Goal: Task Accomplishment & Management: Manage account settings

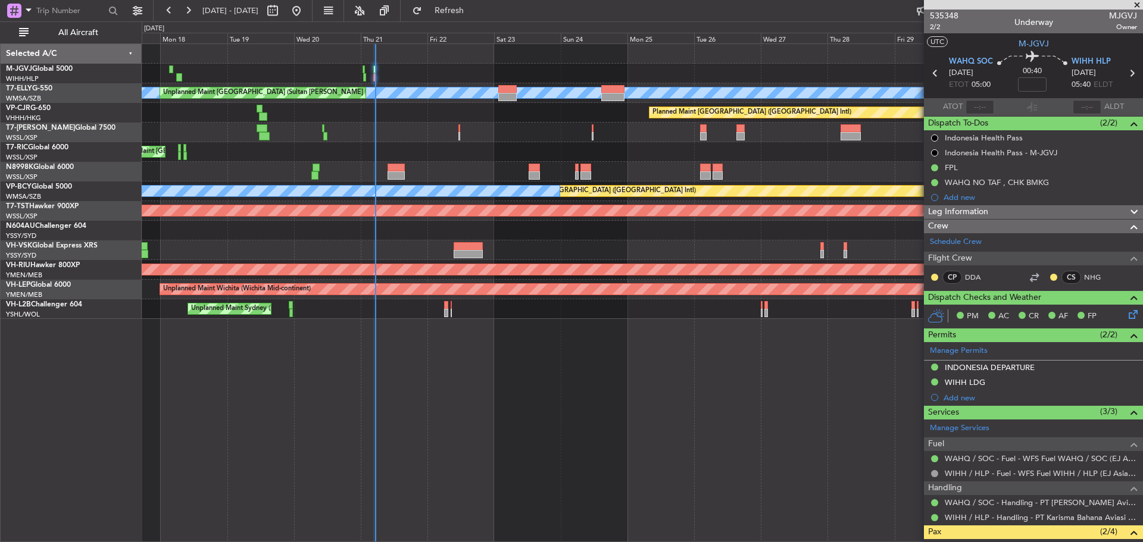
click at [402, 114] on div "Planned Maint [GEOGRAPHIC_DATA] ([GEOGRAPHIC_DATA] Intl)" at bounding box center [642, 113] width 1001 height 20
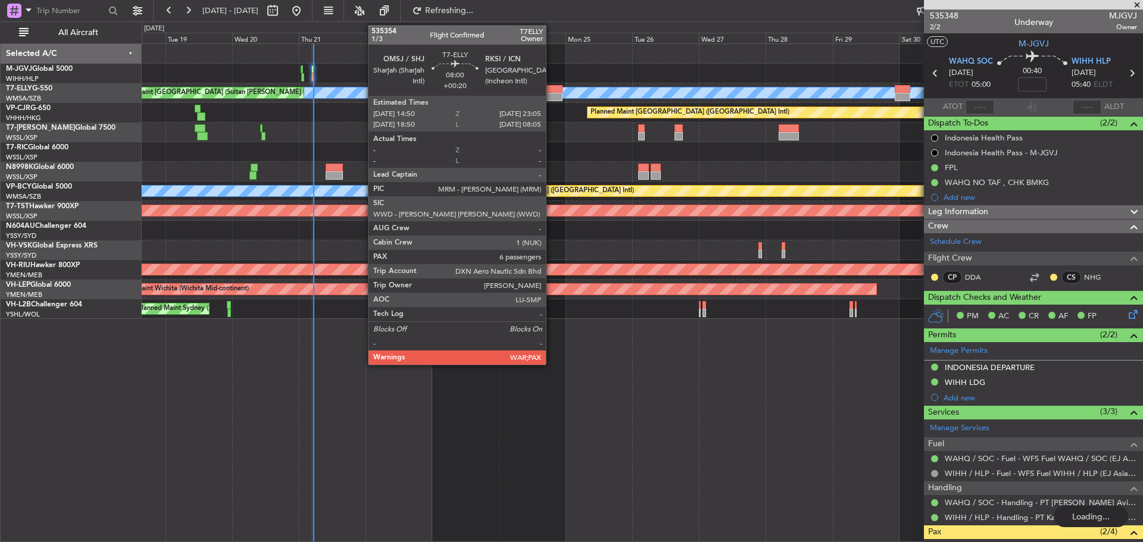
click at [551, 95] on div at bounding box center [550, 97] width 23 height 8
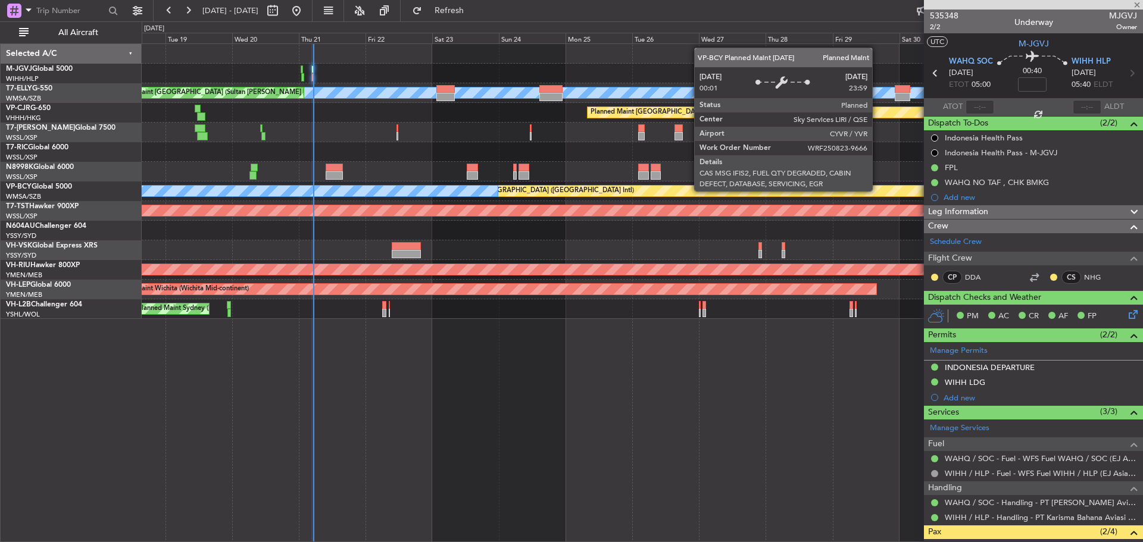
type input "+00:20"
type input "6"
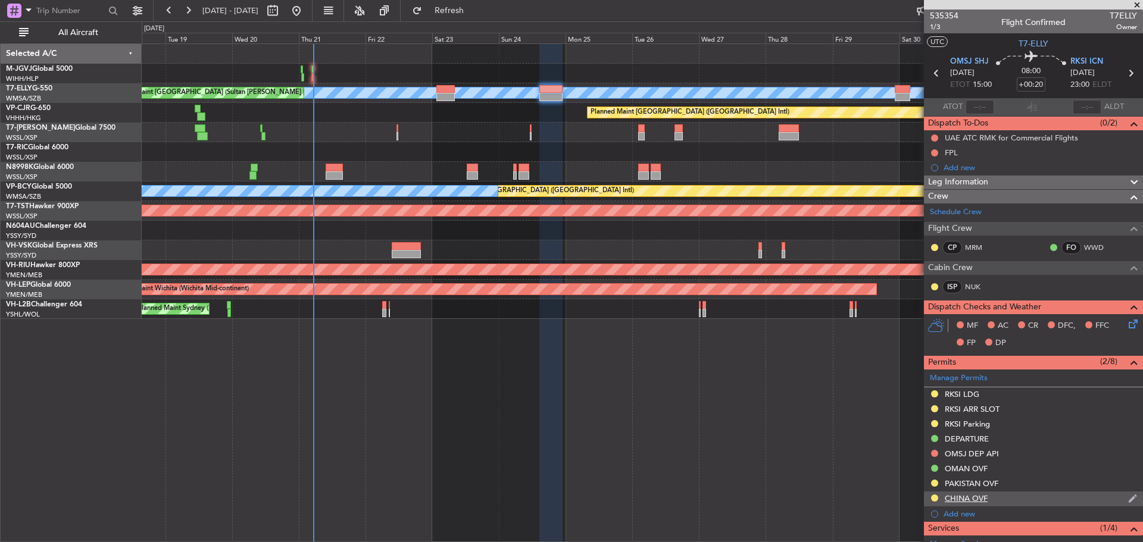
click at [1044, 494] on div "CHINA OVF" at bounding box center [1033, 499] width 219 height 15
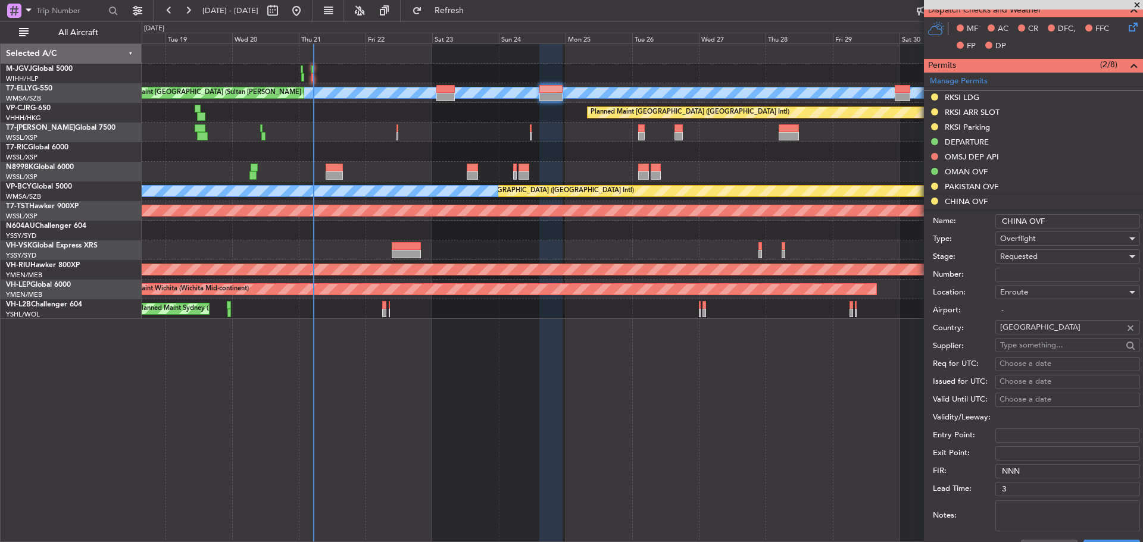
scroll to position [298, 0]
click at [1042, 258] on div "Requested" at bounding box center [1063, 256] width 127 height 18
click at [1030, 348] on span "Received OK" at bounding box center [1063, 347] width 125 height 18
click at [1024, 270] on input "Number:" at bounding box center [1067, 274] width 145 height 14
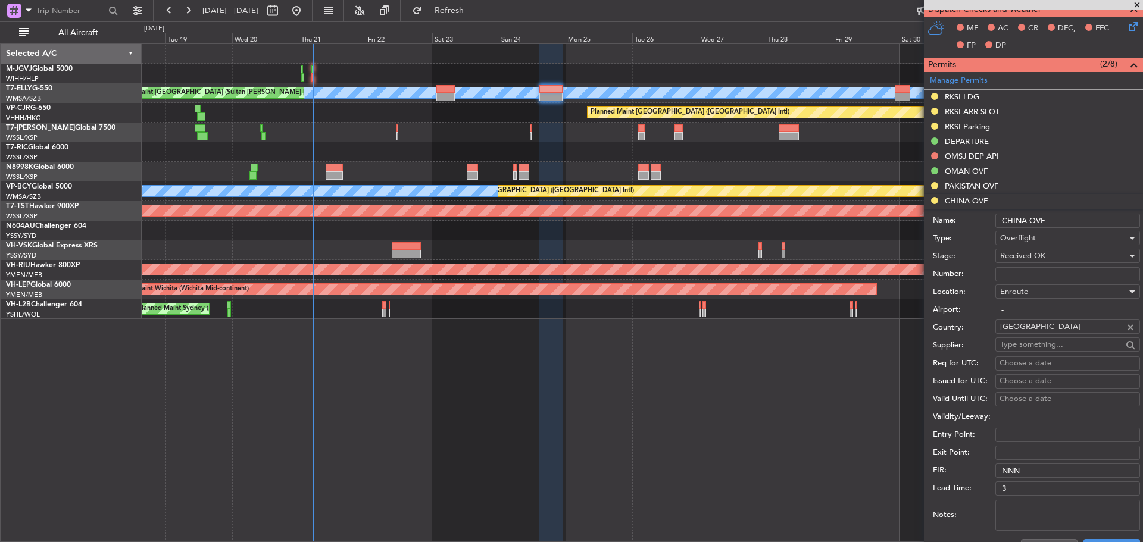
paste input "CAD/2025V5027"
type input "CAD/2025V5027"
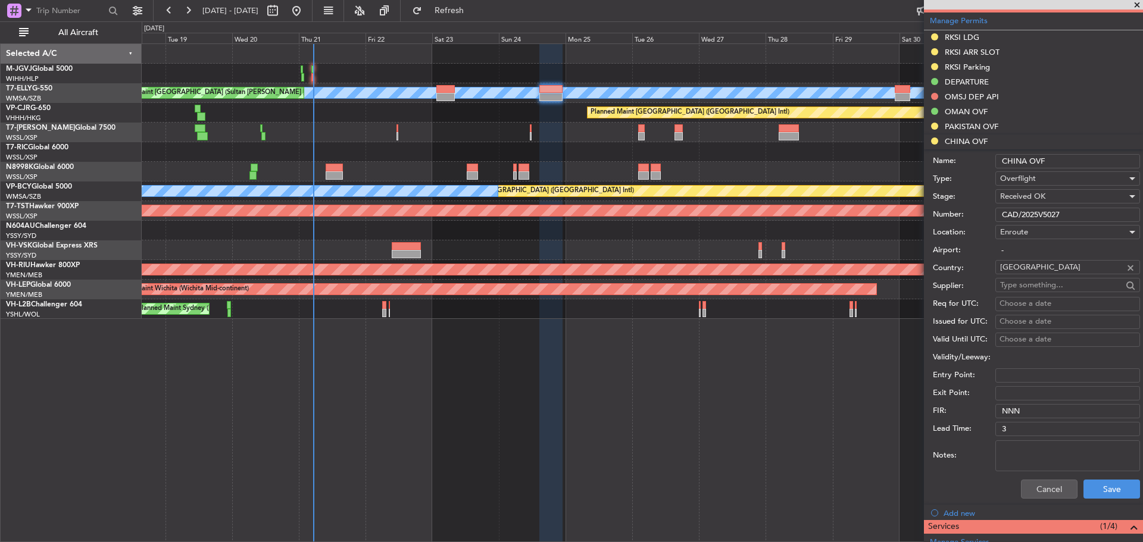
click at [1020, 449] on textarea "Notes:" at bounding box center [1067, 456] width 145 height 31
paste textarea "OMSJ-RKSI:PURPA W112 TUSLI W187 IBANO B215 NUKTI W66 DKO W69 HUR B339 LADIX W34…"
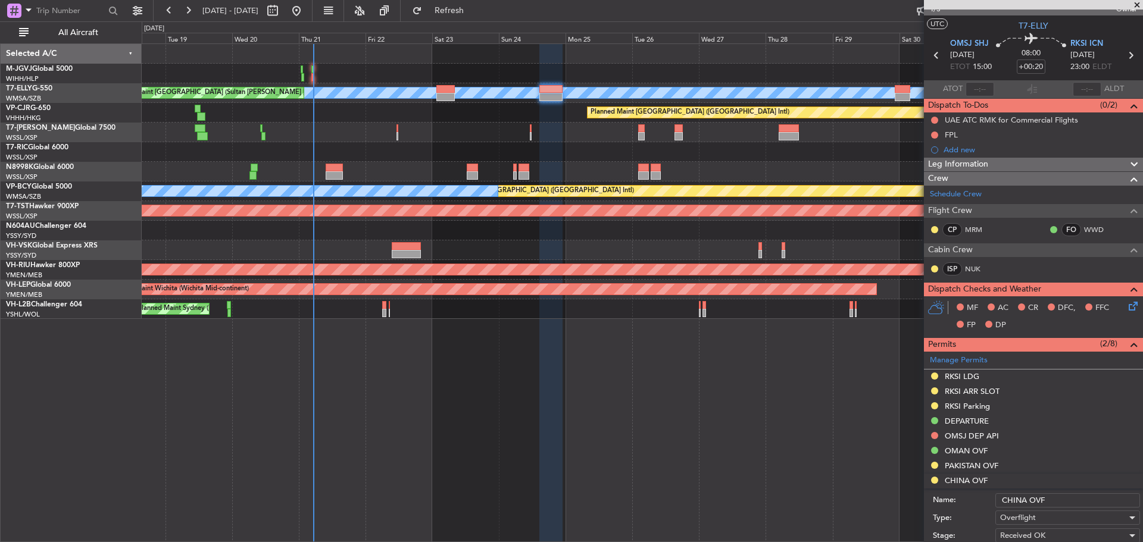
scroll to position [0, 0]
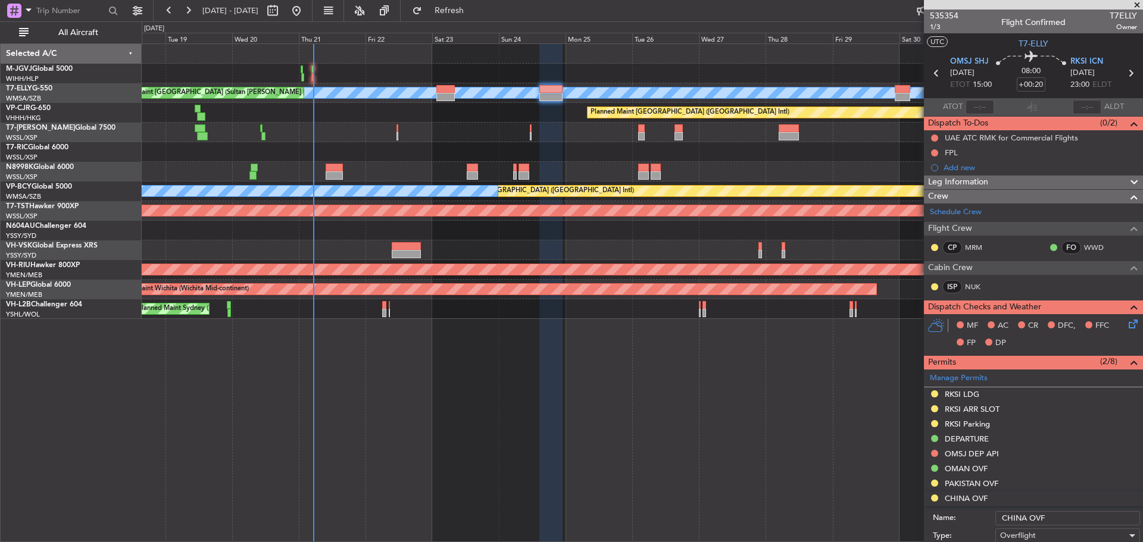
type textarea "OMSJ-RKSI:PURPA W112 TUSLI W187 IBANO B215 NUKTI W66 DKO W69 HUR B339 LADIX W34…"
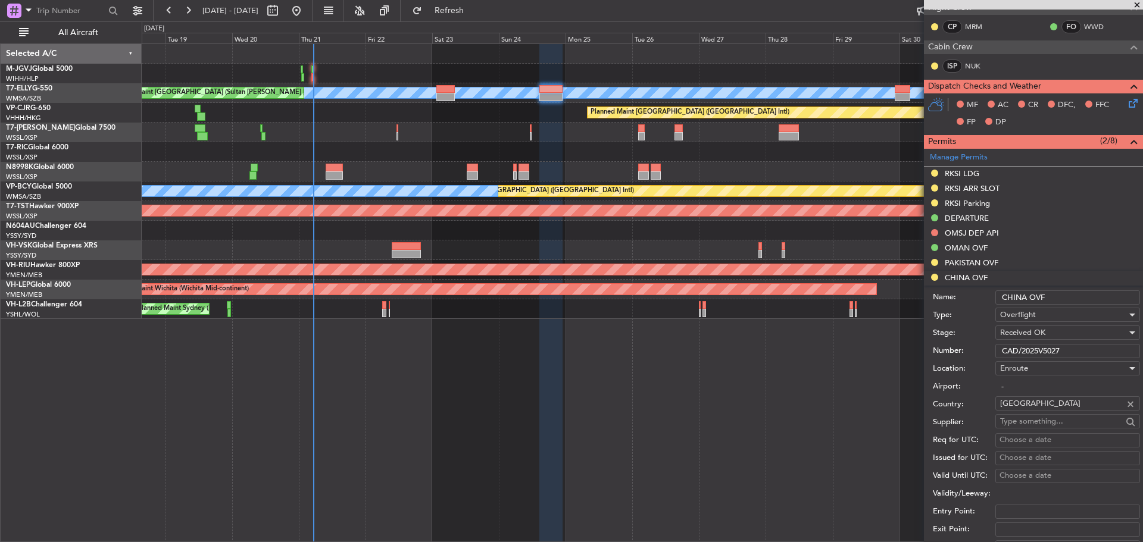
scroll to position [238, 0]
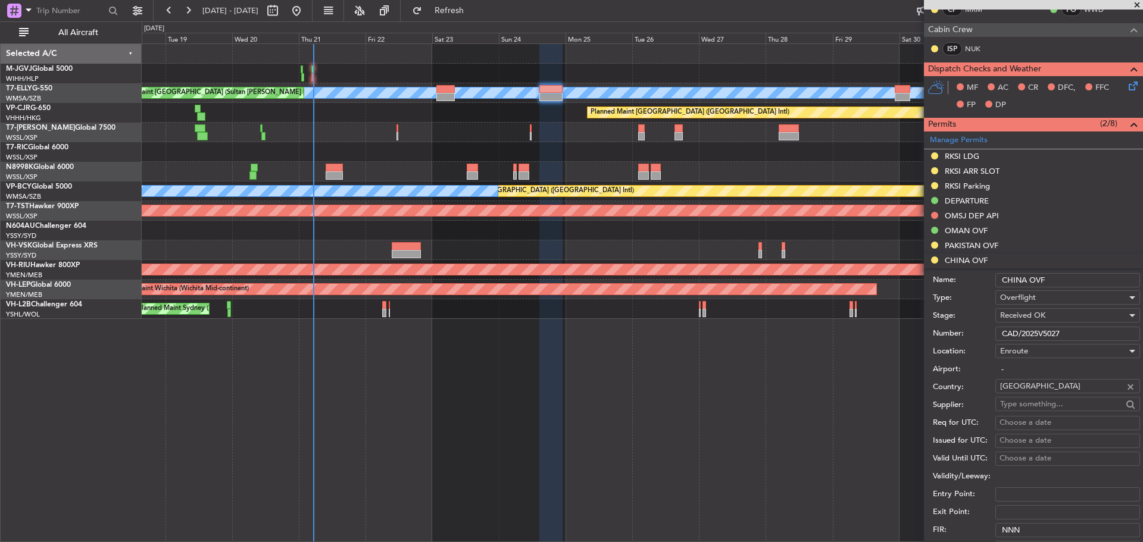
click at [1020, 423] on div "Choose a date" at bounding box center [1067, 423] width 136 height 12
select select "8"
select select "2025"
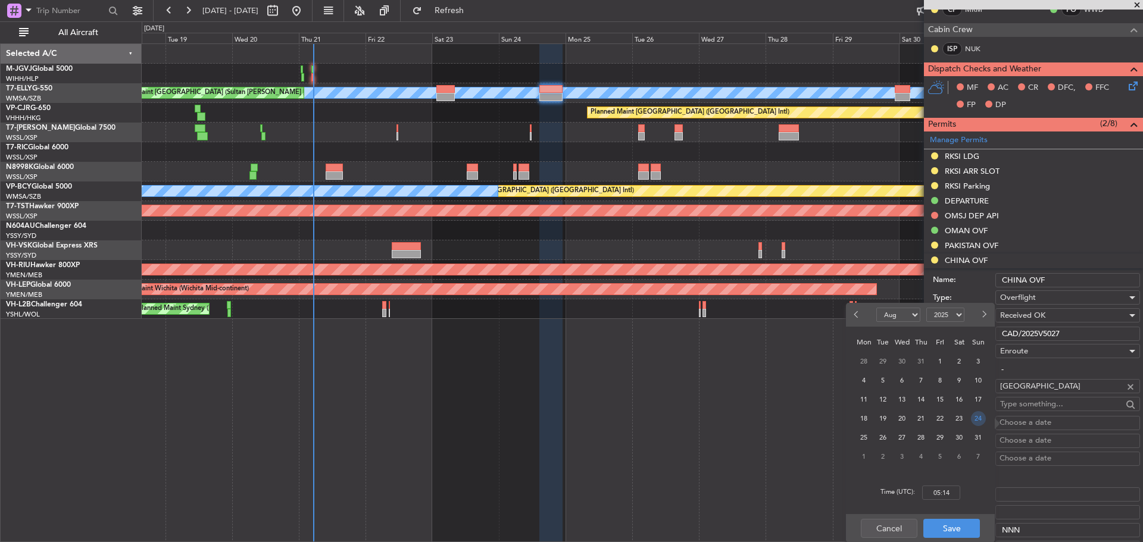
click at [981, 419] on span "24" at bounding box center [978, 418] width 15 height 15
click at [942, 493] on input "00:00" at bounding box center [941, 493] width 38 height 14
type input "15:00"
click at [950, 524] on button "Save" at bounding box center [951, 528] width 57 height 19
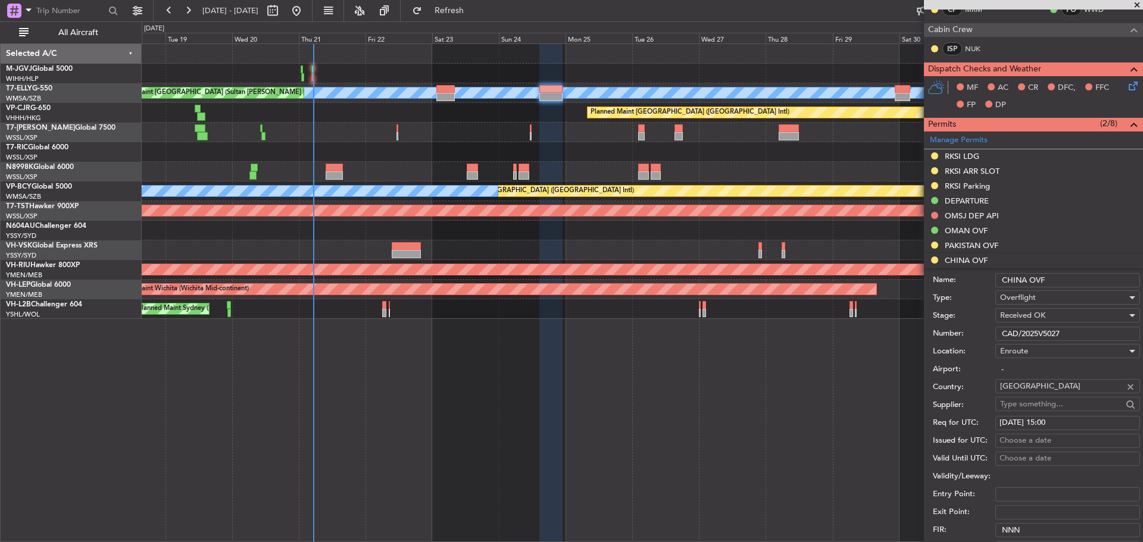
click at [1004, 438] on div "Choose a date" at bounding box center [1067, 441] width 136 height 12
select select "8"
select select "2025"
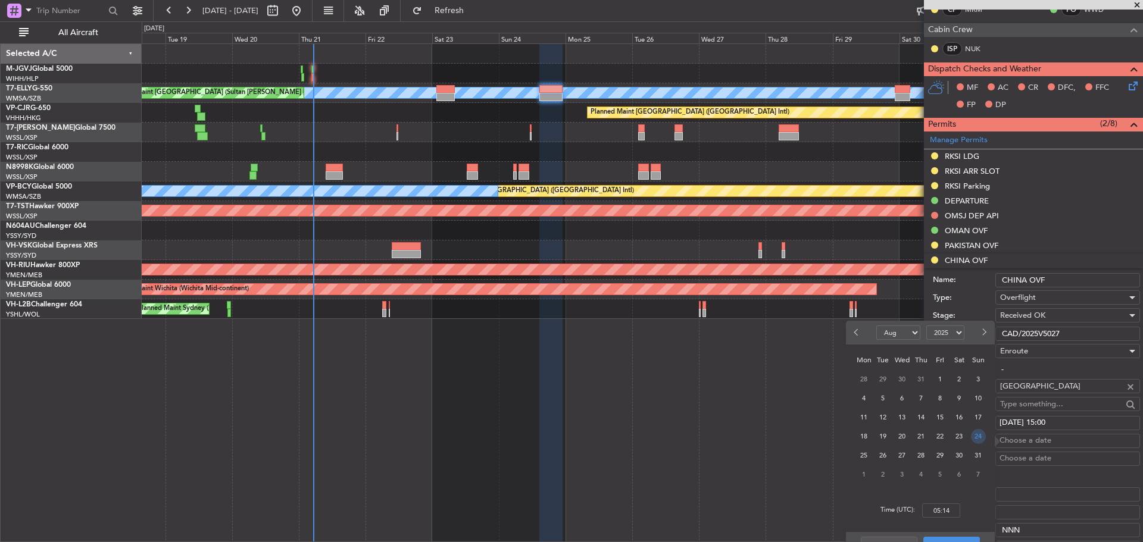
click at [976, 438] on span "24" at bounding box center [978, 436] width 15 height 15
click at [945, 508] on input "00:00" at bounding box center [941, 511] width 38 height 14
type input "15:00"
click at [949, 538] on button "Save" at bounding box center [951, 546] width 57 height 19
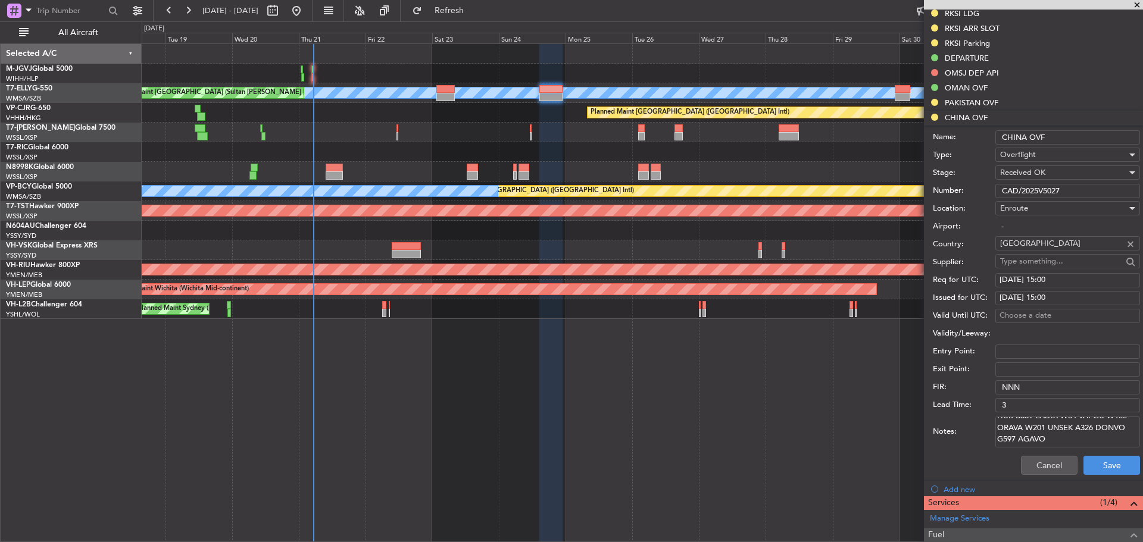
scroll to position [417, 0]
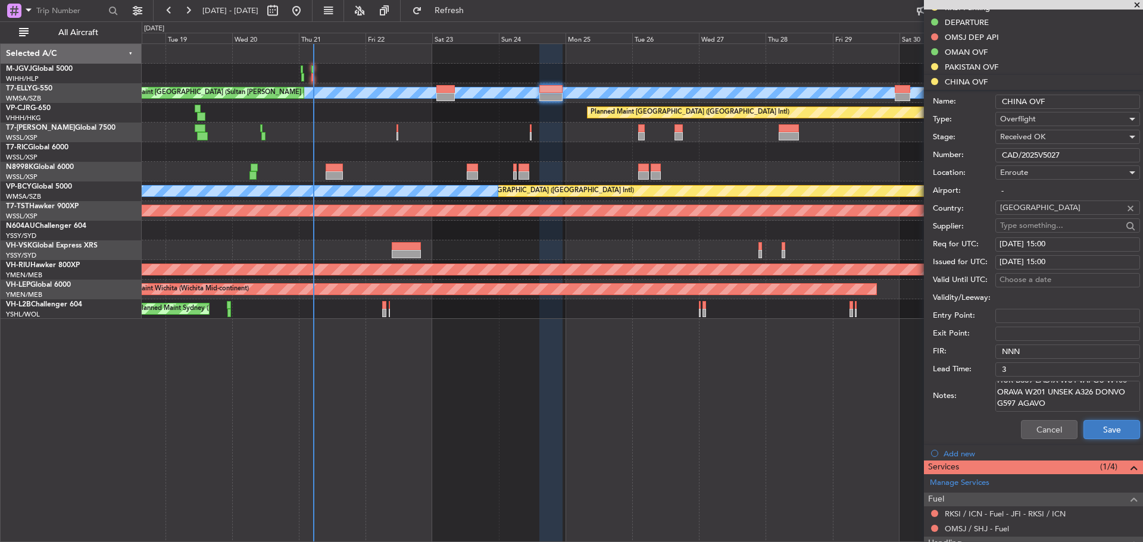
click at [1102, 426] on button "Save" at bounding box center [1111, 429] width 57 height 19
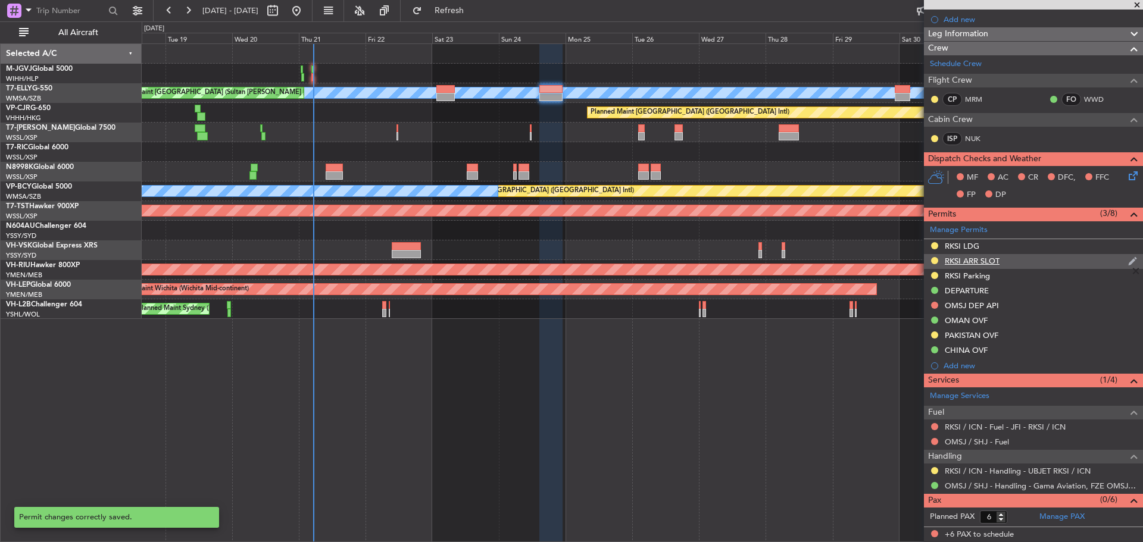
scroll to position [148, 0]
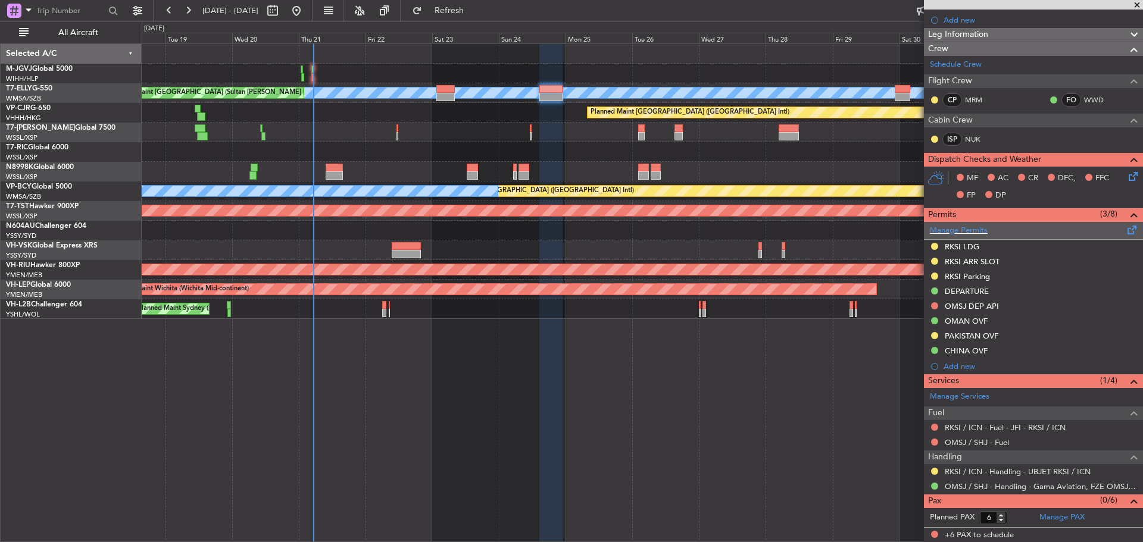
click at [1022, 229] on div "Manage Permits" at bounding box center [1033, 231] width 219 height 18
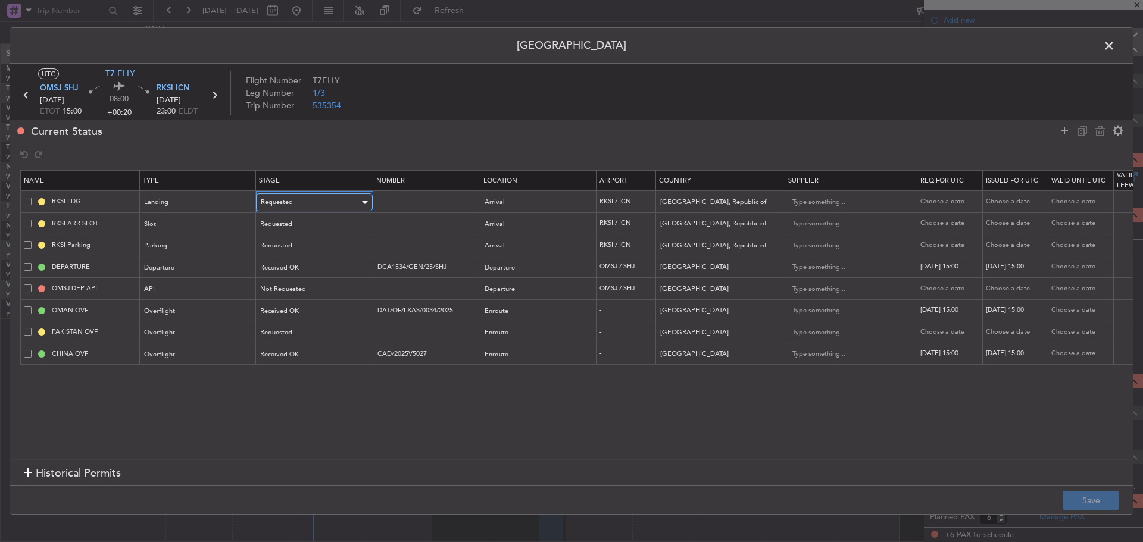
click at [348, 203] on div "Requested" at bounding box center [310, 202] width 99 height 18
click at [352, 295] on span "Received OK" at bounding box center [314, 299] width 106 height 18
click at [411, 203] on input "text" at bounding box center [427, 201] width 104 height 10
paste input "HANGUN 16578"
type input "HANGUN 16578"
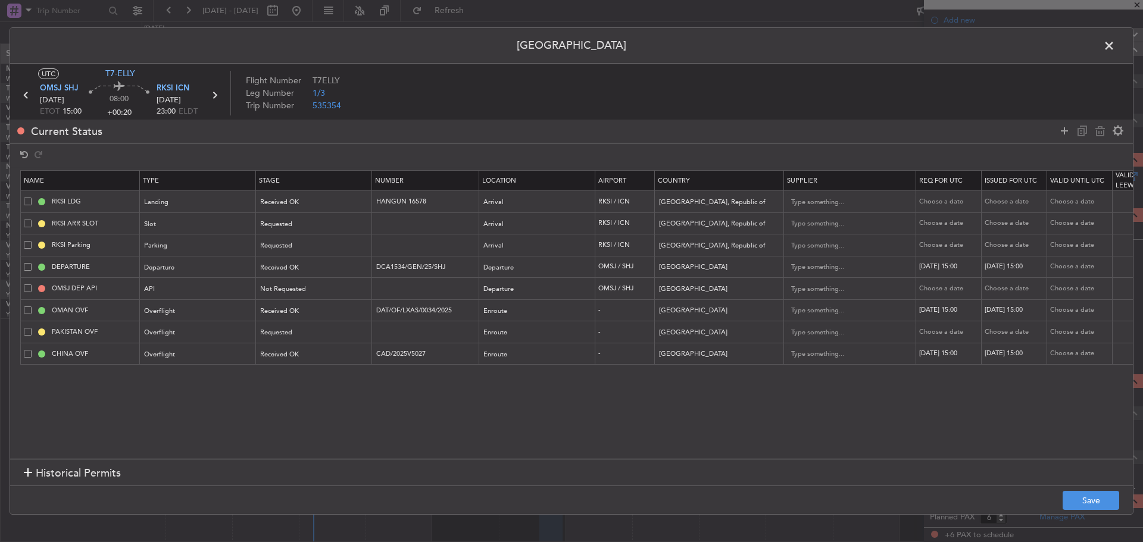
click at [945, 198] on div "Choose a date" at bounding box center [950, 202] width 62 height 10
select select "8"
select select "2025"
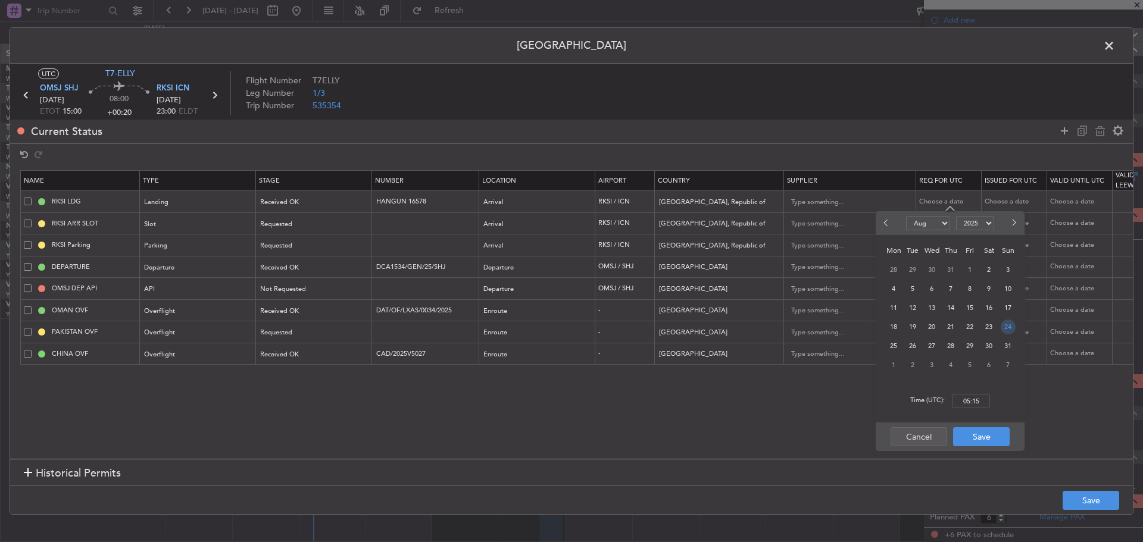
click at [1007, 327] on span "24" at bounding box center [1008, 327] width 15 height 15
click at [976, 401] on input "00:00" at bounding box center [971, 401] width 38 height 14
type input "15:00"
click at [976, 434] on button "Save" at bounding box center [981, 436] width 57 height 19
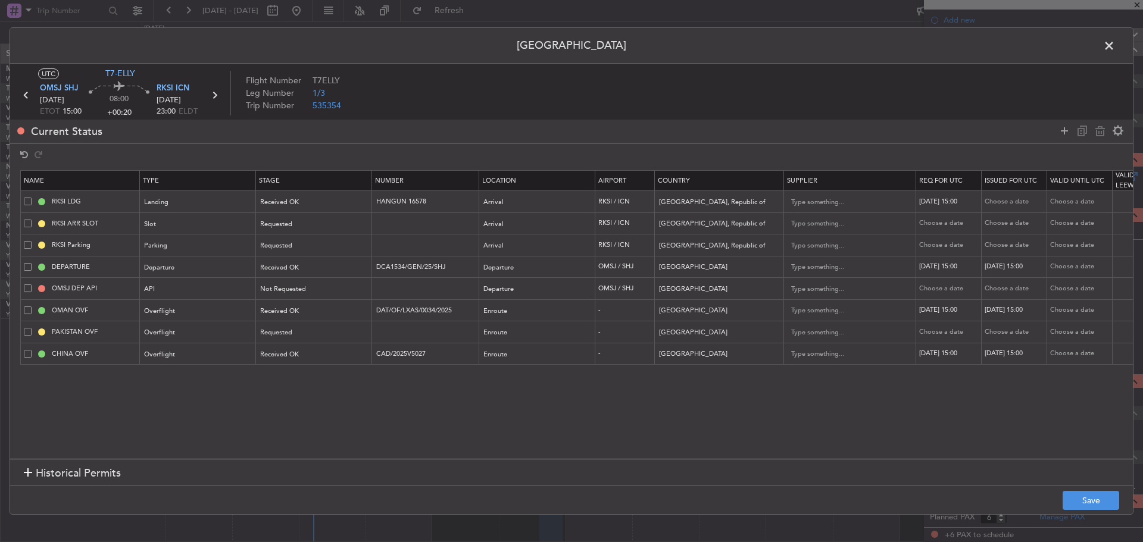
click at [996, 202] on div "Choose a date" at bounding box center [1016, 202] width 62 height 10
select select "8"
select select "2025"
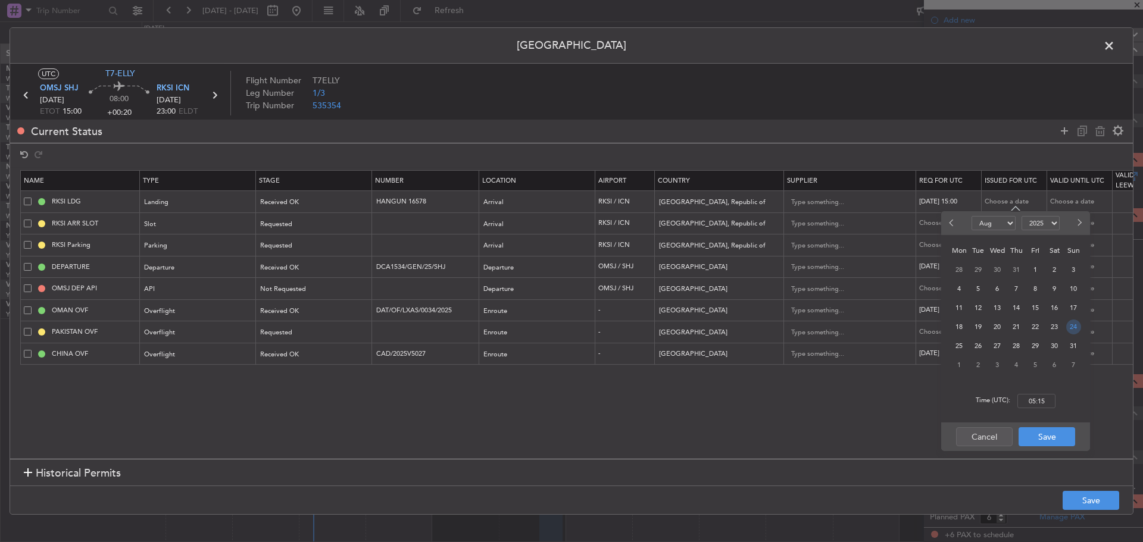
click at [1073, 329] on span "24" at bounding box center [1073, 327] width 15 height 15
click at [1036, 402] on input "00:00" at bounding box center [1036, 401] width 38 height 14
type input "15:00"
click at [1049, 437] on button "Save" at bounding box center [1047, 436] width 57 height 19
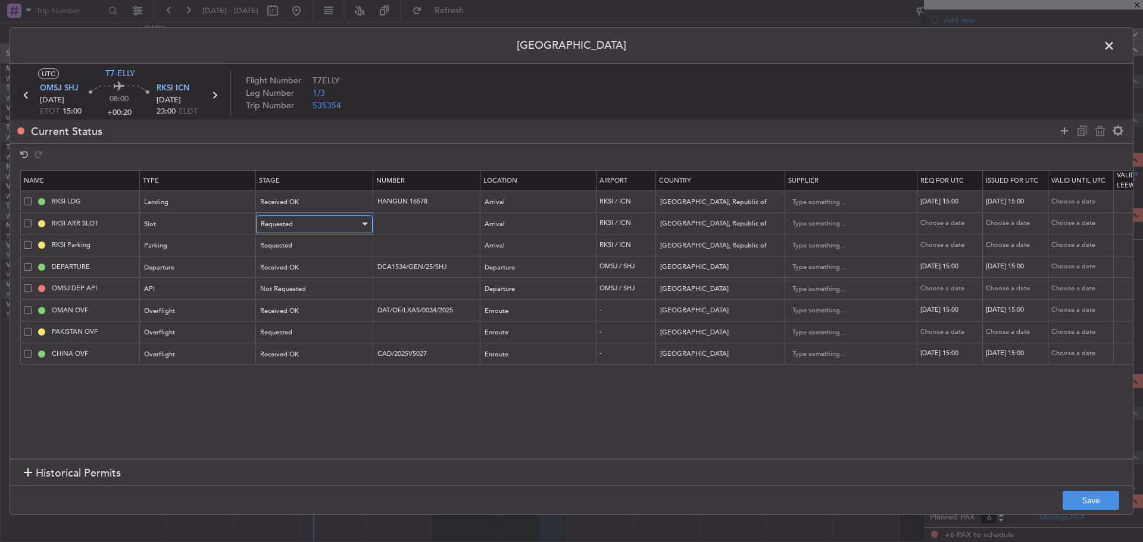
click at [339, 220] on div "Requested" at bounding box center [310, 224] width 99 height 18
click at [334, 319] on span "Received OK" at bounding box center [314, 321] width 106 height 18
click at [405, 222] on input "text" at bounding box center [427, 223] width 104 height 10
type input "NA"
click at [936, 220] on div "Choose a date" at bounding box center [950, 223] width 62 height 10
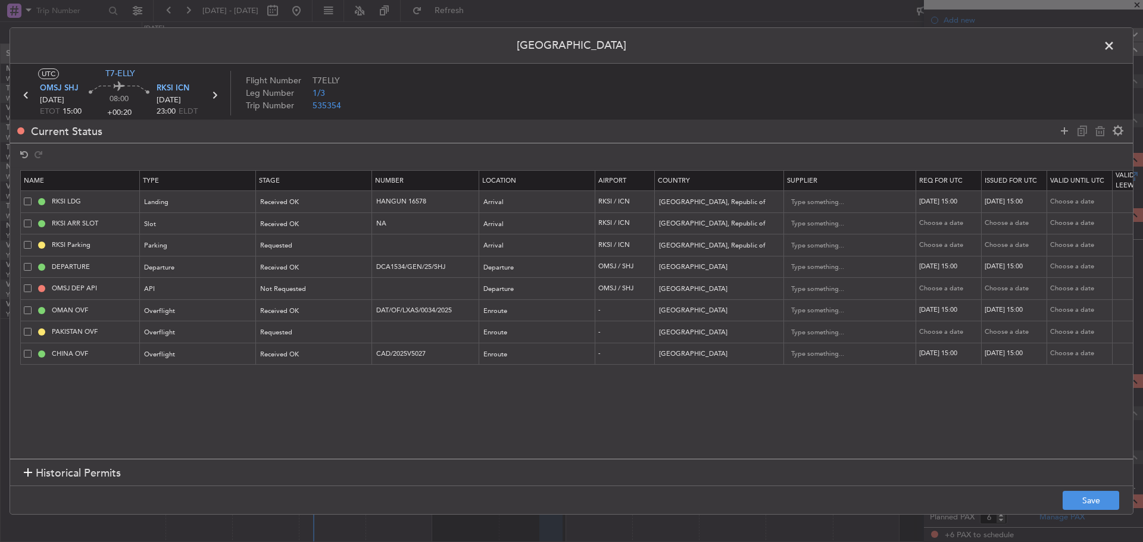
select select "8"
select select "2025"
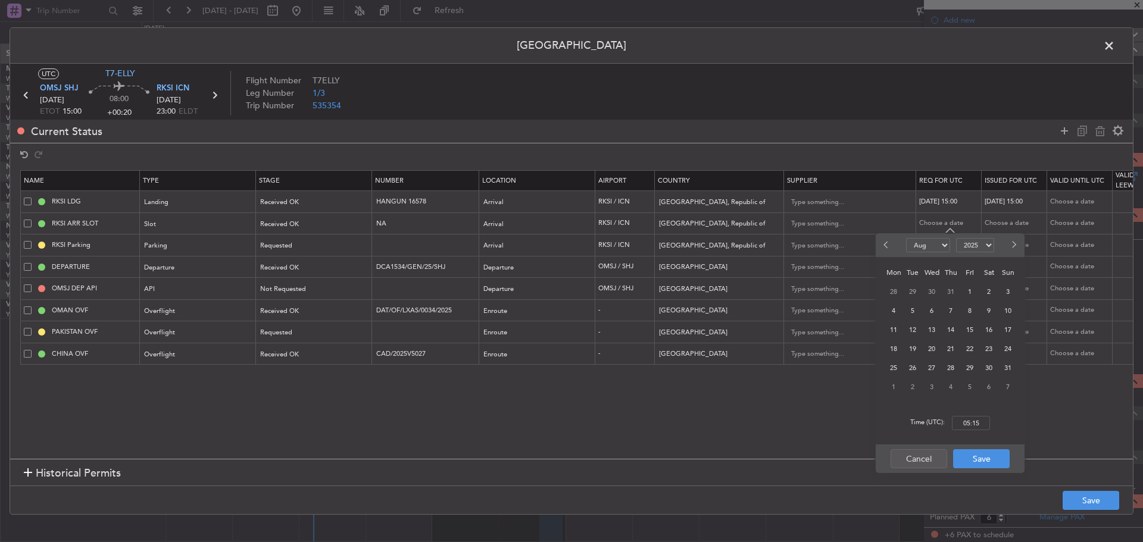
click at [817, 419] on section "Name Type Stage Number Location Airport Country Supplier Req For Utc Issued For…" at bounding box center [571, 313] width 1123 height 292
click at [904, 454] on button "Cancel" at bounding box center [919, 458] width 57 height 19
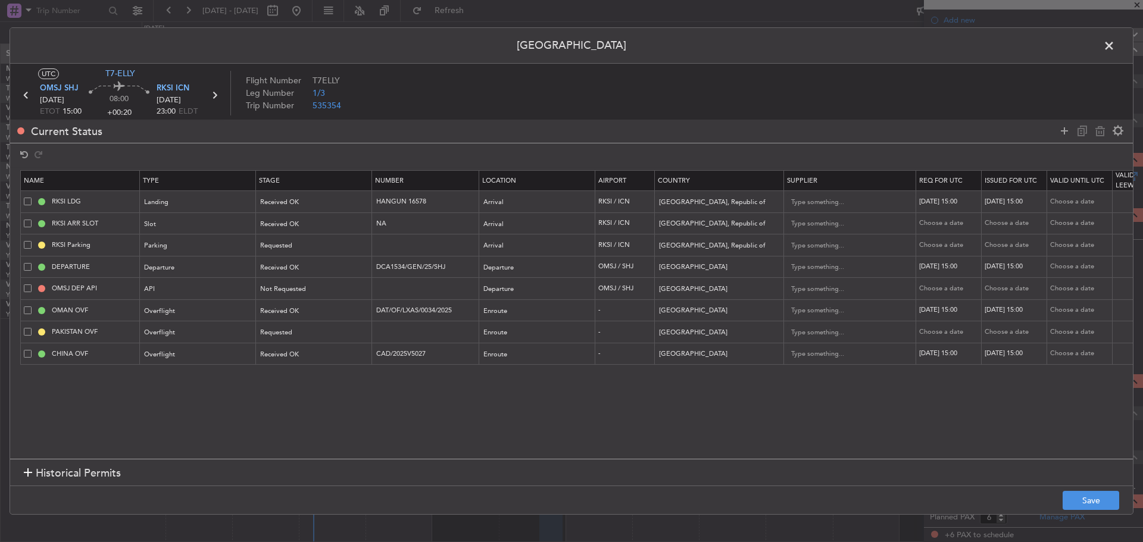
click at [955, 223] on div "Choose a date" at bounding box center [950, 223] width 62 height 10
select select "8"
select select "2025"
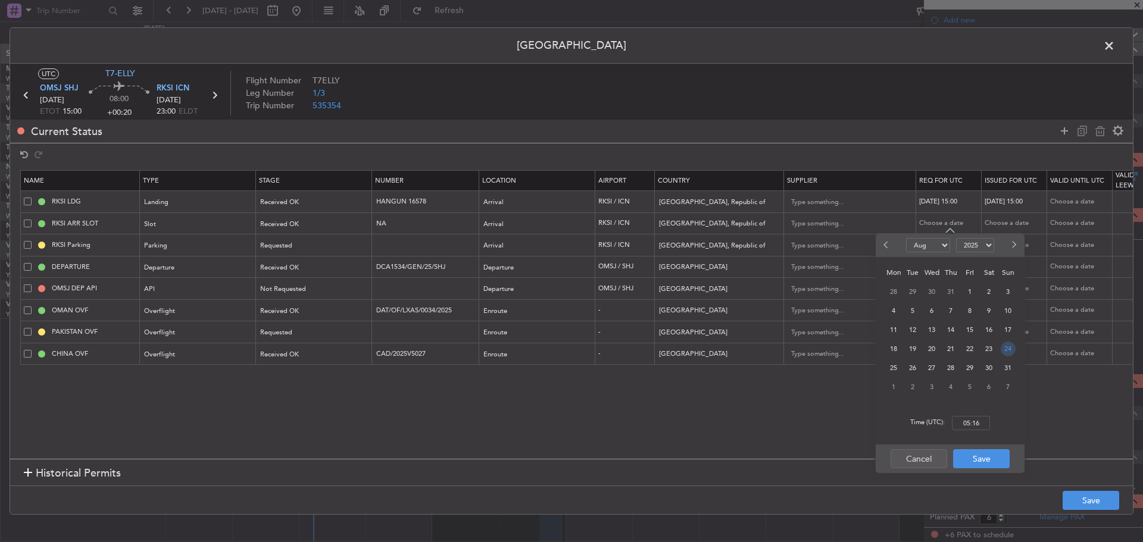
click at [1005, 352] on span "24" at bounding box center [1008, 349] width 15 height 15
click at [970, 422] on input "00:00" at bounding box center [971, 423] width 38 height 14
type input "22:40"
click at [977, 461] on button "Save" at bounding box center [981, 458] width 57 height 19
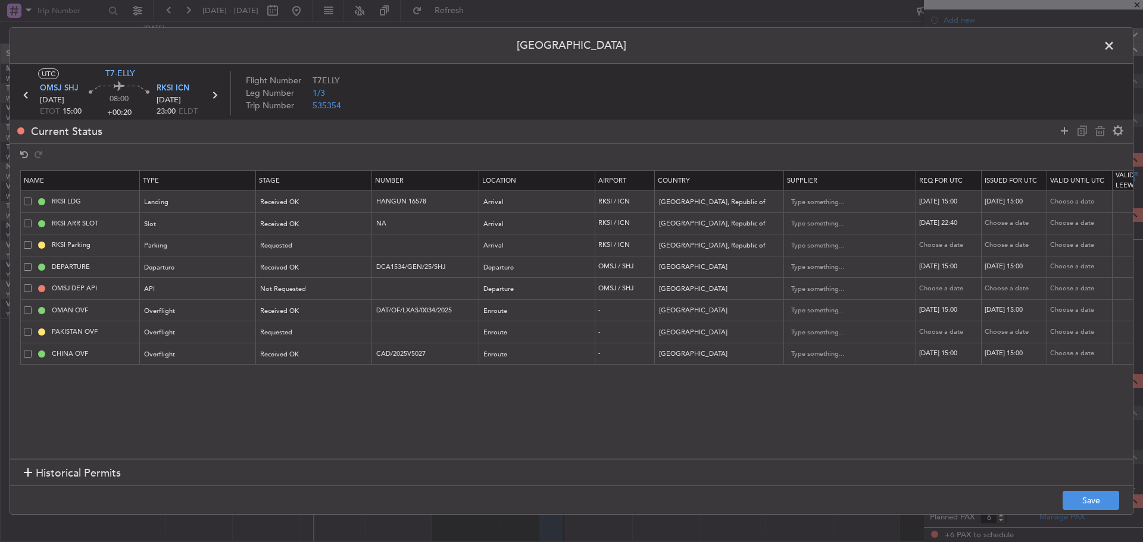
click at [1003, 223] on div "Choose a date" at bounding box center [1016, 223] width 62 height 10
select select "8"
select select "2025"
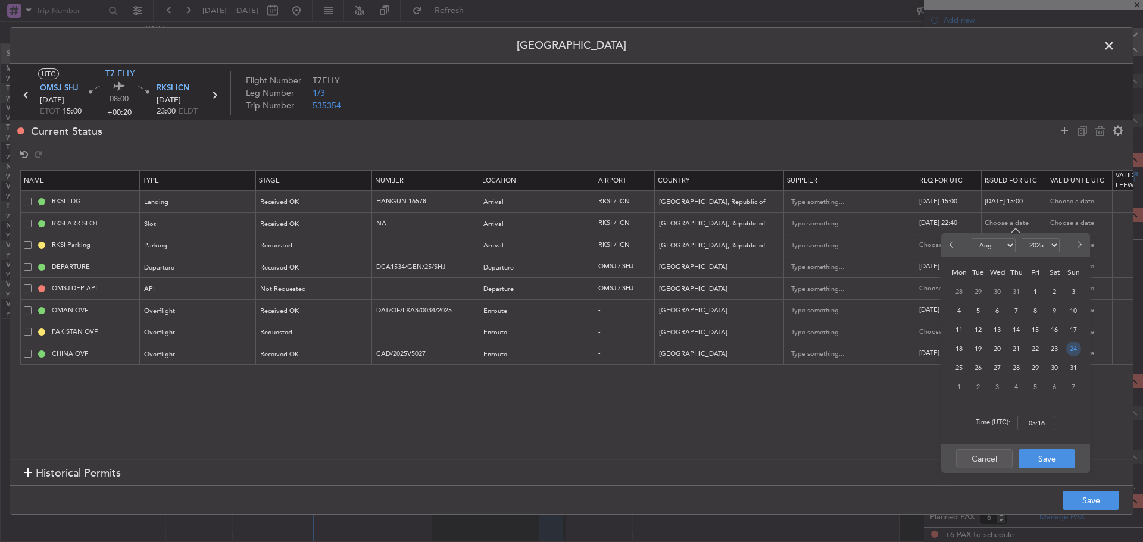
click at [1071, 344] on span "24" at bounding box center [1073, 349] width 15 height 15
click at [1036, 417] on input "00:00" at bounding box center [1036, 423] width 38 height 14
type input "22:40"
click at [1045, 457] on button "Save" at bounding box center [1047, 458] width 57 height 19
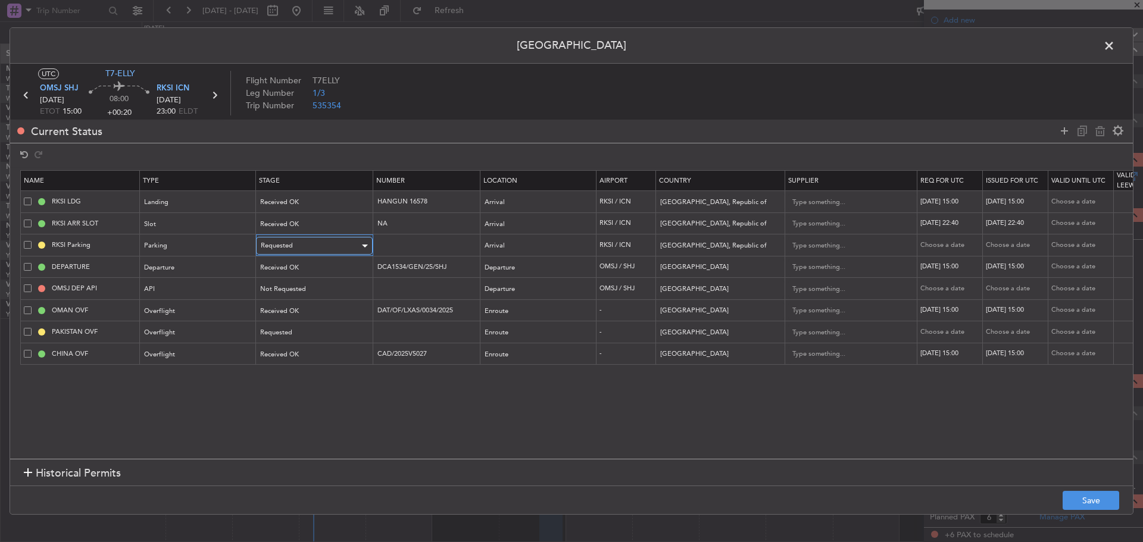
click at [354, 246] on div "Requested" at bounding box center [310, 246] width 99 height 18
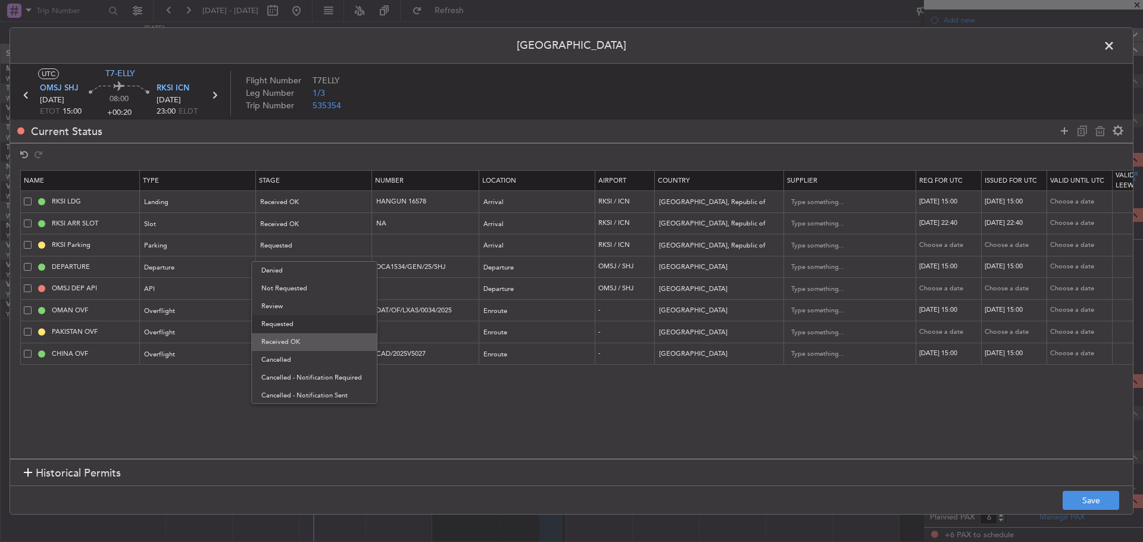
click at [354, 340] on span "Received OK" at bounding box center [314, 342] width 106 height 18
click at [948, 245] on div "Choose a date" at bounding box center [950, 245] width 62 height 10
select select "8"
select select "2025"
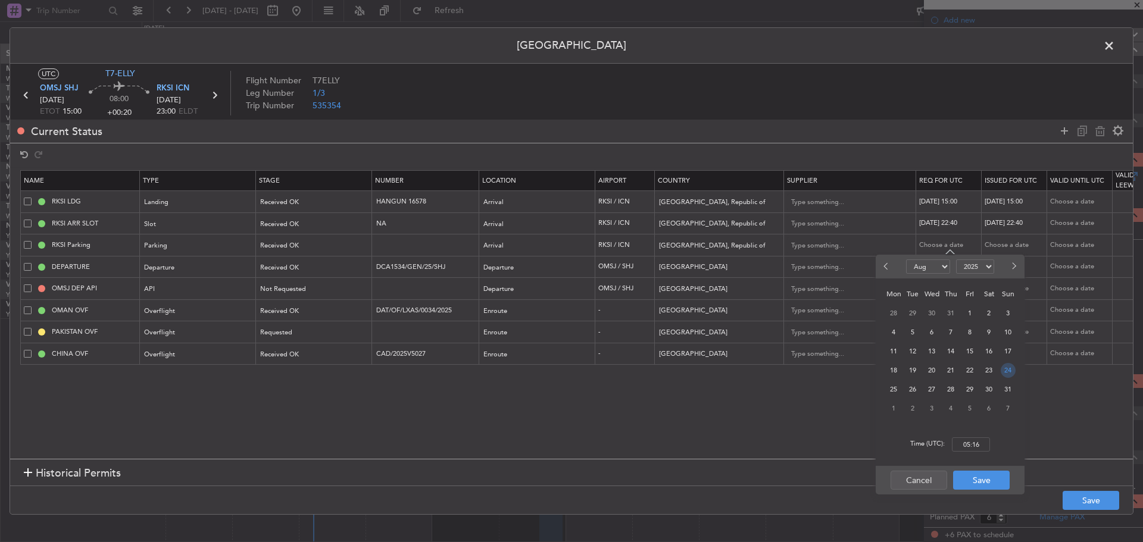
click at [1006, 370] on span "24" at bounding box center [1008, 370] width 15 height 15
click at [971, 445] on input "00:00" at bounding box center [971, 445] width 38 height 14
type input "15:00"
click at [979, 481] on button "Save" at bounding box center [981, 480] width 57 height 19
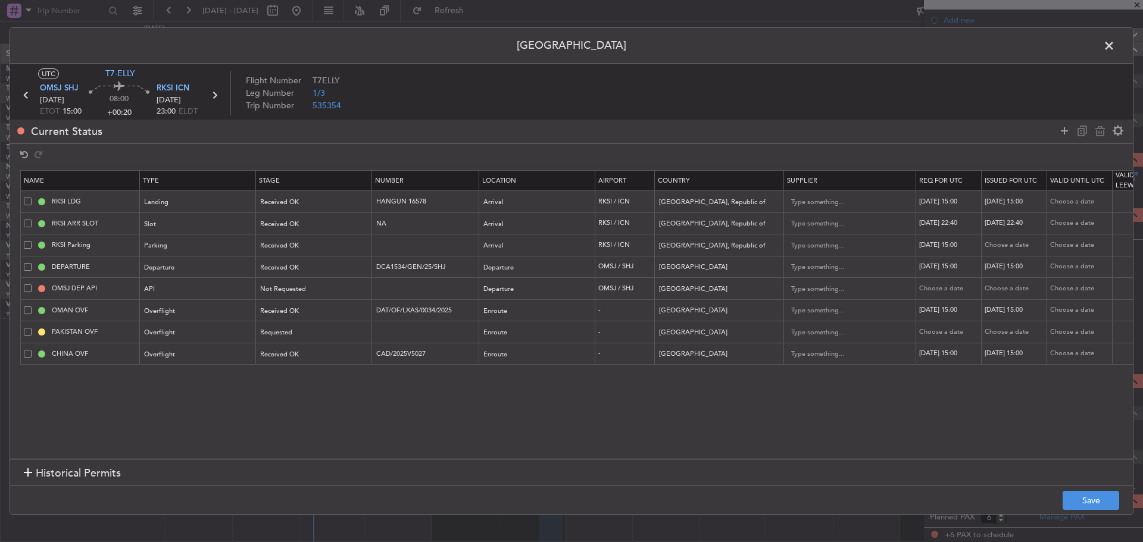
click at [1001, 248] on div "Choose a date" at bounding box center [1016, 245] width 62 height 10
select select "8"
select select "2025"
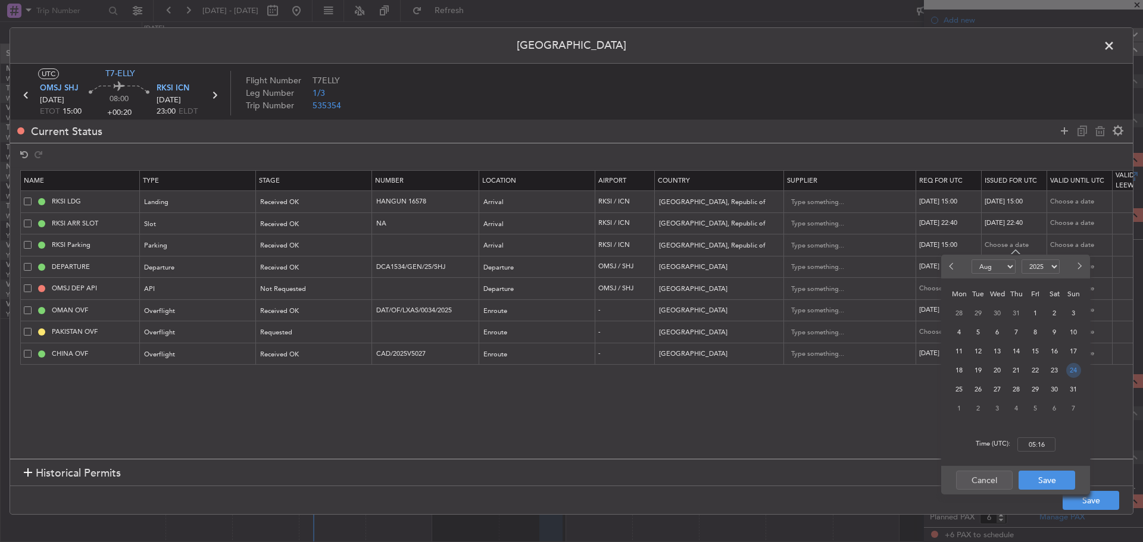
click at [1072, 371] on span "24" at bounding box center [1073, 370] width 15 height 15
click at [1038, 449] on input "00:00" at bounding box center [1036, 445] width 38 height 14
type input "15:00"
click at [1039, 476] on button "Save" at bounding box center [1047, 480] width 57 height 19
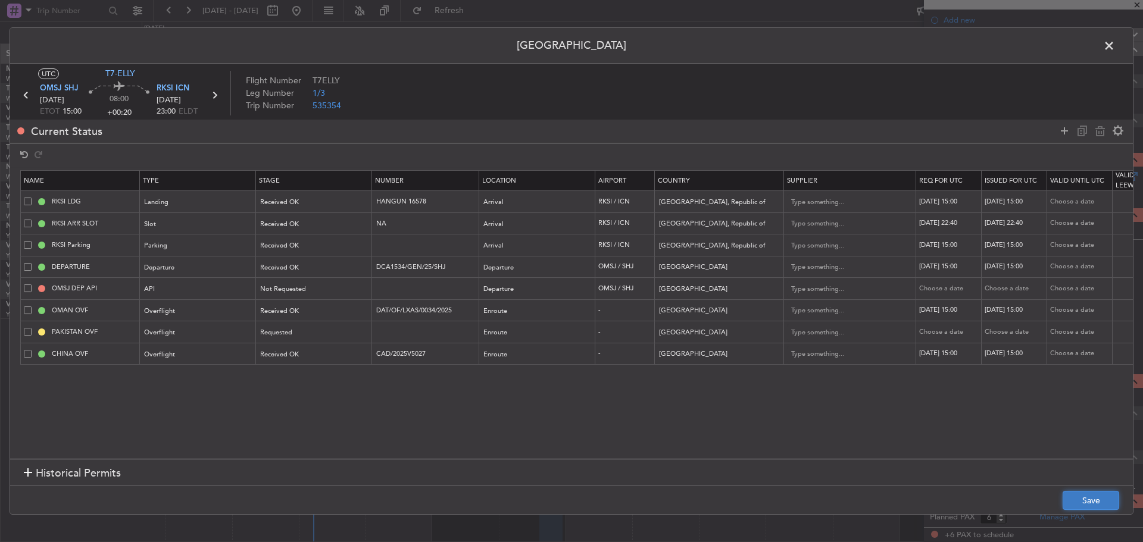
click at [1085, 501] on button "Save" at bounding box center [1091, 500] width 57 height 19
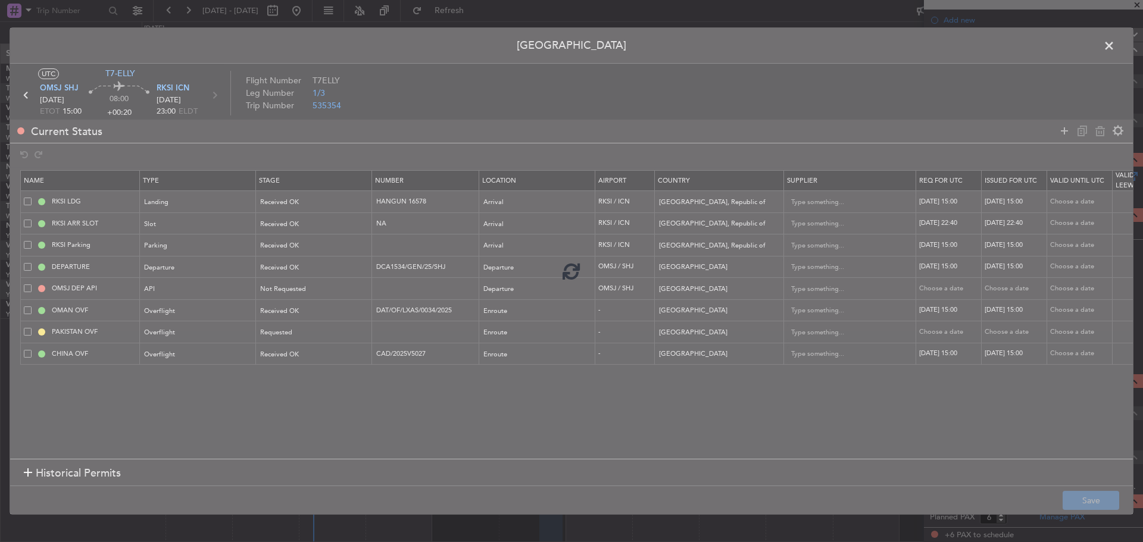
type input "RKSI ARR SLOT 2240Z"
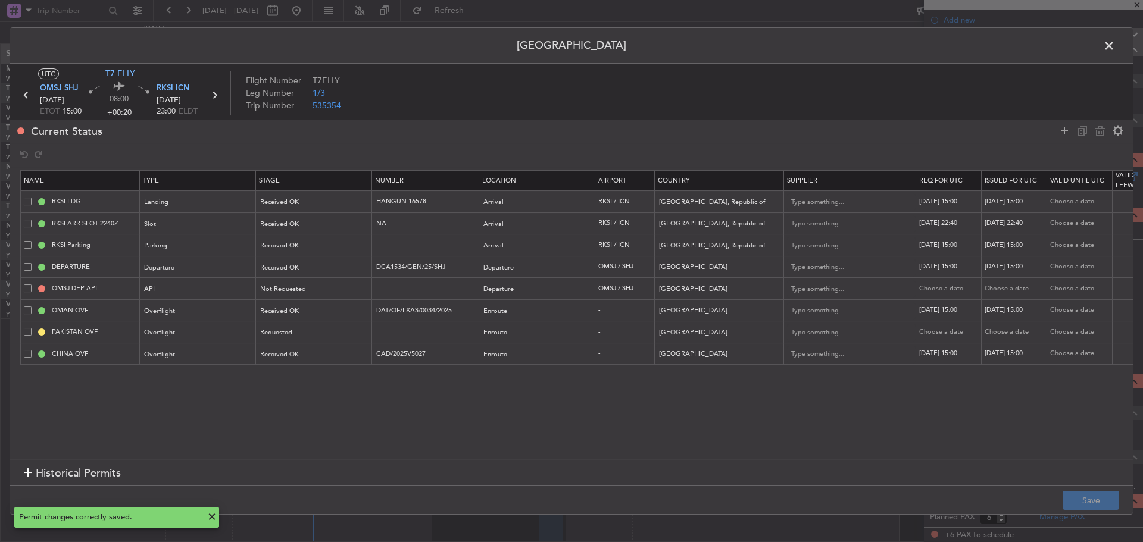
click at [1115, 46] on span at bounding box center [1115, 49] width 0 height 24
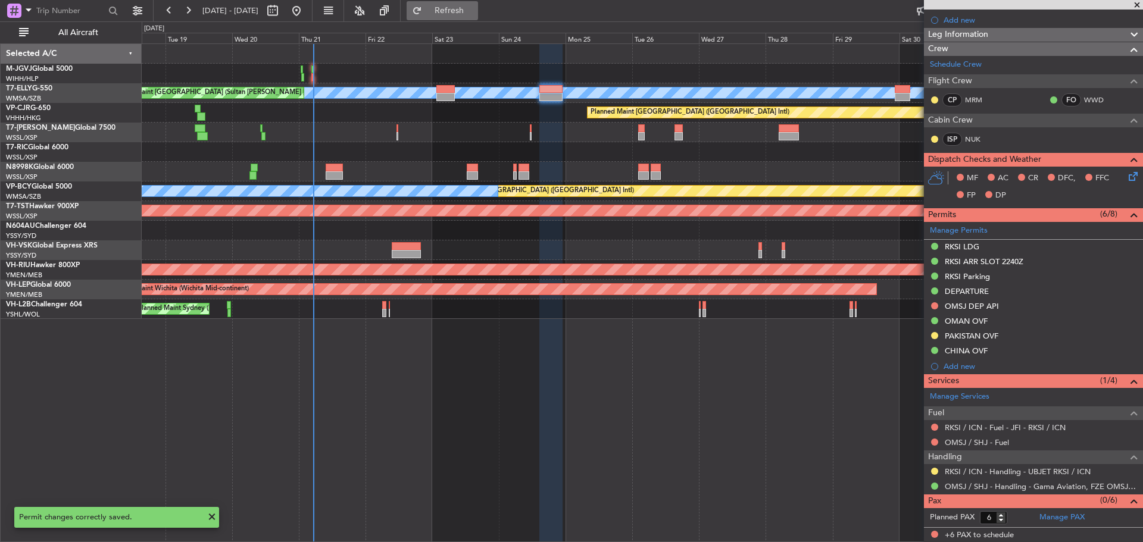
click at [474, 12] on span "Refresh" at bounding box center [449, 11] width 50 height 8
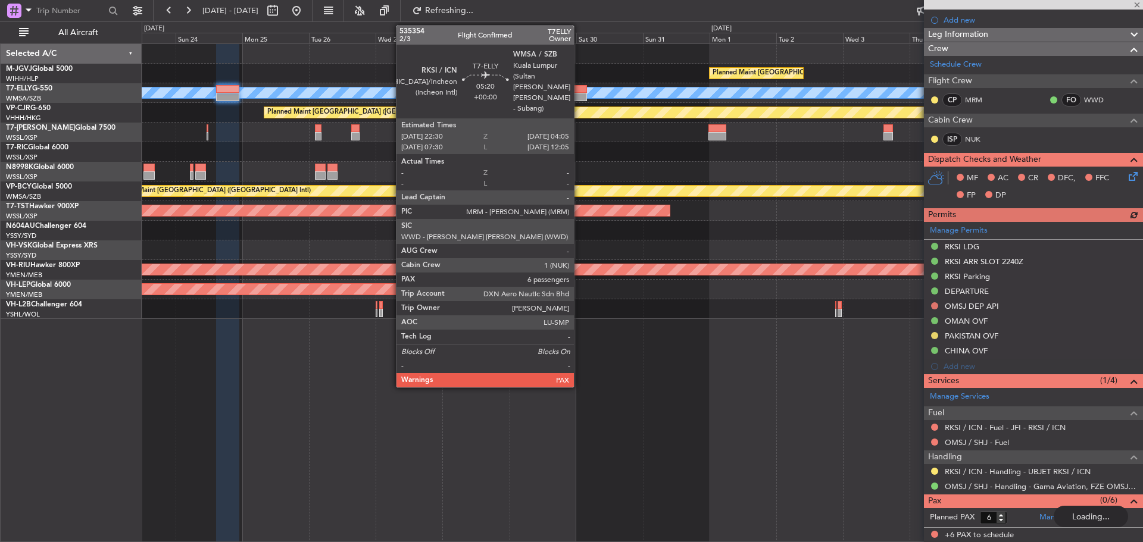
click at [582, 95] on div at bounding box center [579, 97] width 16 height 8
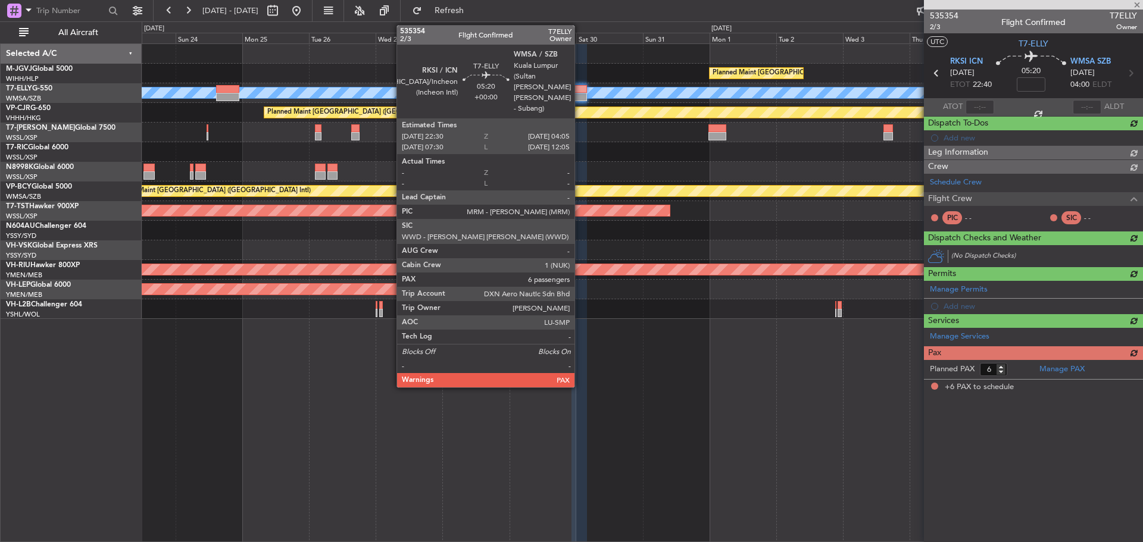
scroll to position [0, 0]
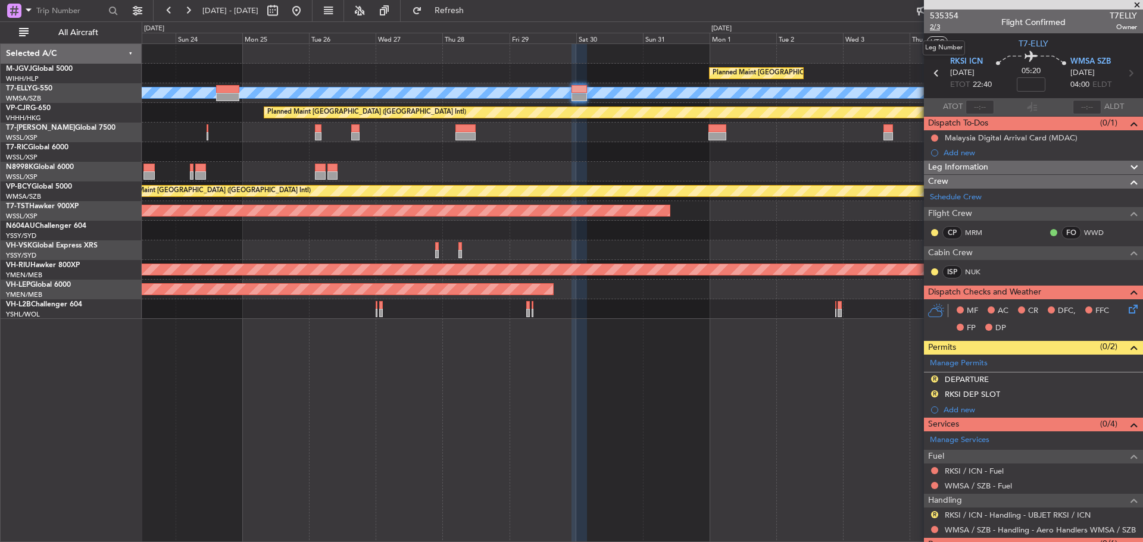
click at [933, 29] on span "2/3" at bounding box center [944, 27] width 29 height 10
click at [474, 10] on span "Refresh" at bounding box center [449, 11] width 50 height 8
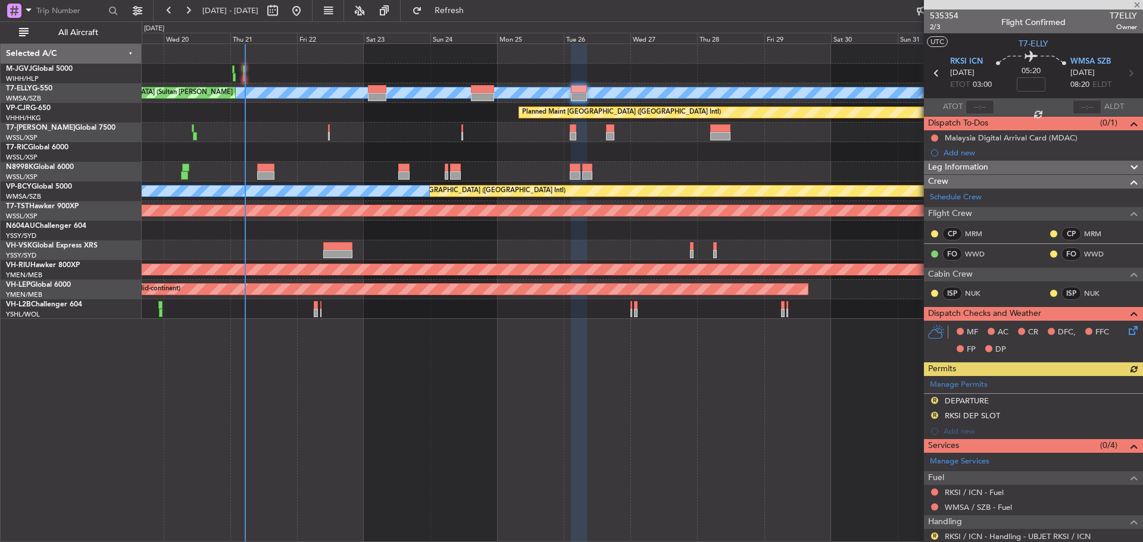
click at [631, 140] on div "Planned Maint [GEOGRAPHIC_DATA] (Seletar) Planned Maint [GEOGRAPHIC_DATA] (Sele…" at bounding box center [642, 181] width 1001 height 275
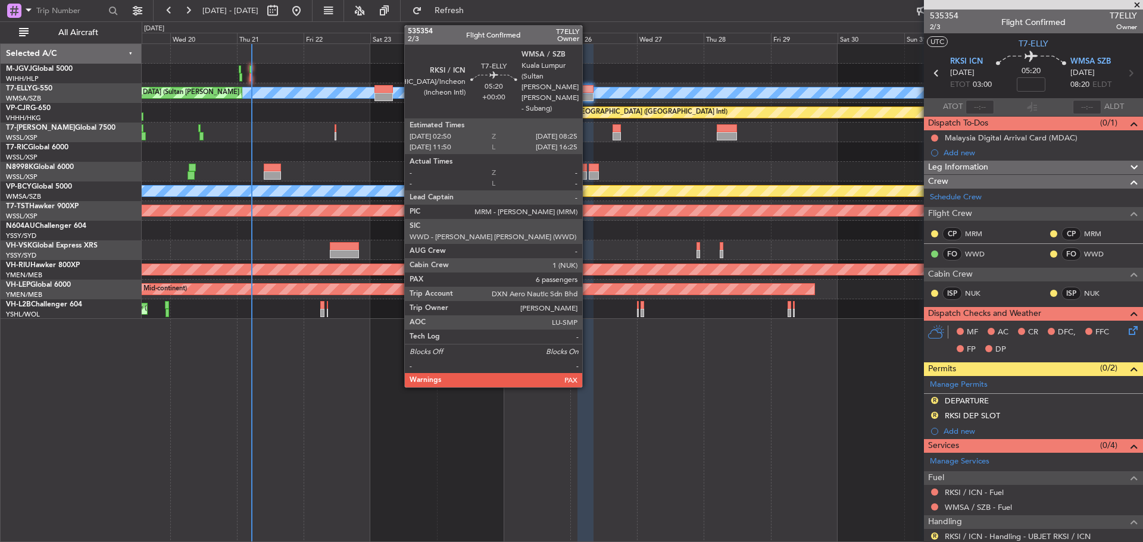
click at [588, 95] on div at bounding box center [585, 97] width 16 height 8
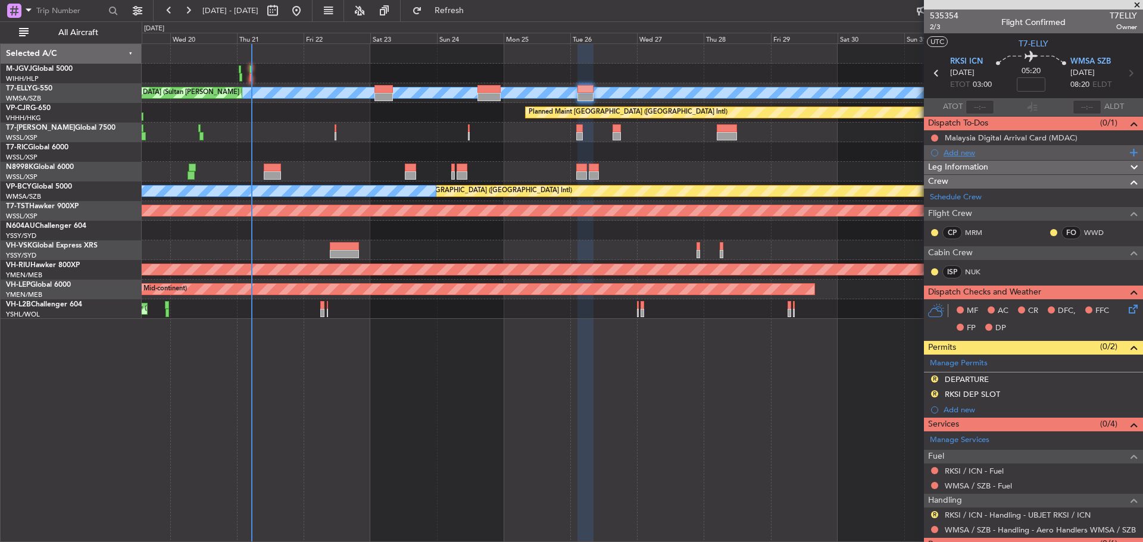
click at [969, 152] on div "Add new" at bounding box center [1035, 153] width 183 height 10
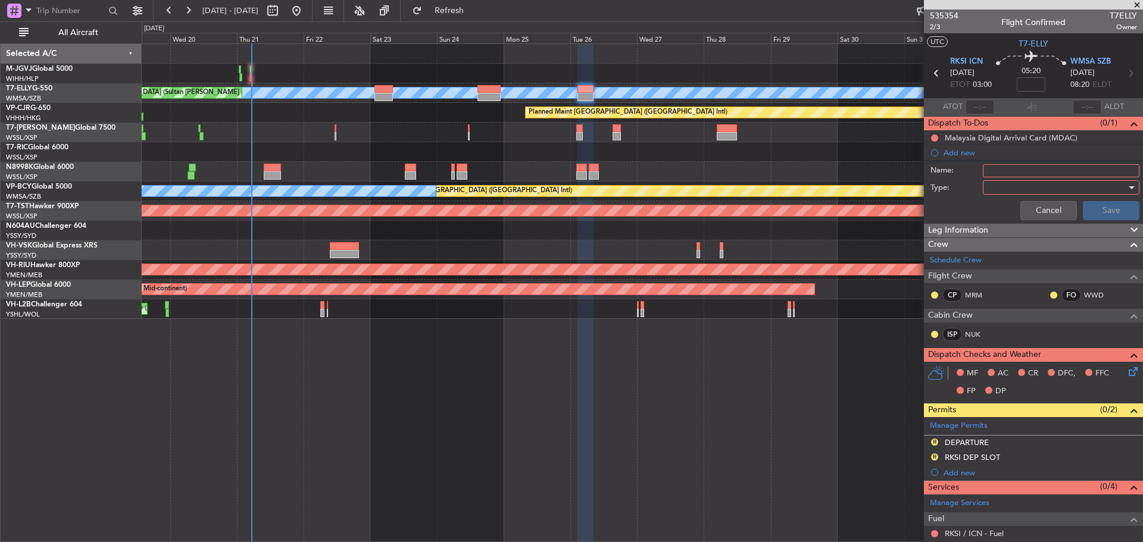
click at [994, 170] on input "Name:" at bounding box center [1061, 170] width 157 height 13
type input "FPL"
click at [990, 190] on div at bounding box center [1057, 188] width 139 height 18
click at [1003, 210] on span "Generic" at bounding box center [1055, 212] width 139 height 18
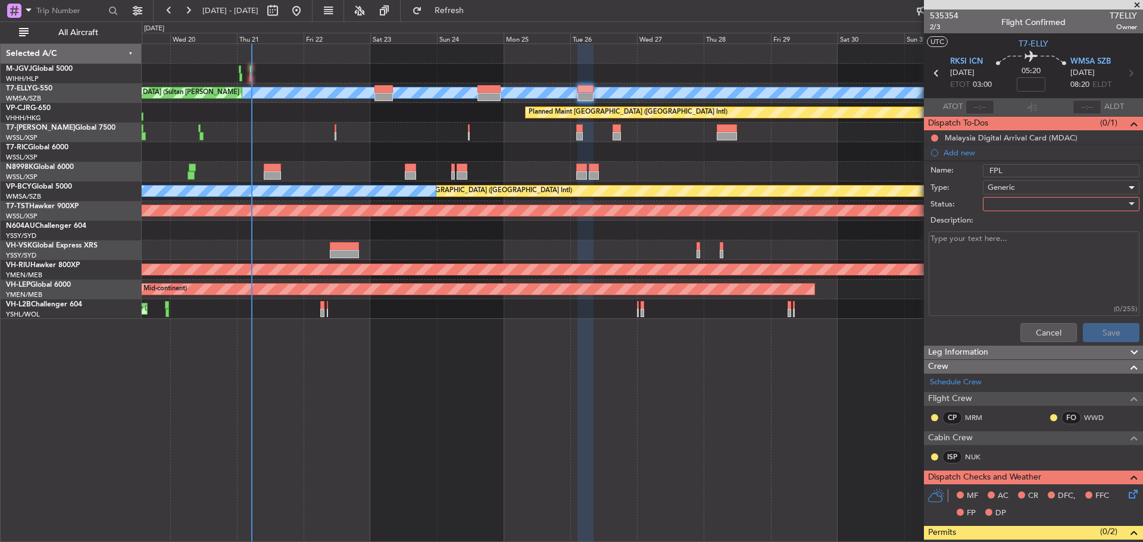
click at [998, 207] on div at bounding box center [1057, 204] width 139 height 18
click at [1008, 227] on span "Not Started" at bounding box center [1055, 228] width 139 height 18
click at [973, 257] on textarea "Description:" at bounding box center [1034, 274] width 211 height 85
click at [977, 254] on textarea "Description:" at bounding box center [1034, 274] width 211 height 85
type textarea "FL450 M.83 25000lbs FOB"
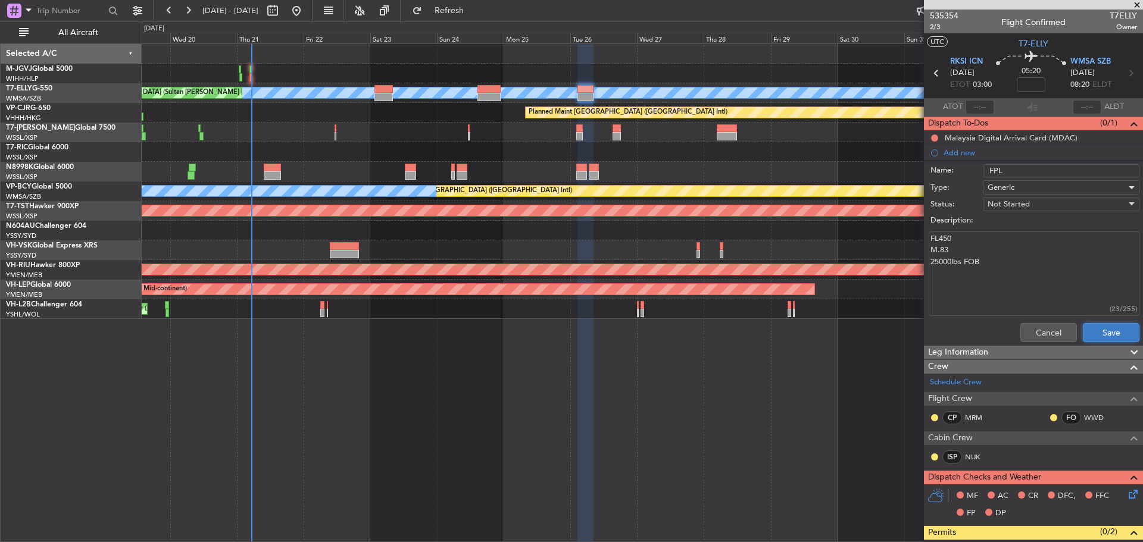
click at [1095, 329] on button "Save" at bounding box center [1111, 332] width 57 height 19
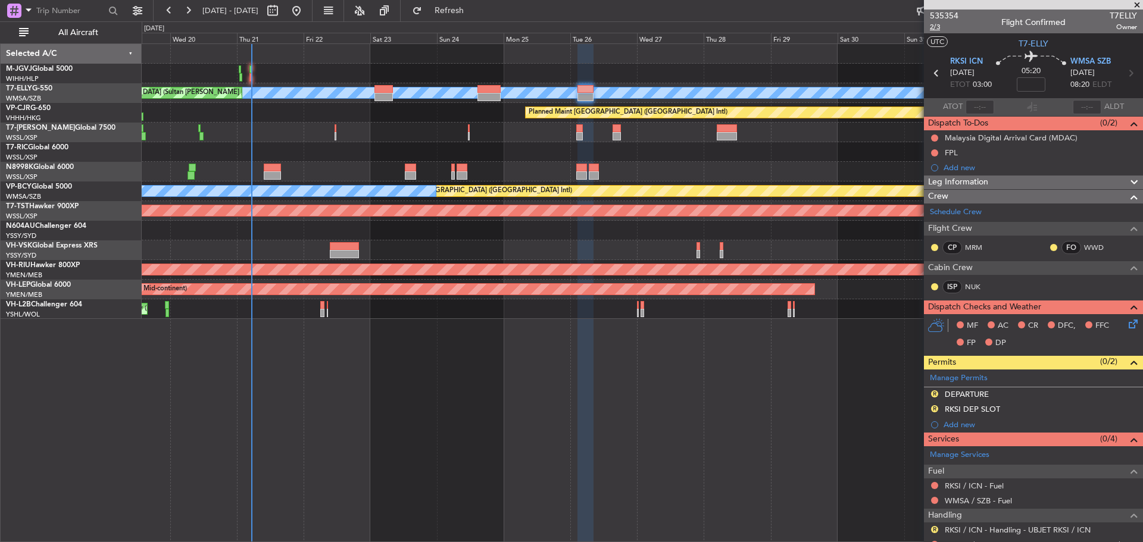
click at [936, 29] on span "2/3" at bounding box center [944, 27] width 29 height 10
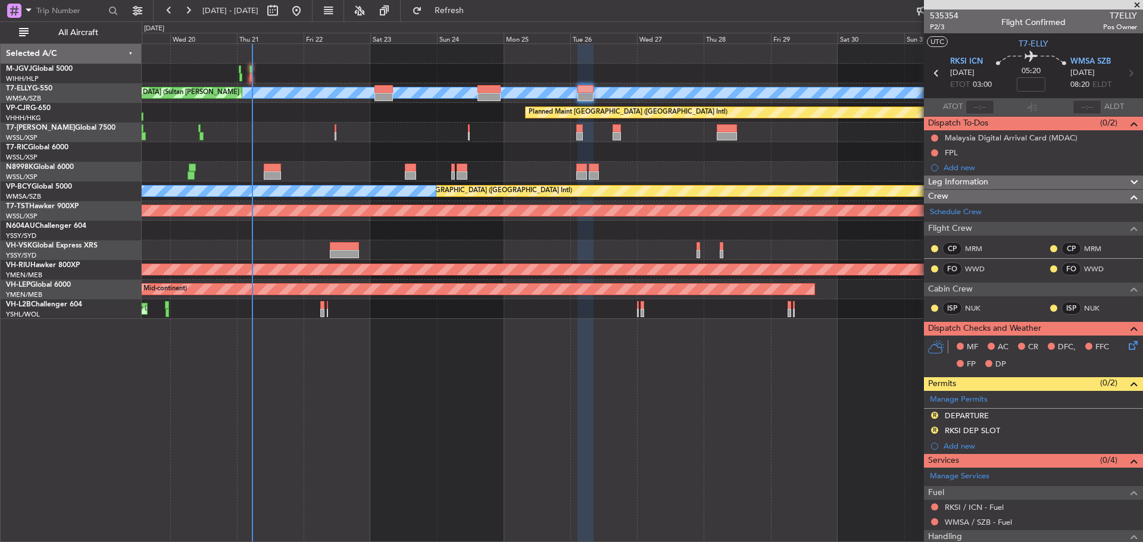
type input "0"
click at [1032, 86] on input at bounding box center [1031, 84] width 29 height 14
drag, startPoint x: 1038, startPoint y: 88, endPoint x: 998, endPoint y: 89, distance: 39.9
click at [998, 89] on div "06:00 +00:40" at bounding box center [1031, 73] width 79 height 44
type input "+00:00"
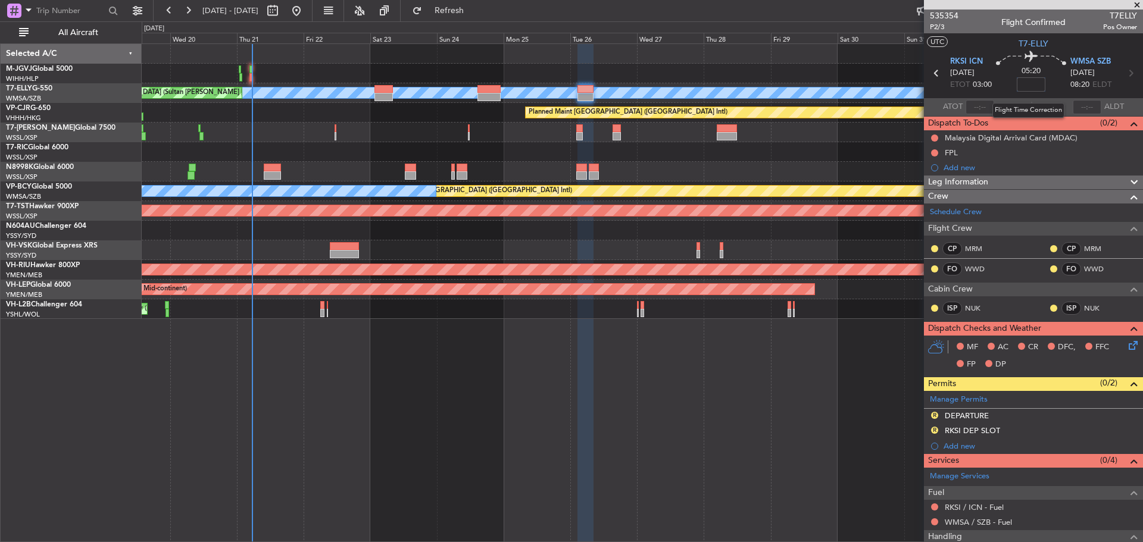
click at [1030, 83] on input at bounding box center [1031, 84] width 29 height 14
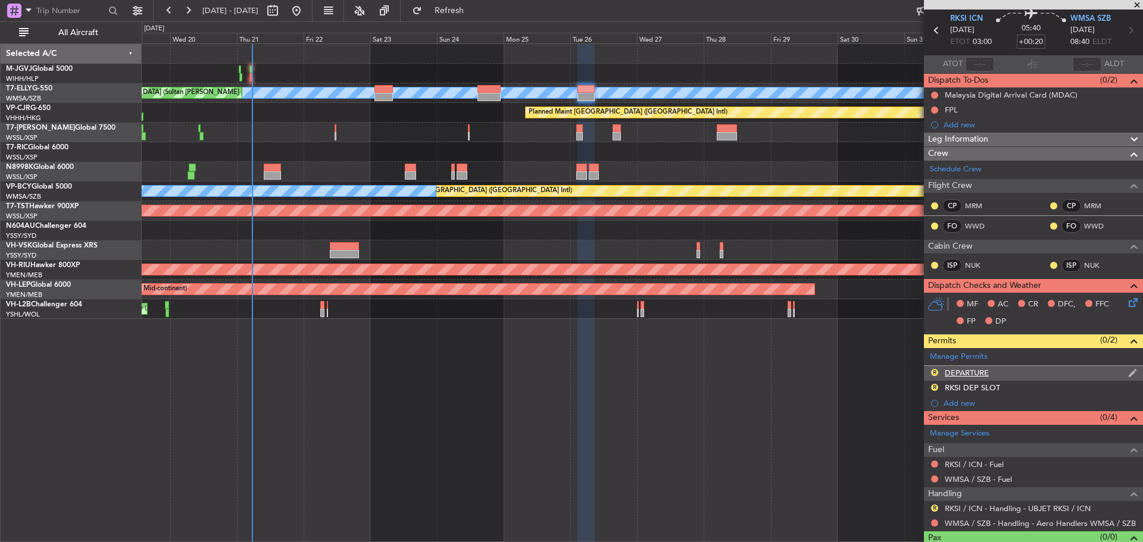
scroll to position [65, 0]
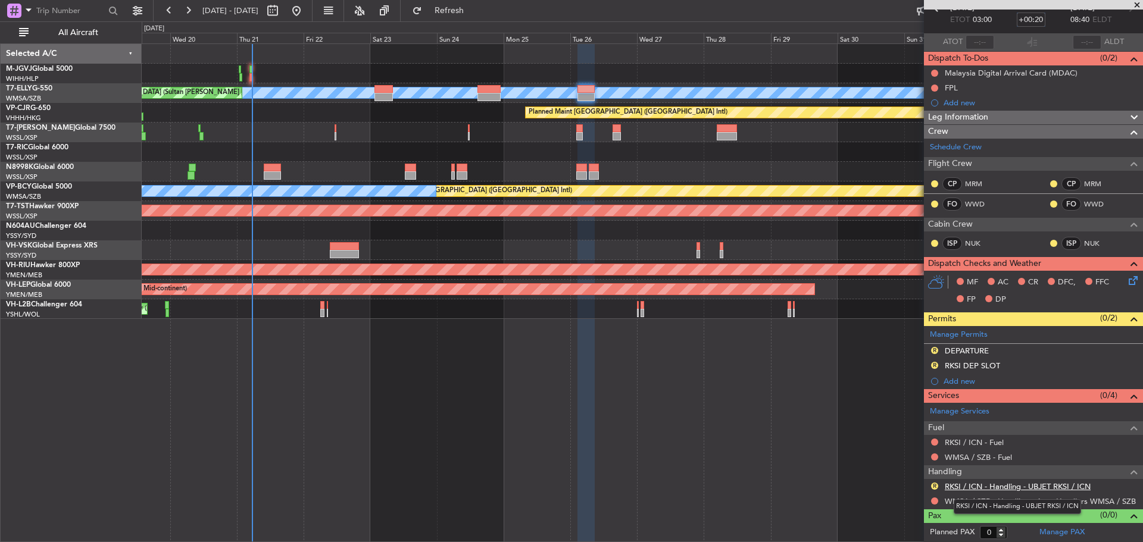
type input "+00:20"
click at [998, 489] on link "RKSI / ICN - Handling - UBJET RKSI / ICN" at bounding box center [1018, 487] width 146 height 10
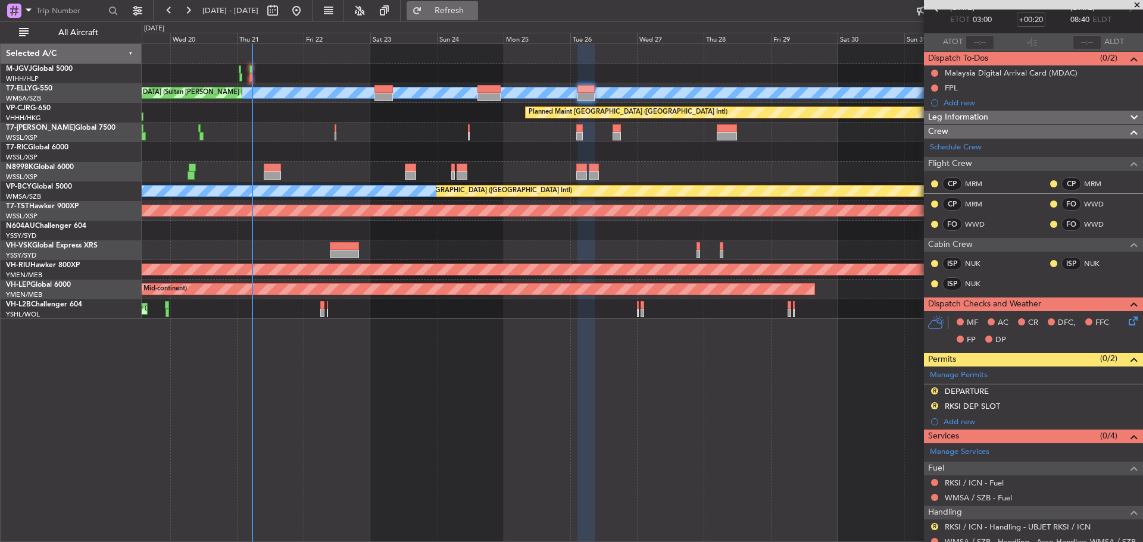
click at [478, 17] on button "Refresh" at bounding box center [442, 10] width 71 height 19
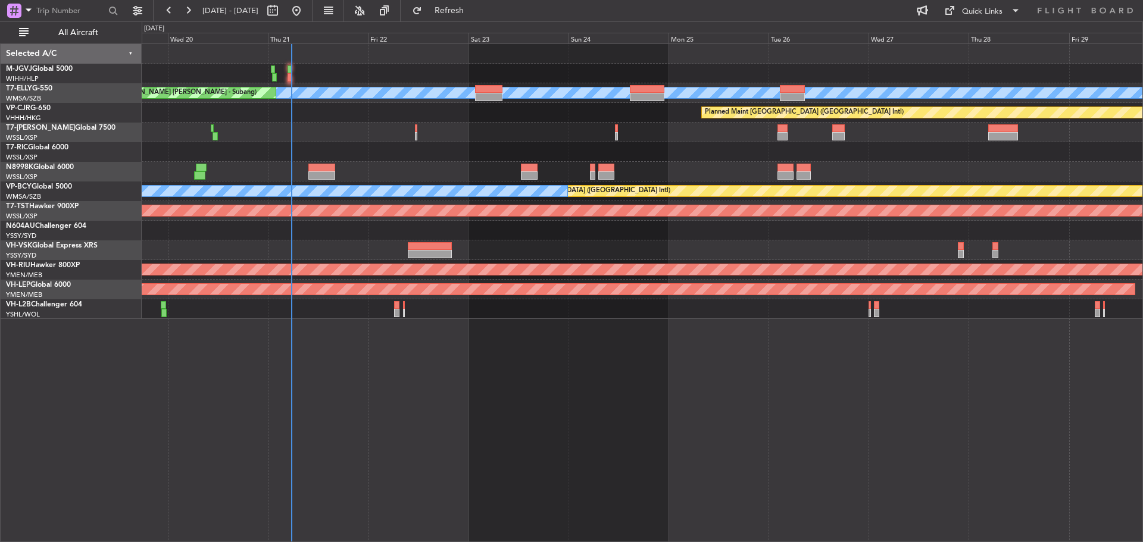
click at [485, 114] on div "Planned Maint [GEOGRAPHIC_DATA] (Seletar) [PERSON_NAME] Unplanned Maint [GEOGRA…" at bounding box center [642, 181] width 1001 height 275
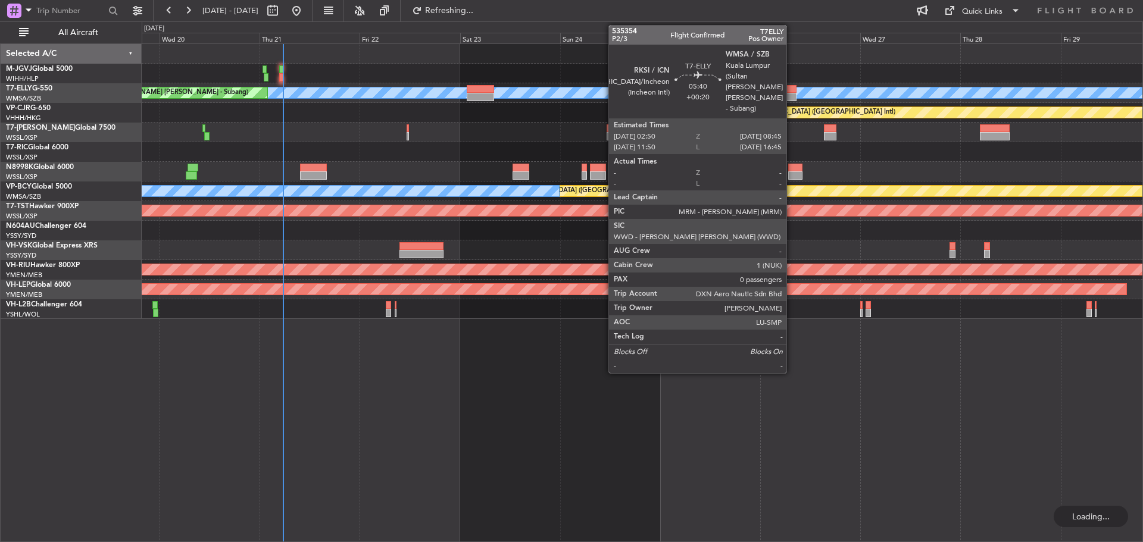
click at [792, 92] on div at bounding box center [783, 89] width 25 height 8
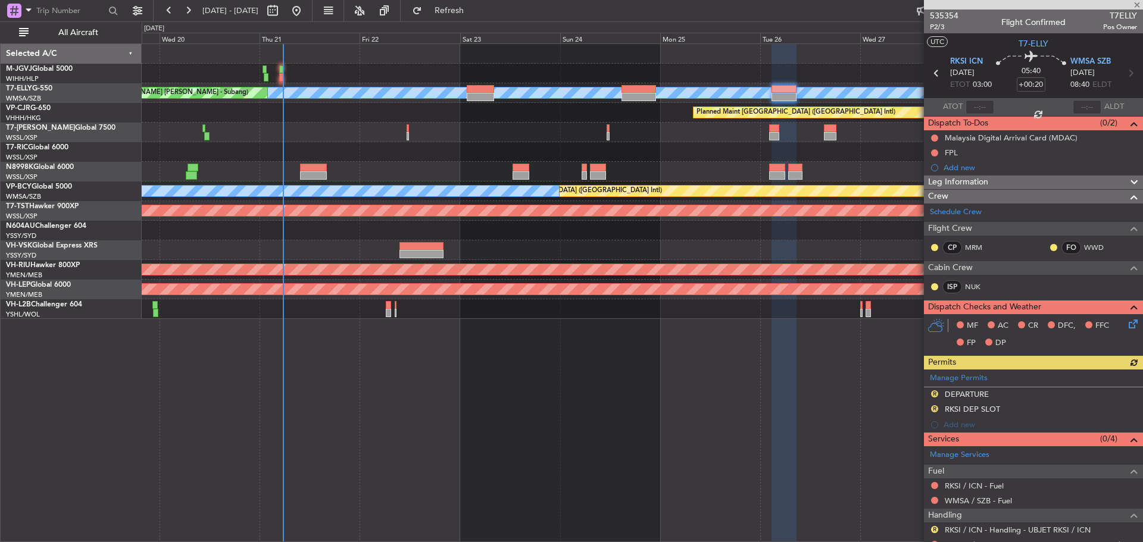
scroll to position [43, 0]
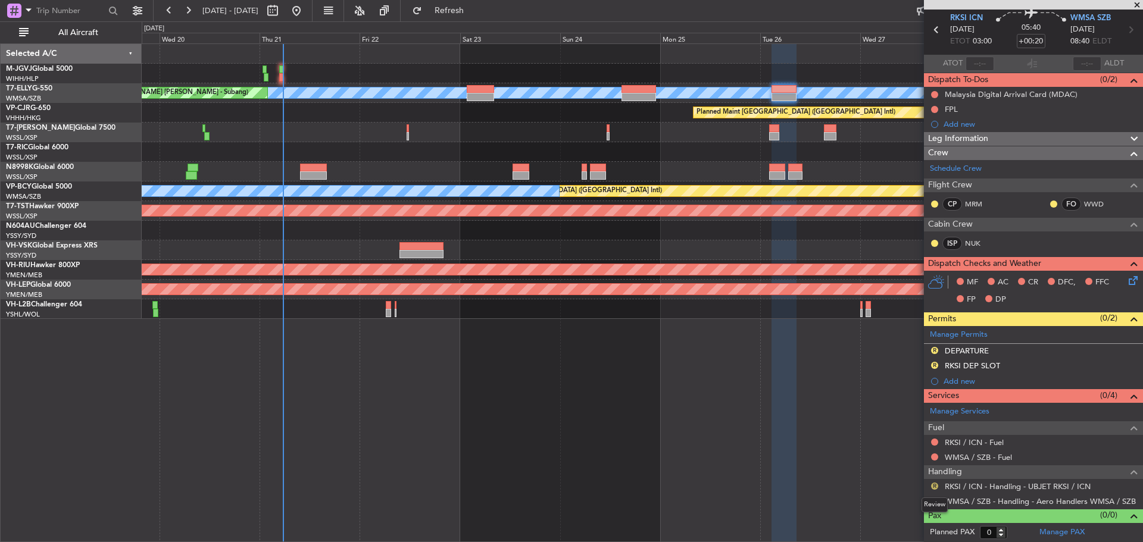
click at [933, 485] on button "R" at bounding box center [934, 486] width 7 height 7
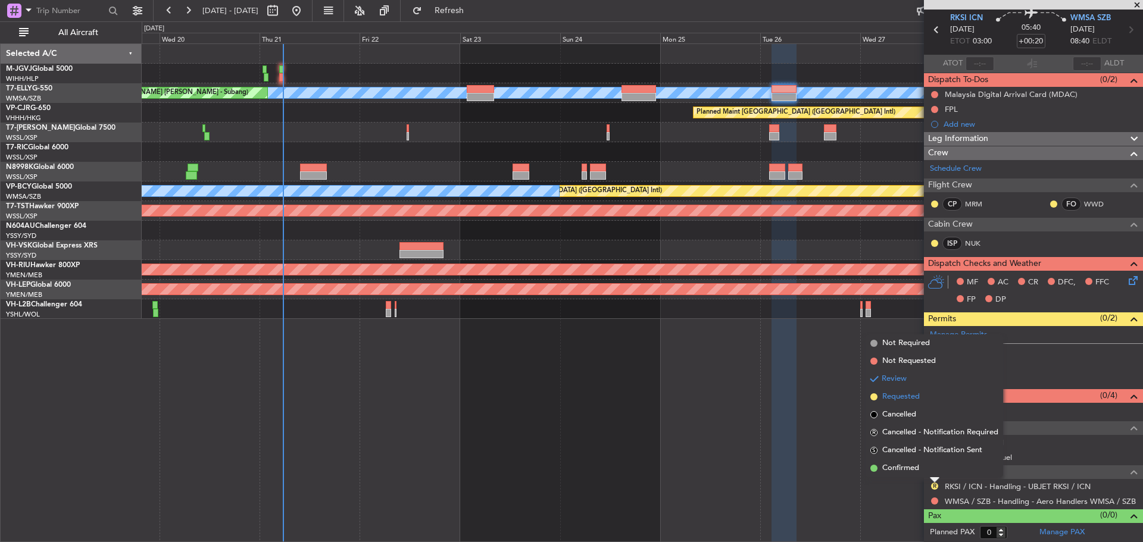
click at [921, 398] on li "Requested" at bounding box center [935, 397] width 138 height 18
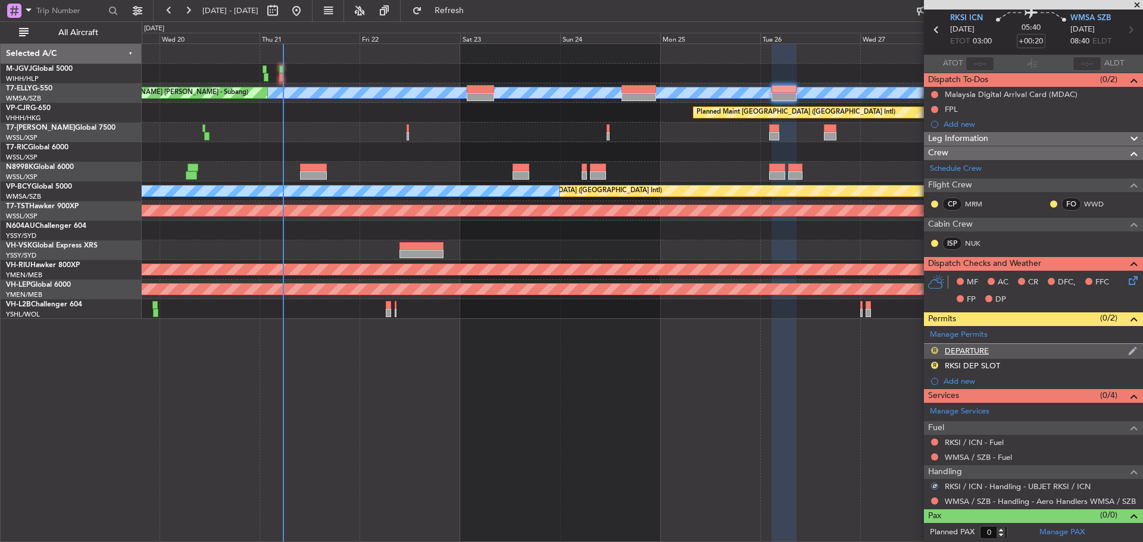
click at [934, 348] on button "R" at bounding box center [934, 350] width 7 height 7
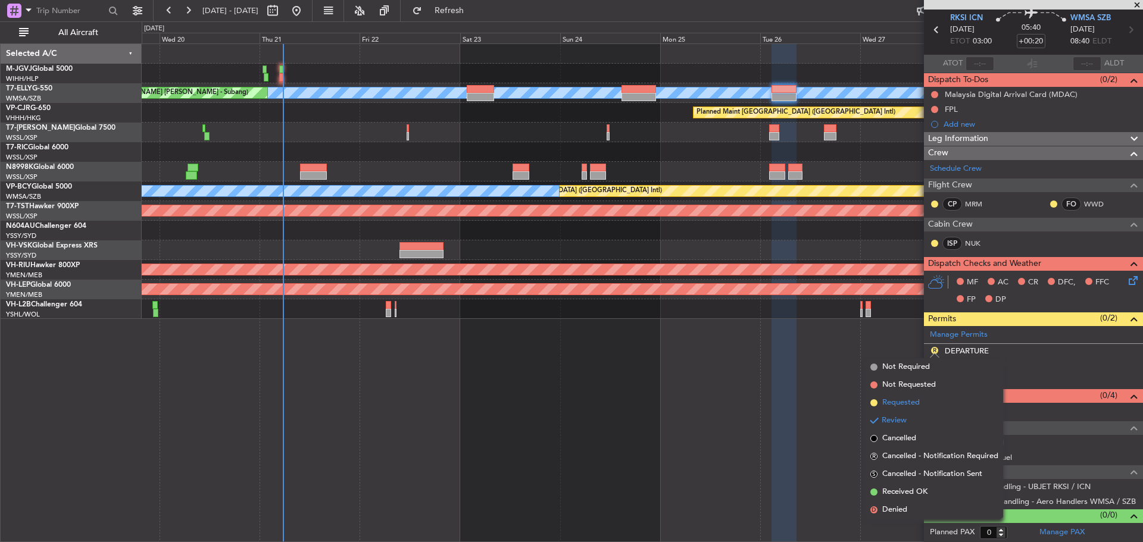
click at [917, 405] on span "Requested" at bounding box center [901, 403] width 38 height 12
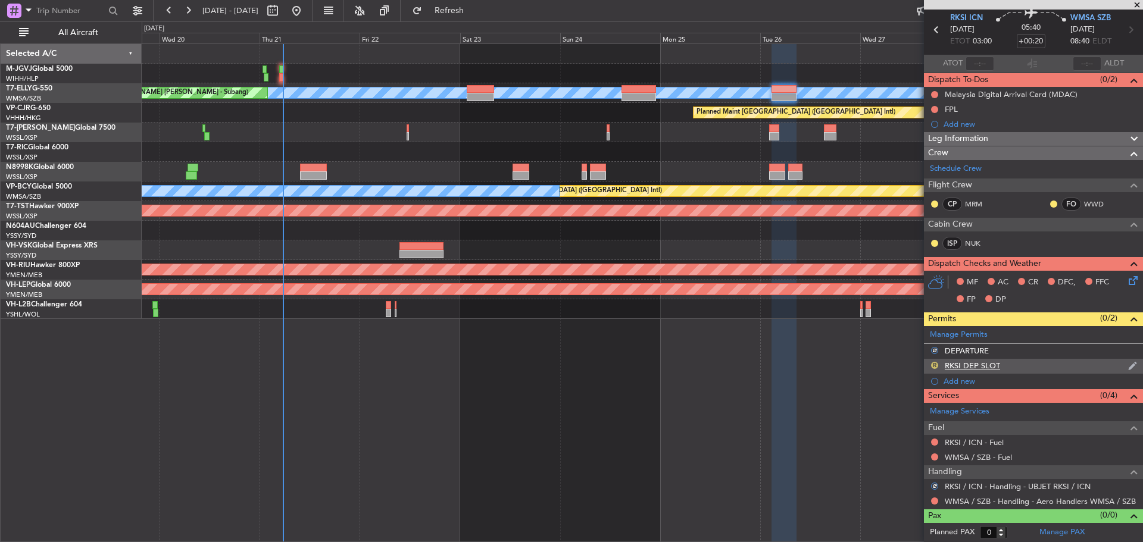
click at [935, 363] on button "R" at bounding box center [934, 365] width 7 height 7
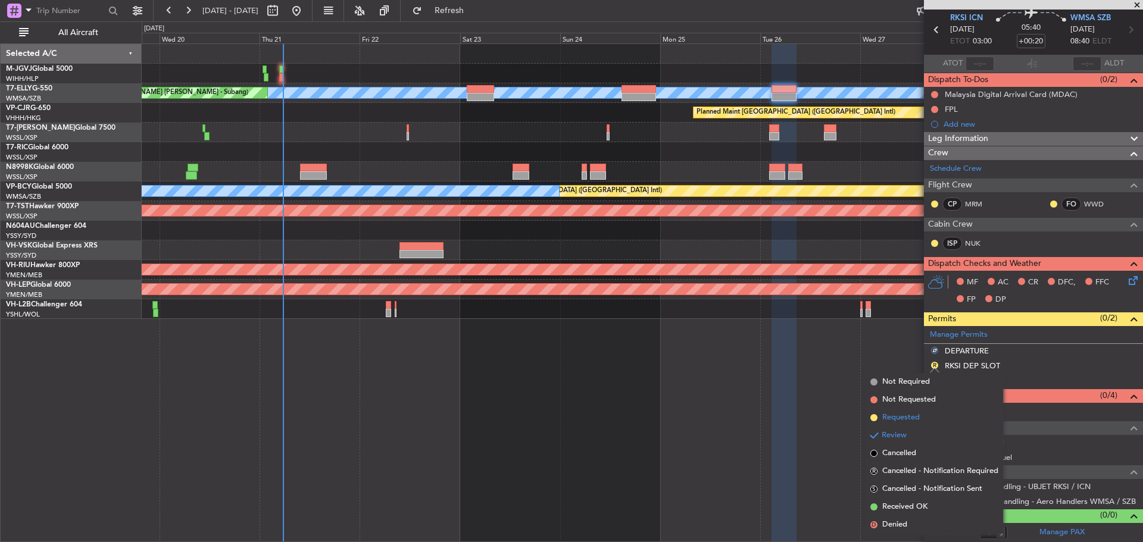
click at [915, 420] on span "Requested" at bounding box center [901, 418] width 38 height 12
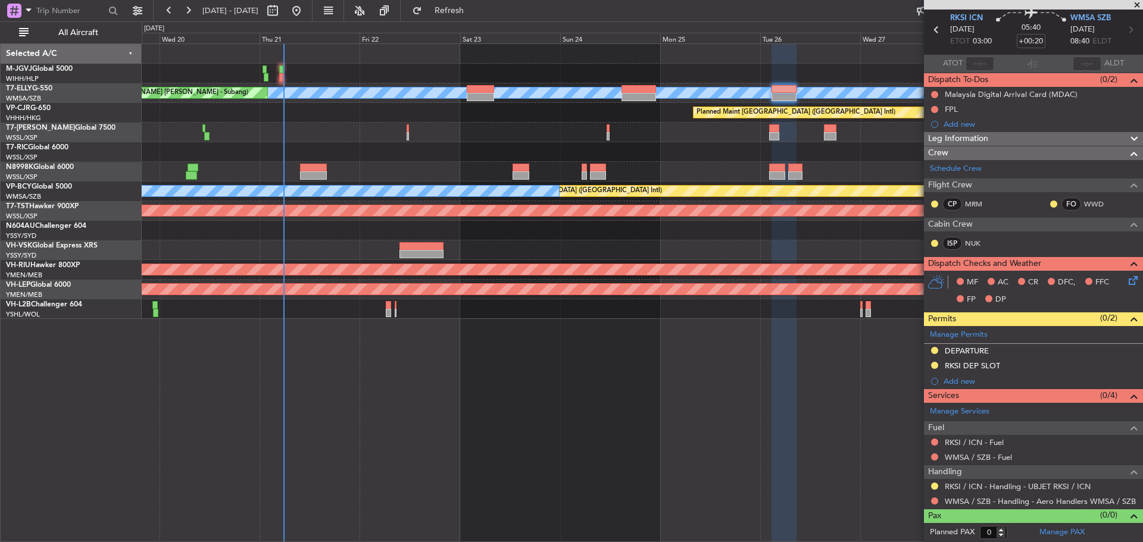
scroll to position [0, 0]
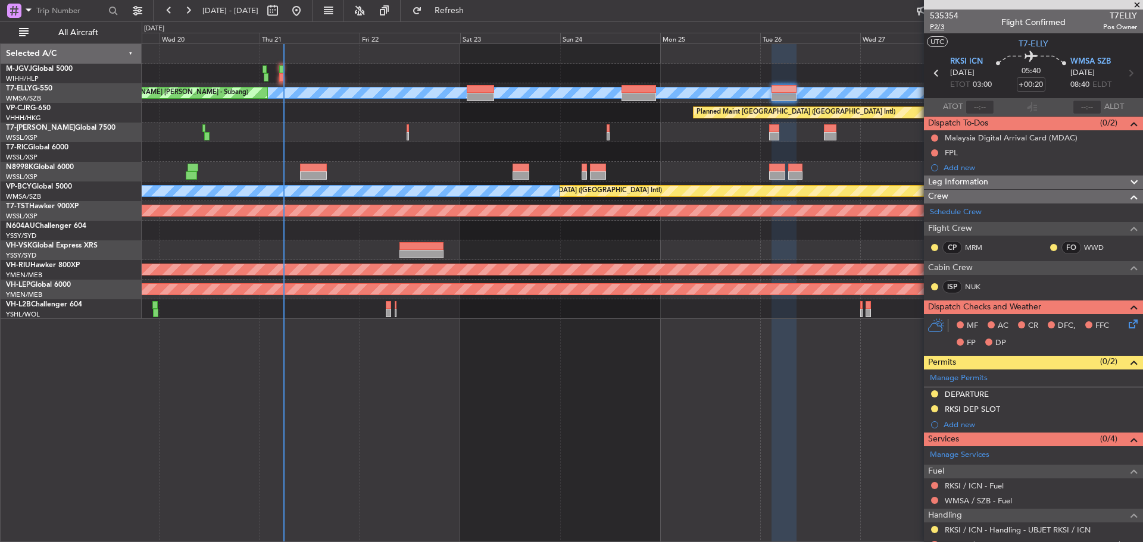
click at [934, 27] on span "P2/3" at bounding box center [944, 27] width 29 height 10
click at [1125, 378] on span at bounding box center [1132, 375] width 14 height 9
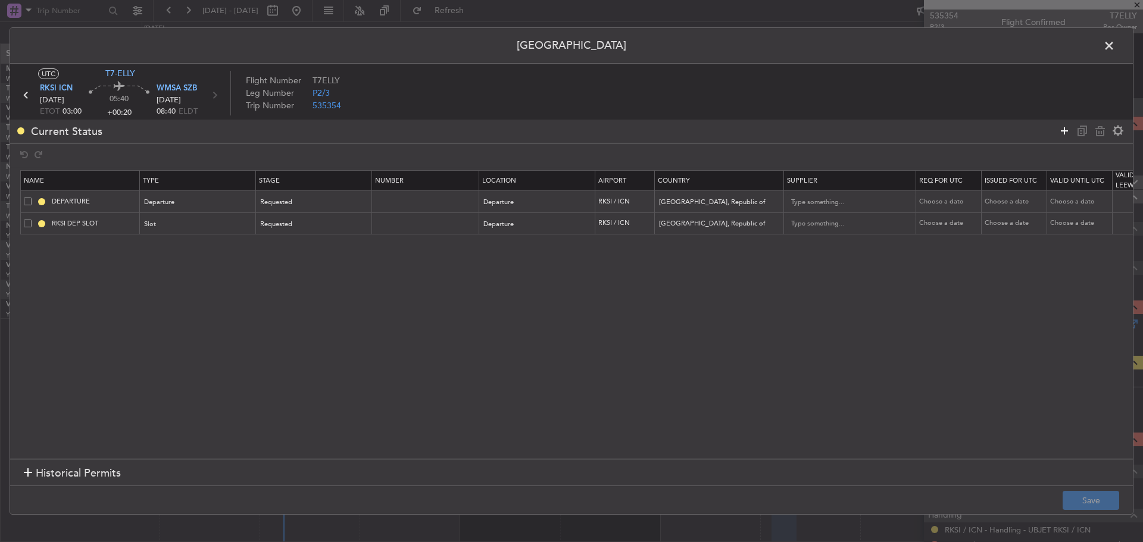
click at [1063, 133] on icon at bounding box center [1064, 131] width 14 height 14
click at [252, 246] on div "Type" at bounding box center [197, 247] width 115 height 18
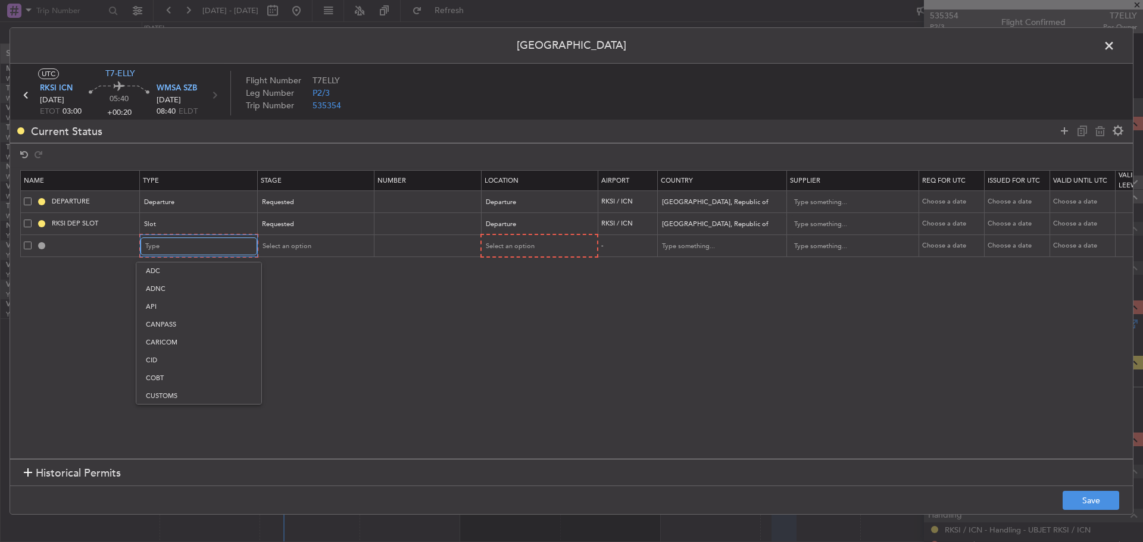
scroll to position [221, 0]
click at [208, 368] on span "Overflight" at bounding box center [199, 372] width 106 height 18
click at [290, 247] on span "Select an option" at bounding box center [285, 246] width 49 height 9
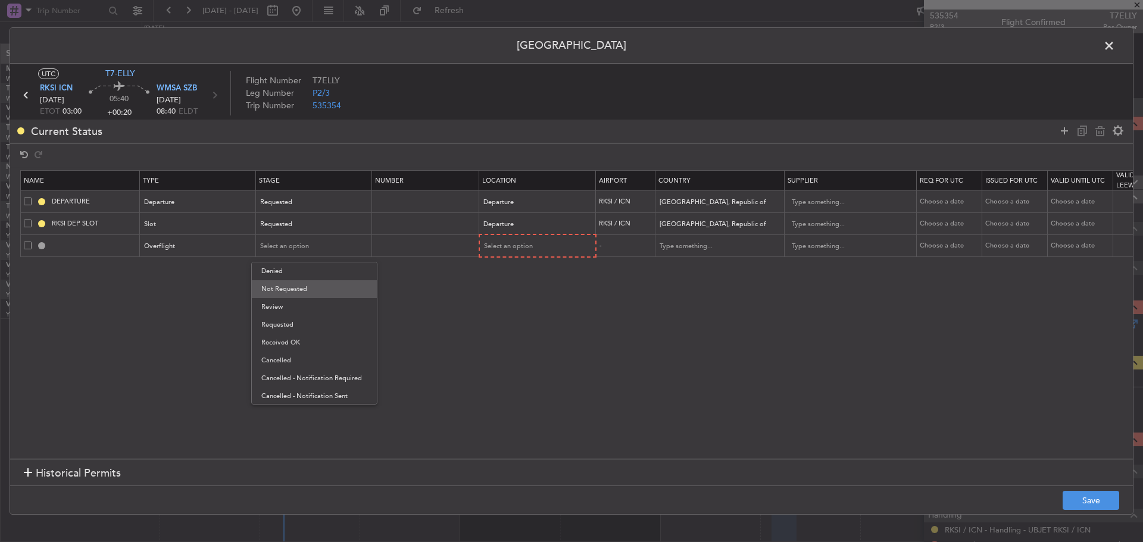
click at [293, 292] on span "Not Requested" at bounding box center [314, 289] width 106 height 18
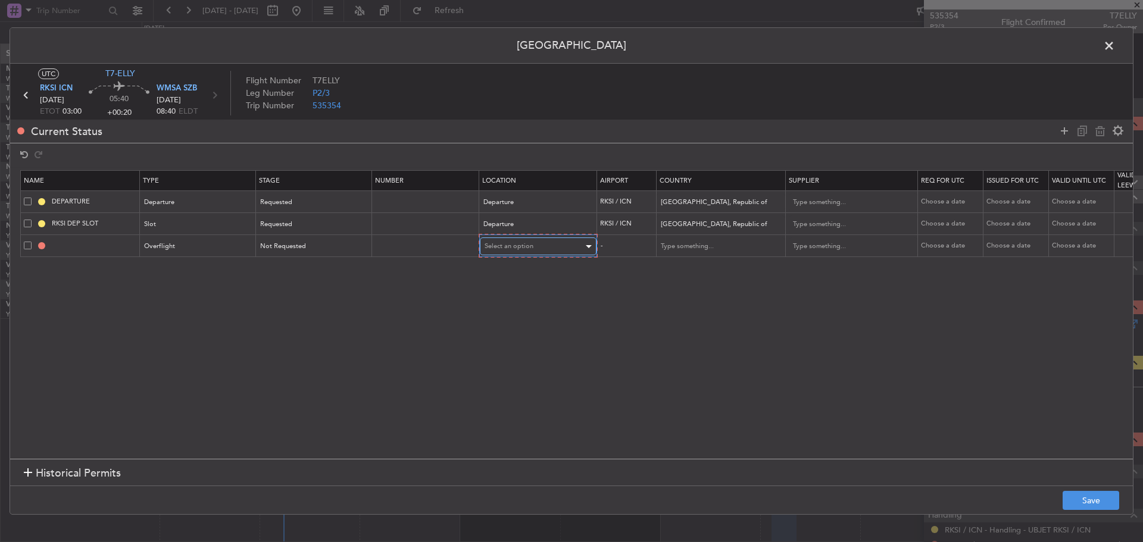
click at [511, 247] on span "Select an option" at bounding box center [509, 246] width 49 height 9
click at [507, 340] on span "Enroute" at bounding box center [538, 343] width 106 height 18
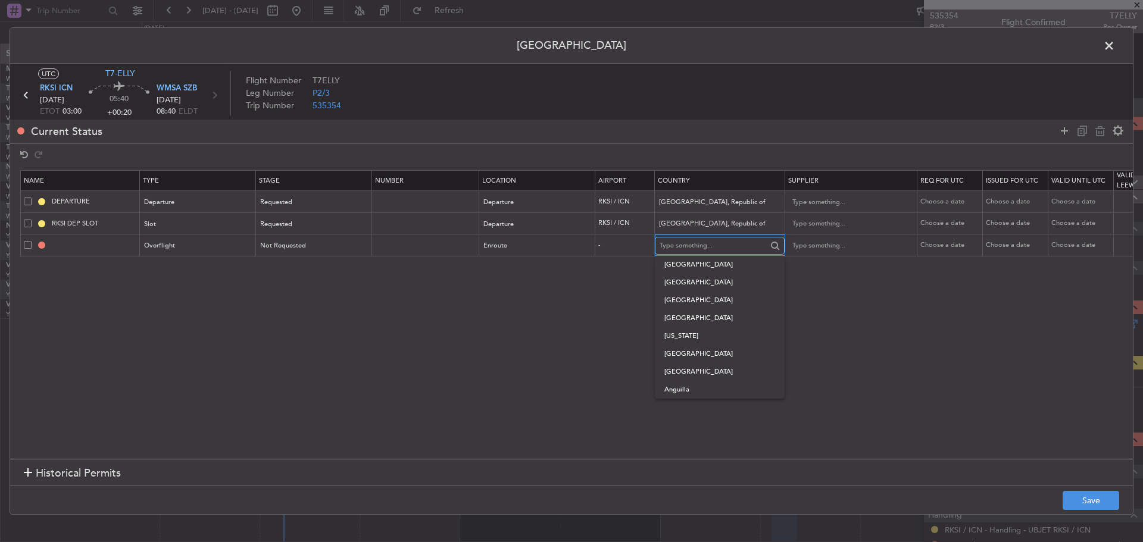
click at [691, 240] on input "text" at bounding box center [713, 246] width 107 height 18
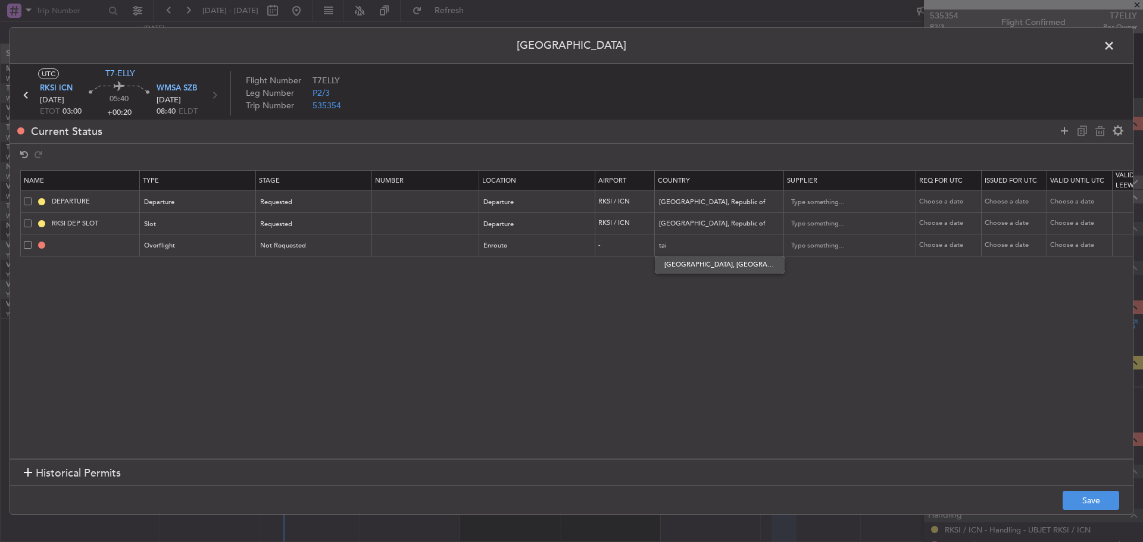
click at [692, 265] on span "[GEOGRAPHIC_DATA], [GEOGRAPHIC_DATA]" at bounding box center [719, 265] width 111 height 18
type input "[GEOGRAPHIC_DATA], [GEOGRAPHIC_DATA]"
click at [1061, 133] on icon at bounding box center [1064, 131] width 14 height 14
click at [1062, 131] on icon at bounding box center [1064, 131] width 14 height 14
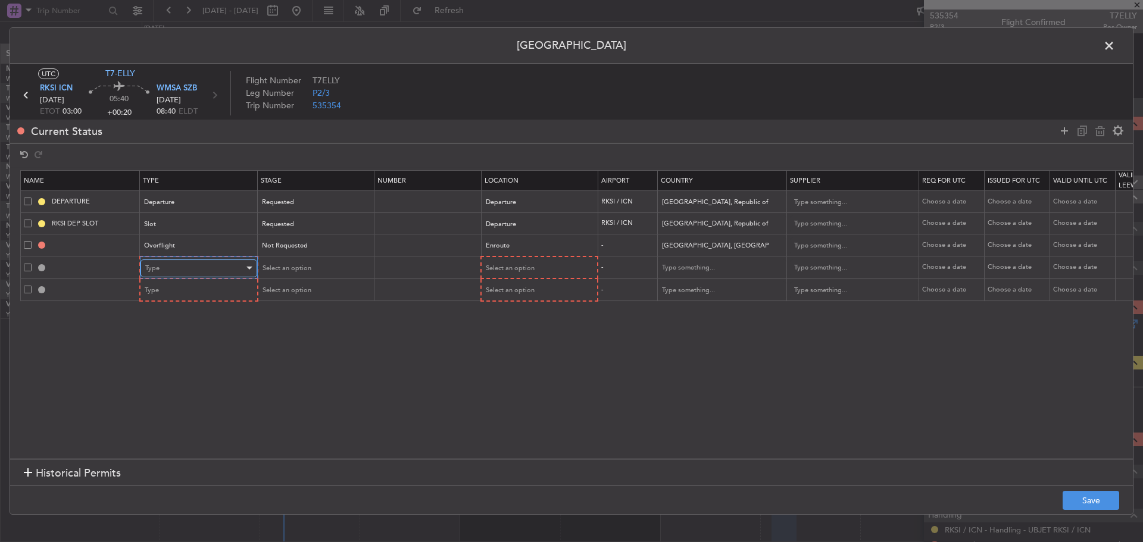
click at [167, 267] on div "Type" at bounding box center [194, 269] width 99 height 18
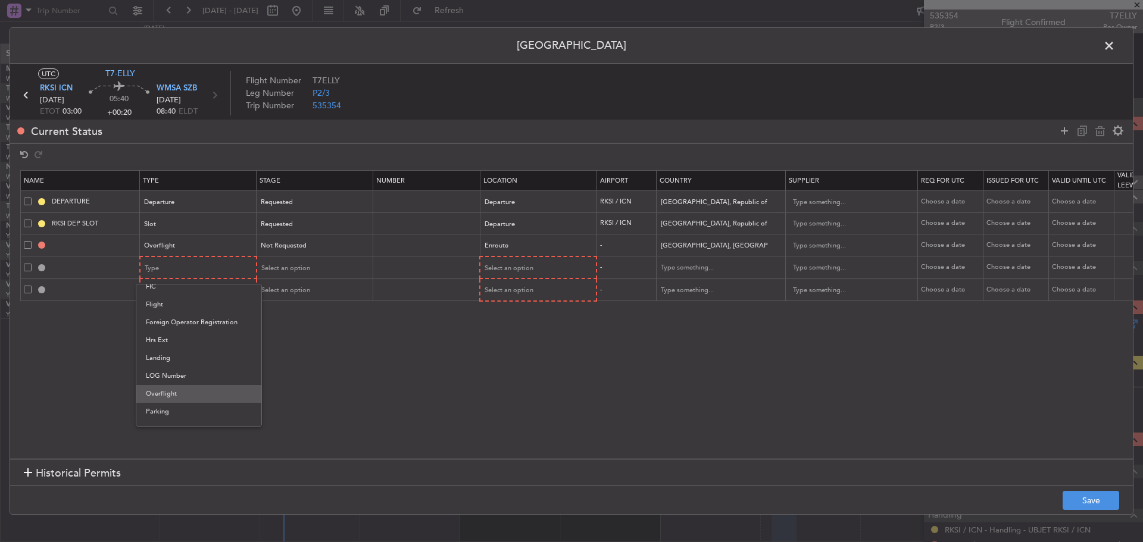
click at [180, 391] on span "Overflight" at bounding box center [199, 394] width 106 height 18
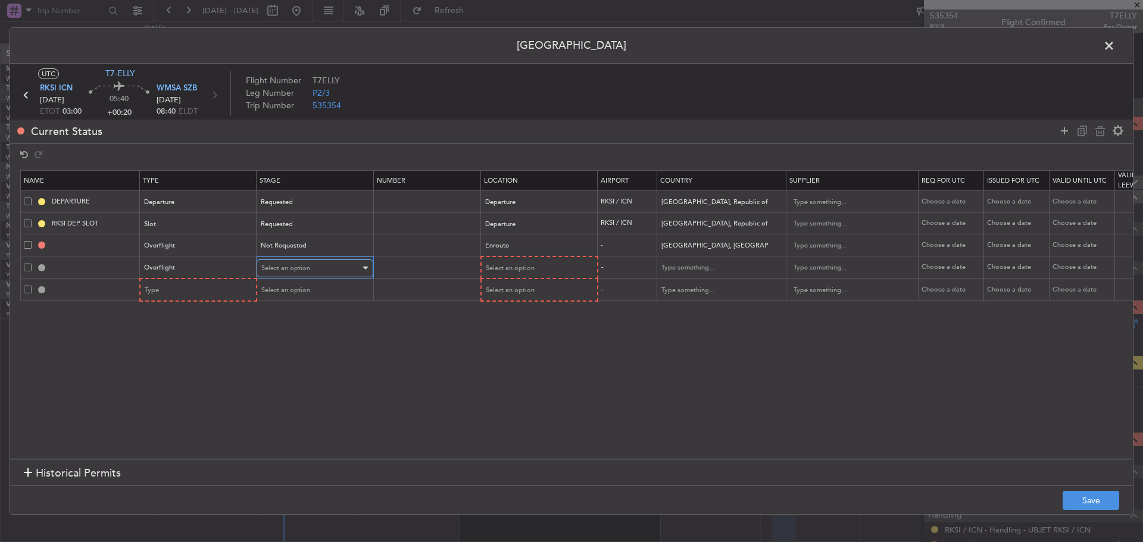
click at [319, 269] on div "Select an option" at bounding box center [310, 269] width 99 height 18
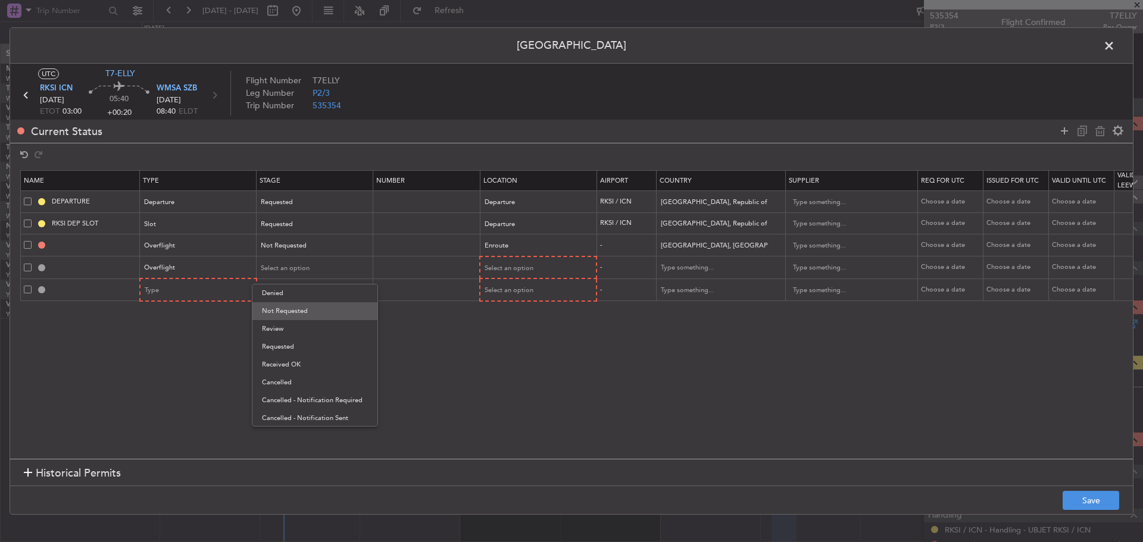
click at [309, 313] on span "Not Requested" at bounding box center [315, 311] width 106 height 18
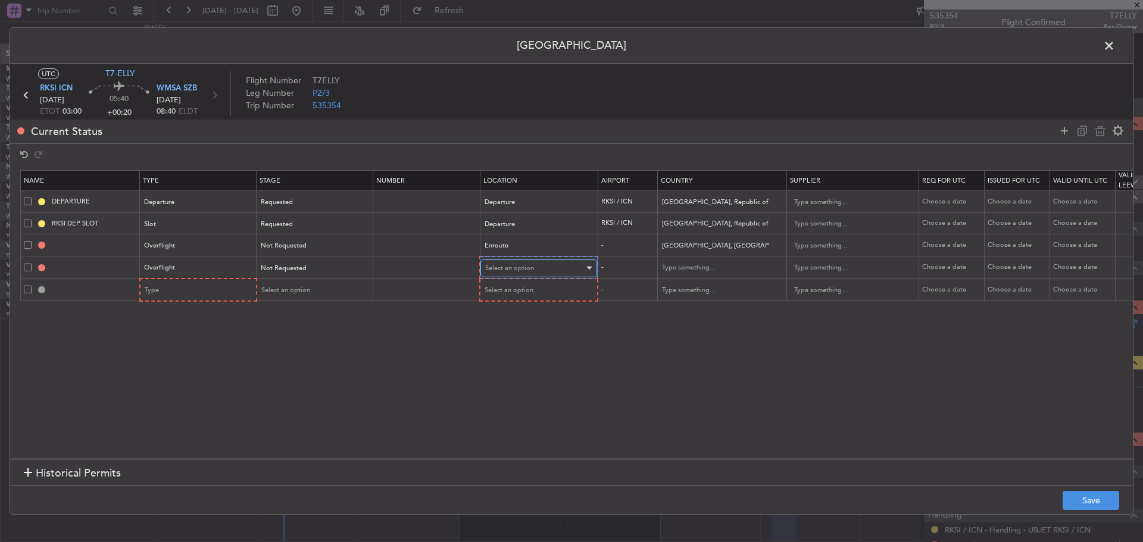
click at [532, 270] on span "Select an option" at bounding box center [509, 268] width 49 height 9
click at [516, 362] on span "Enroute" at bounding box center [539, 365] width 106 height 18
click at [676, 267] on input "text" at bounding box center [714, 268] width 107 height 18
click at [689, 285] on span "[GEOGRAPHIC_DATA]" at bounding box center [721, 287] width 111 height 18
type input "[GEOGRAPHIC_DATA]"
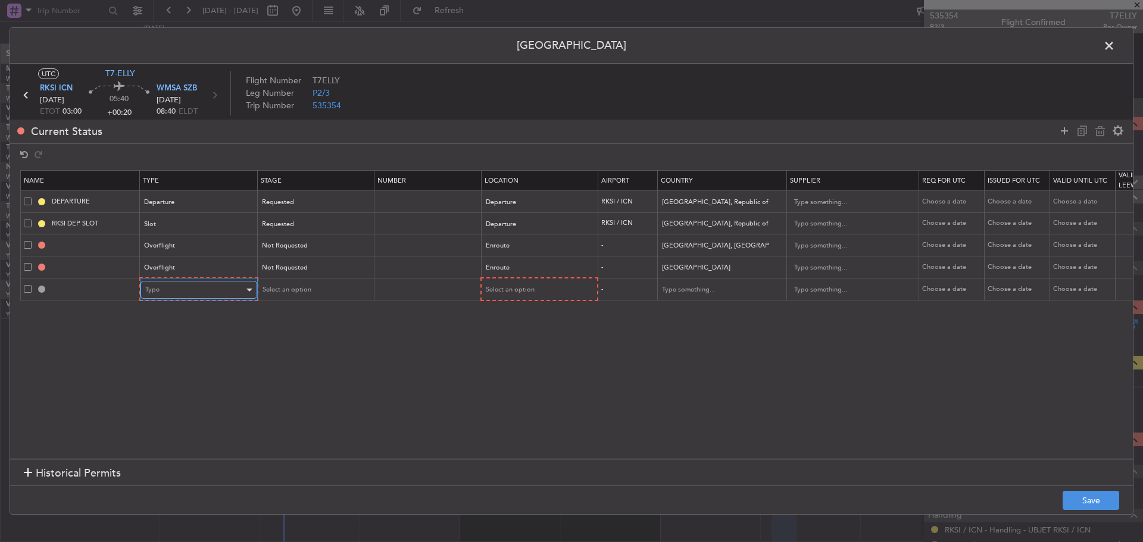
click at [202, 286] on div "Type" at bounding box center [194, 290] width 99 height 18
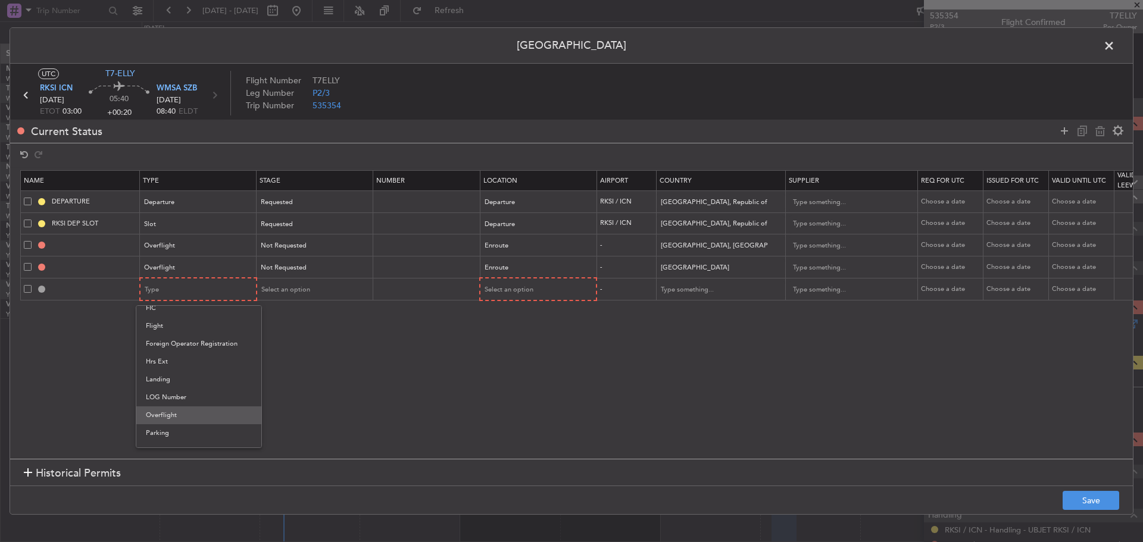
click at [171, 418] on span "Overflight" at bounding box center [199, 416] width 106 height 18
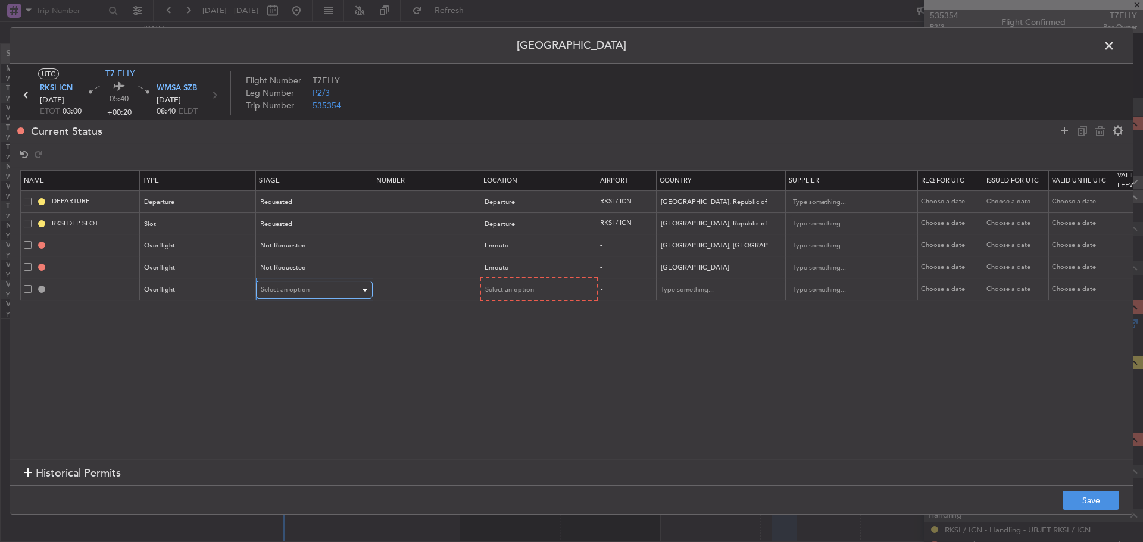
click at [304, 290] on span "Select an option" at bounding box center [285, 289] width 49 height 9
click at [303, 334] on span "Not Requested" at bounding box center [314, 333] width 106 height 18
click at [502, 289] on span "Select an option" at bounding box center [509, 289] width 49 height 9
click at [496, 385] on span "Enroute" at bounding box center [538, 386] width 106 height 18
click at [682, 287] on input "text" at bounding box center [713, 289] width 107 height 18
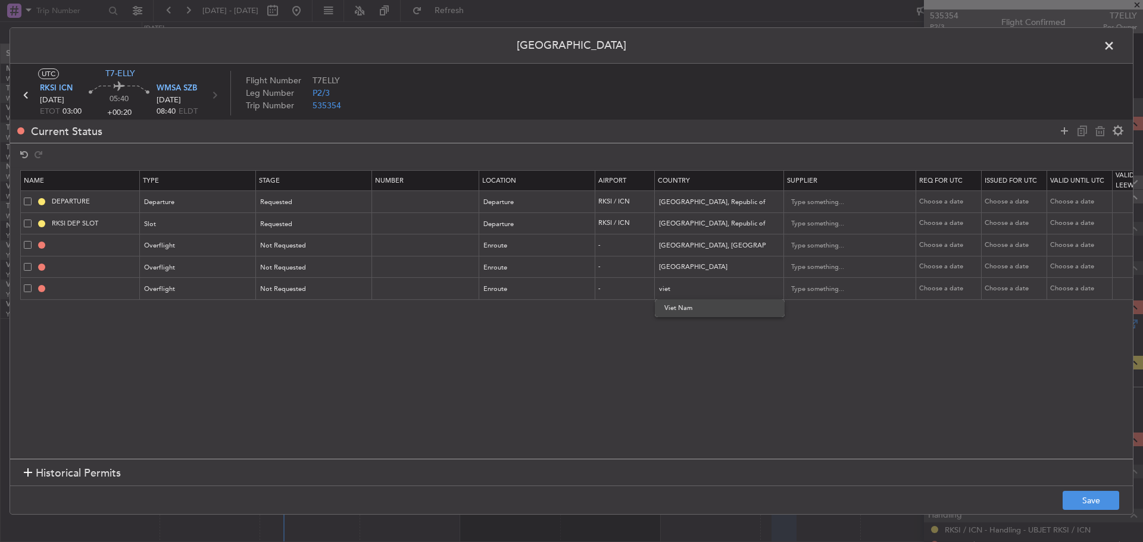
click at [673, 312] on span "Viet Nam" at bounding box center [719, 308] width 111 height 18
type input "Viet Nam"
click at [1061, 132] on icon at bounding box center [1064, 131] width 14 height 14
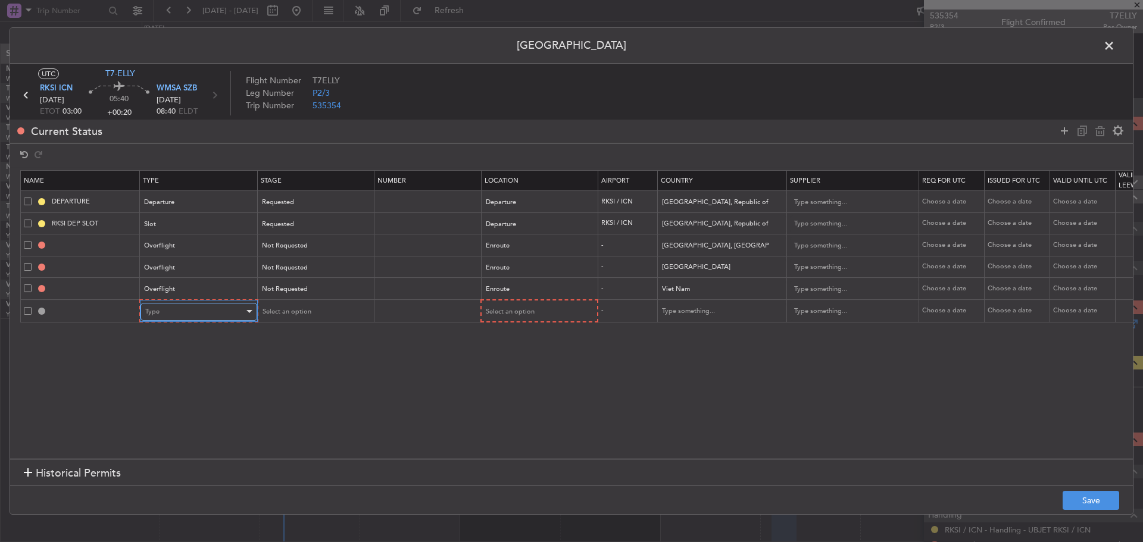
click at [182, 317] on div "Type" at bounding box center [194, 312] width 99 height 18
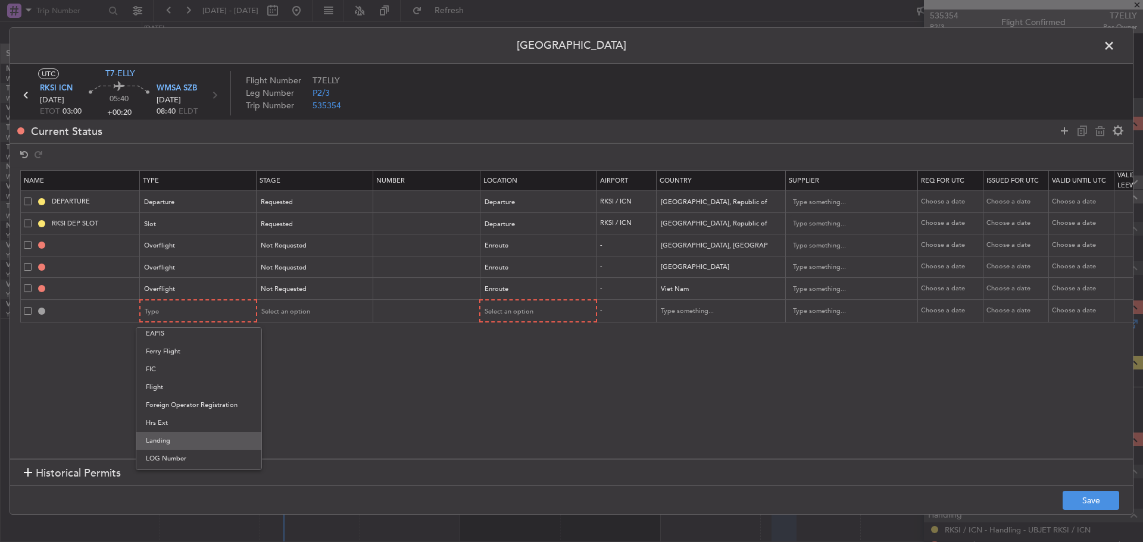
click at [161, 438] on span "Landing" at bounding box center [199, 441] width 106 height 18
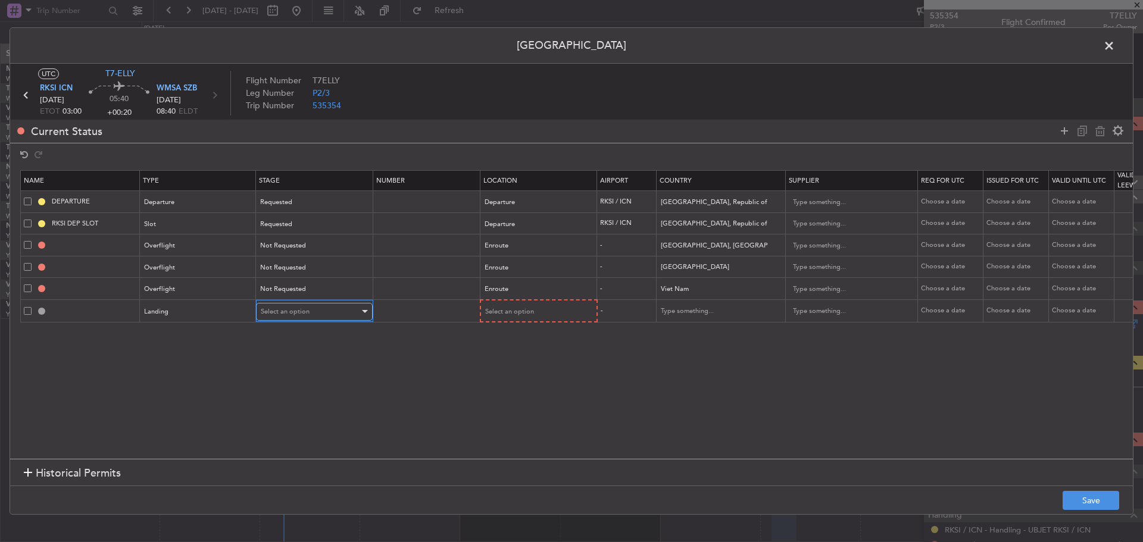
click at [290, 315] on span "Select an option" at bounding box center [285, 311] width 49 height 9
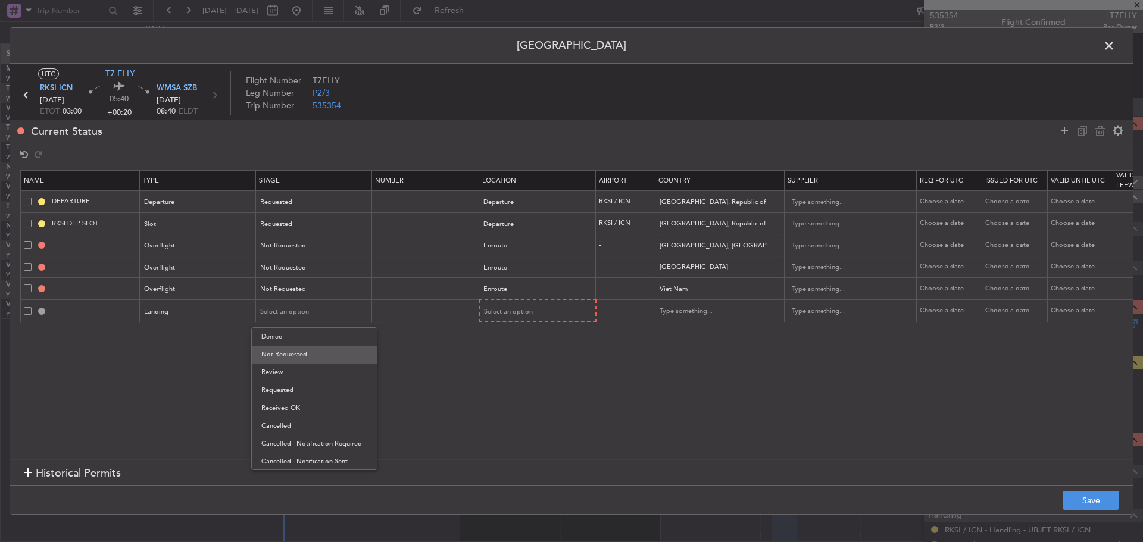
click at [290, 355] on span "Not Requested" at bounding box center [314, 355] width 106 height 18
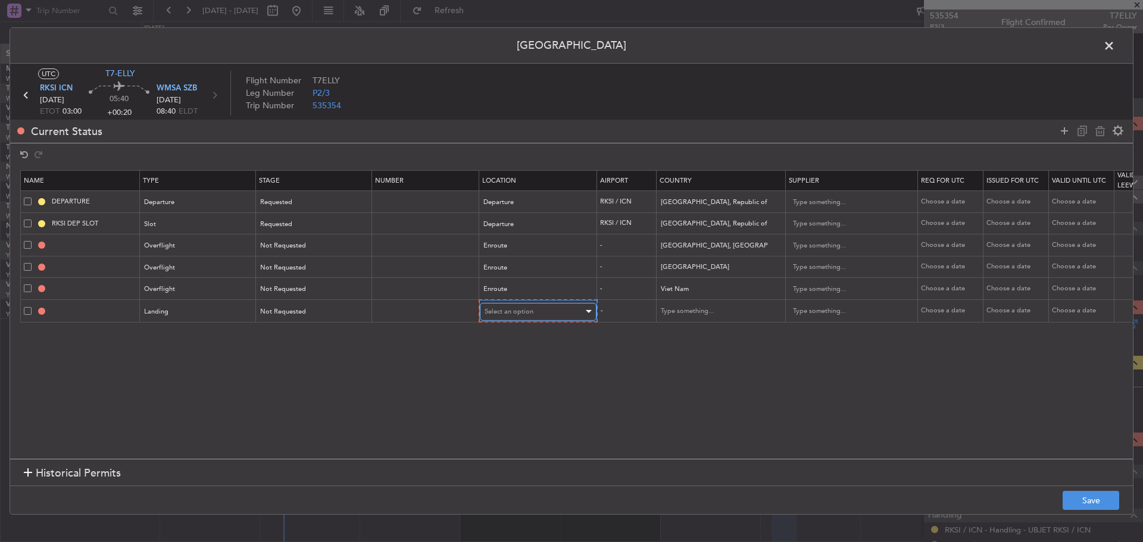
click at [502, 313] on span "Select an option" at bounding box center [509, 311] width 49 height 9
click at [501, 365] on span "Arrival" at bounding box center [538, 373] width 106 height 18
click at [1076, 502] on button "Save" at bounding box center [1091, 500] width 57 height 19
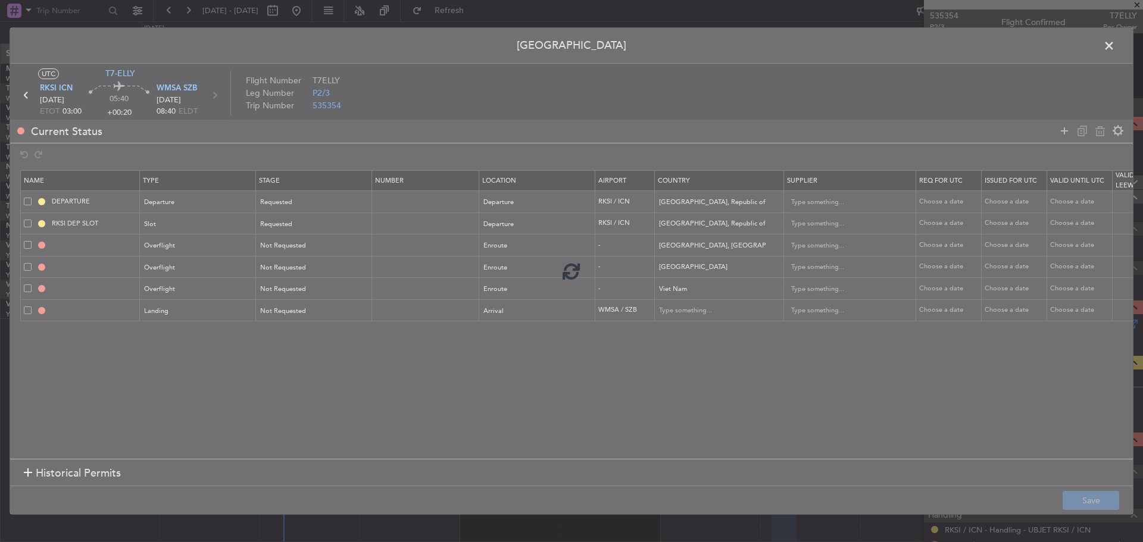
type input "[GEOGRAPHIC_DATA], PROVINCE OF CHINA OVF"
type input "NNN"
type input "PHILIPPINES OVF"
type input "NNN"
type input "VIET NAM OVF"
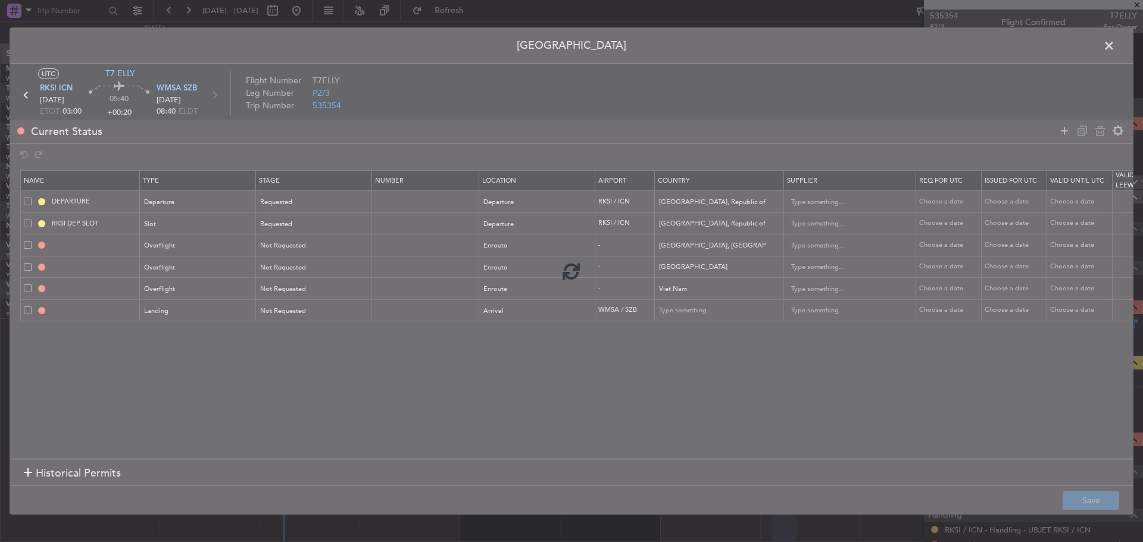
type input "NNN"
type input "WMSA LDG"
type input "[GEOGRAPHIC_DATA]"
type input "NNN"
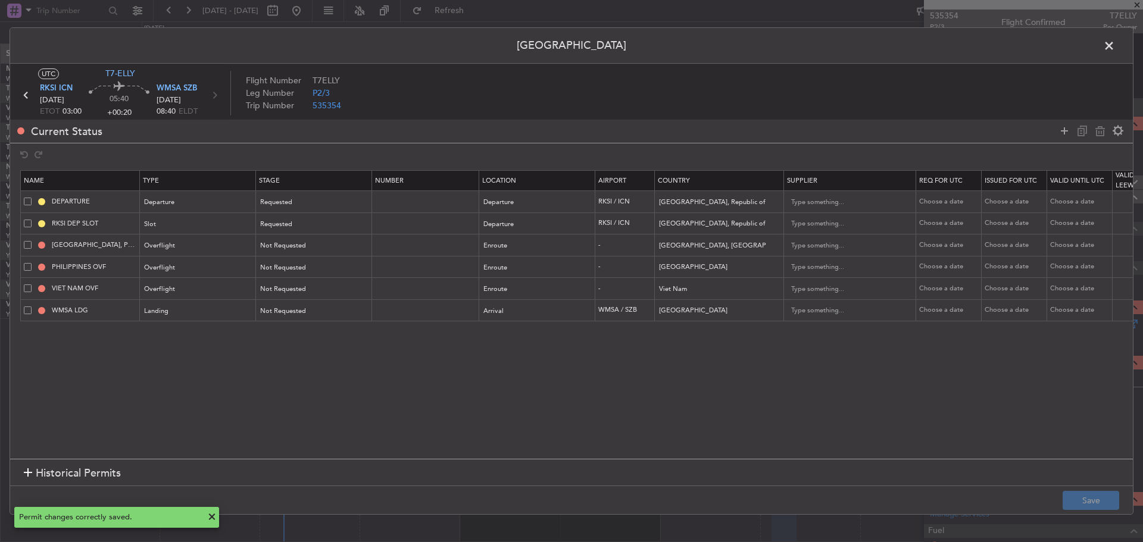
click at [1115, 46] on span at bounding box center [1115, 49] width 0 height 24
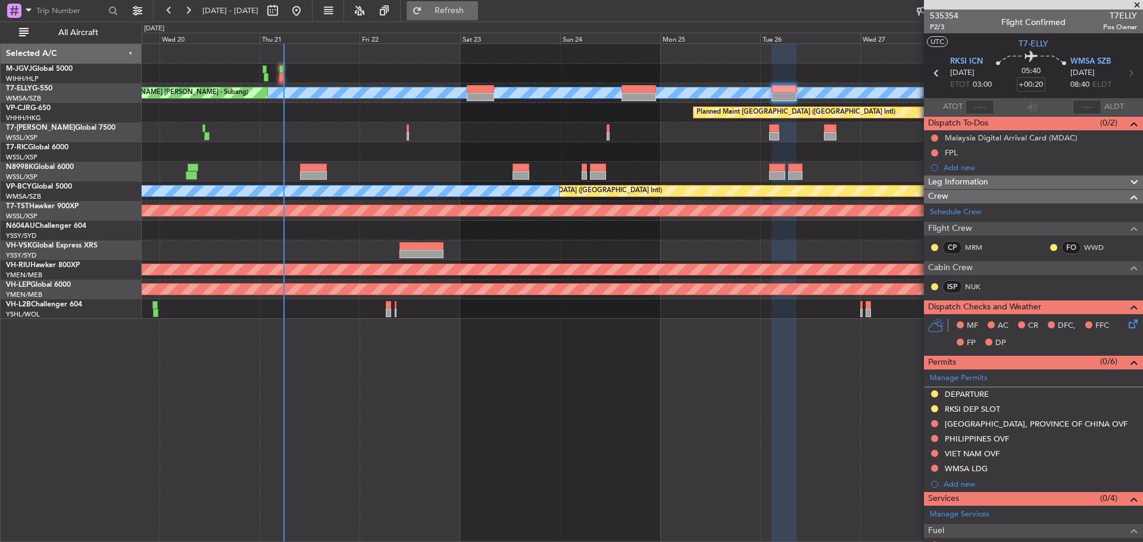
click at [474, 10] on span "Refresh" at bounding box center [449, 11] width 50 height 8
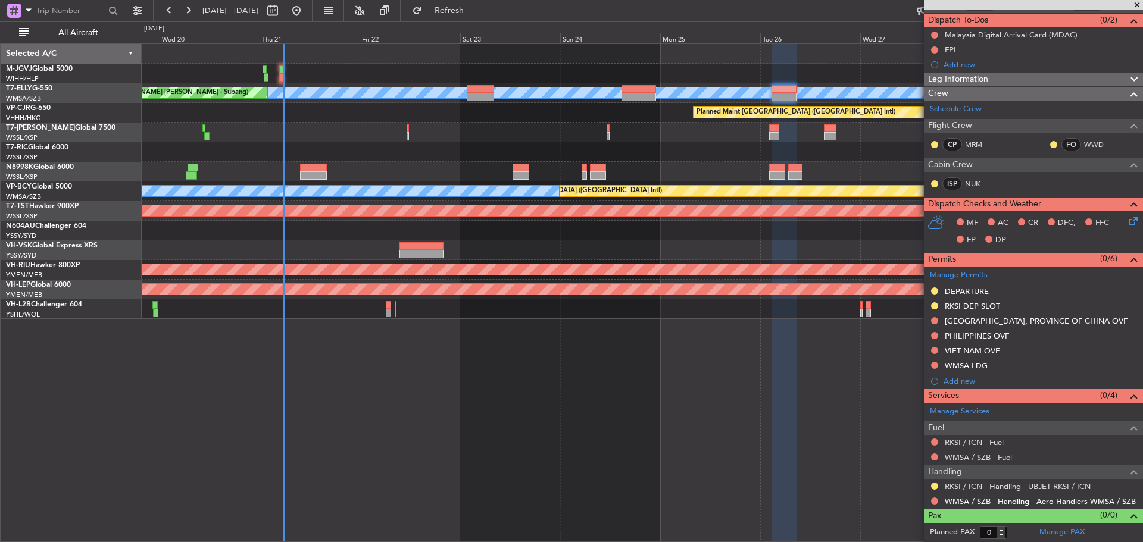
click at [996, 501] on link "WMSA / SZB - Handling - Aero Handlers WMSA / SZB" at bounding box center [1040, 501] width 191 height 10
click at [935, 365] on button at bounding box center [934, 365] width 7 height 7
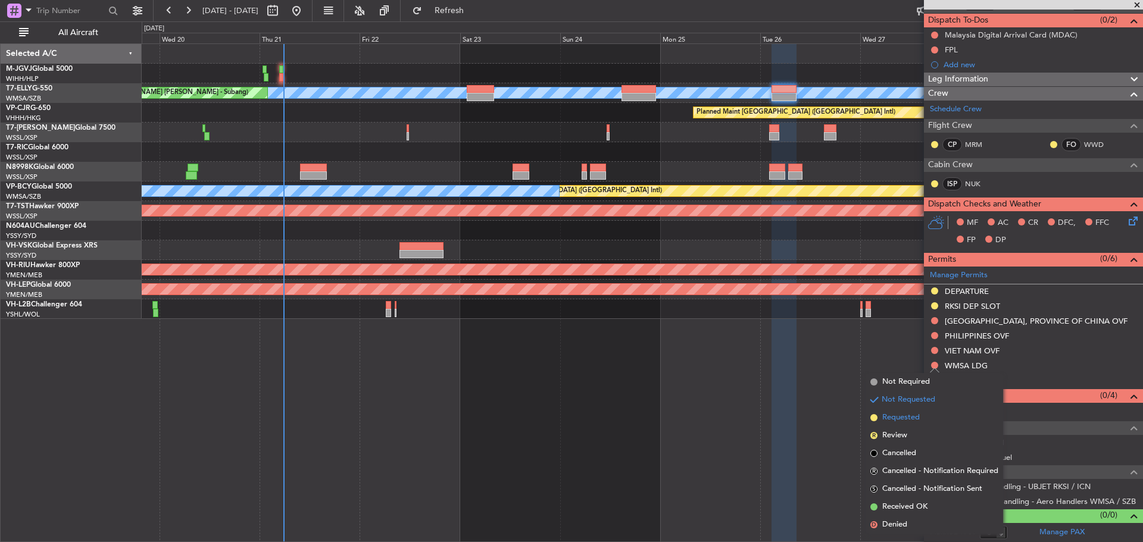
click at [894, 416] on span "Requested" at bounding box center [901, 418] width 38 height 12
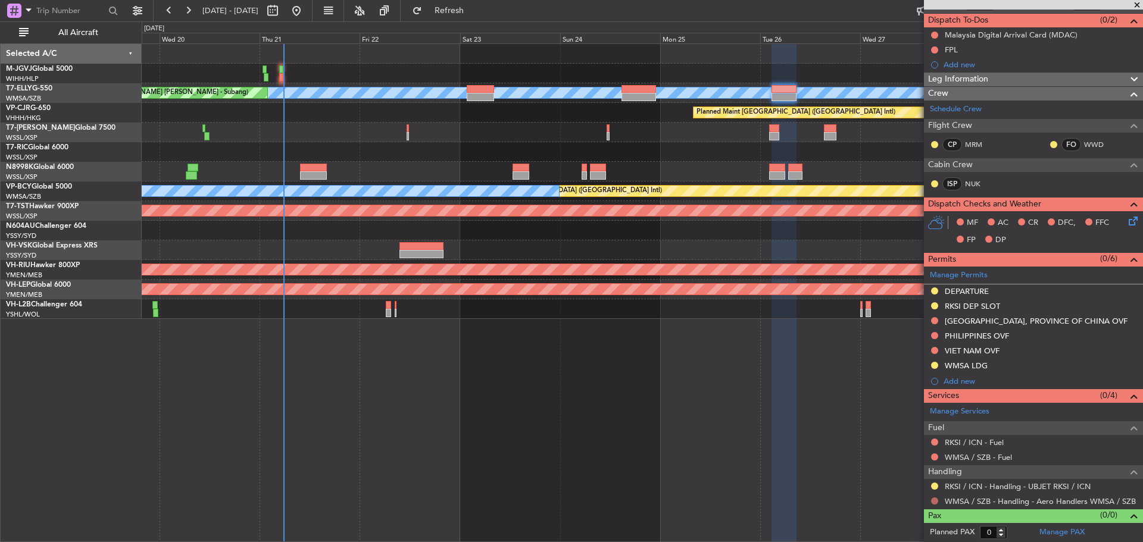
click at [932, 504] on button at bounding box center [934, 501] width 7 height 7
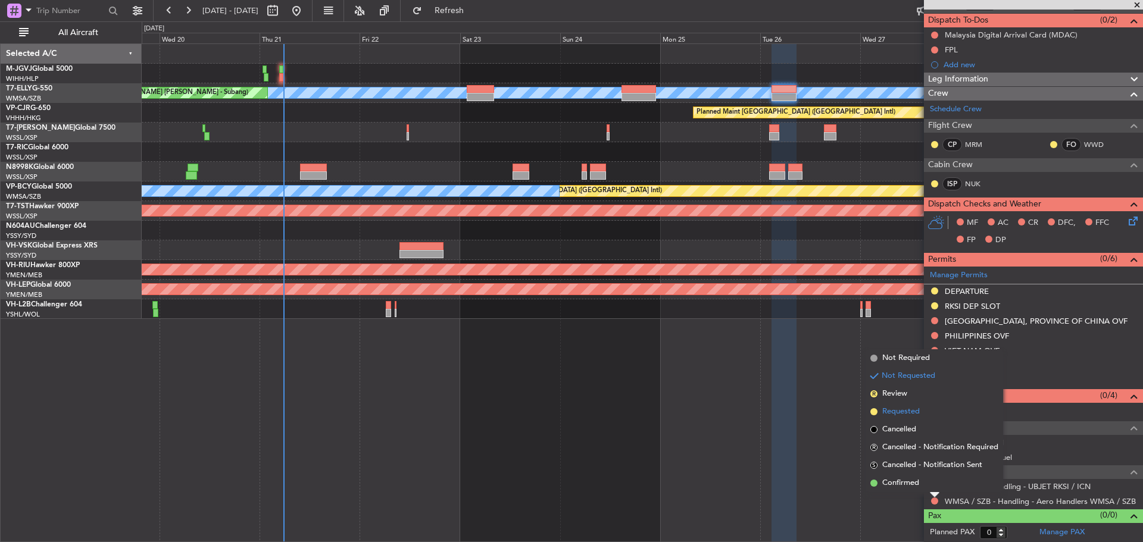
click at [901, 413] on span "Requested" at bounding box center [901, 412] width 38 height 12
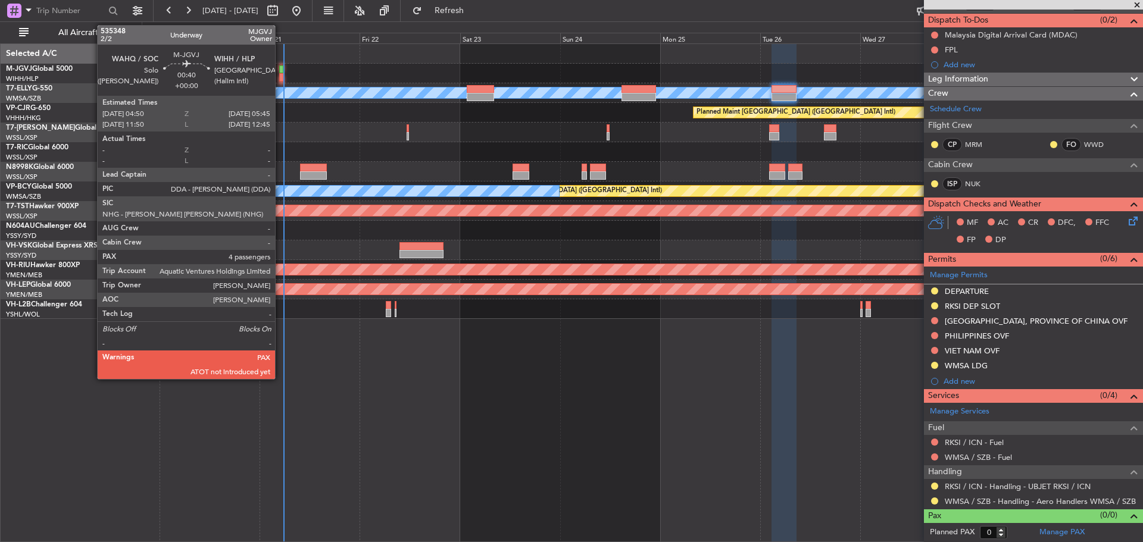
click at [280, 80] on div at bounding box center [281, 77] width 4 height 8
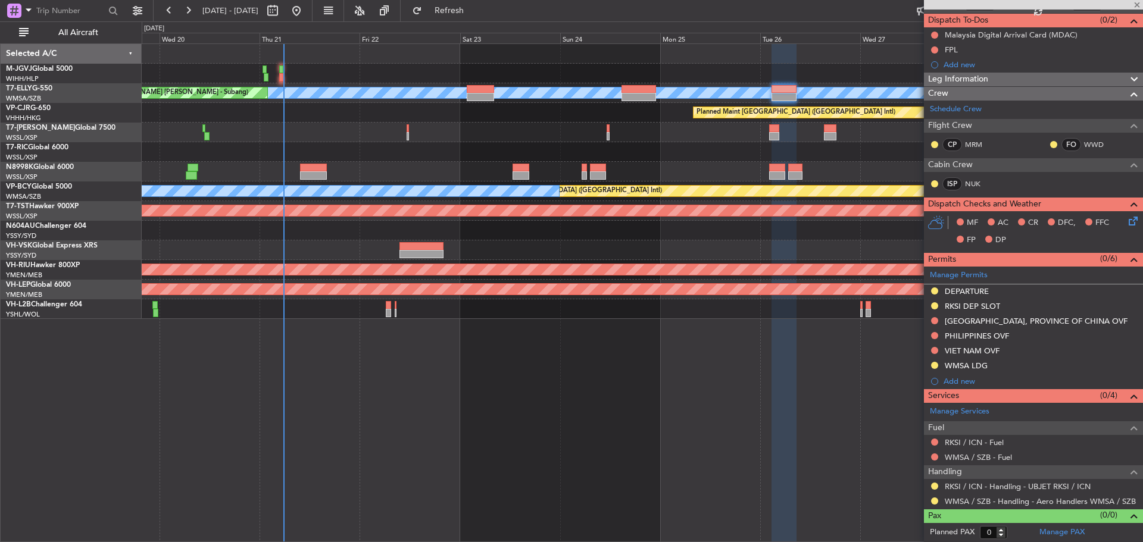
type input "4"
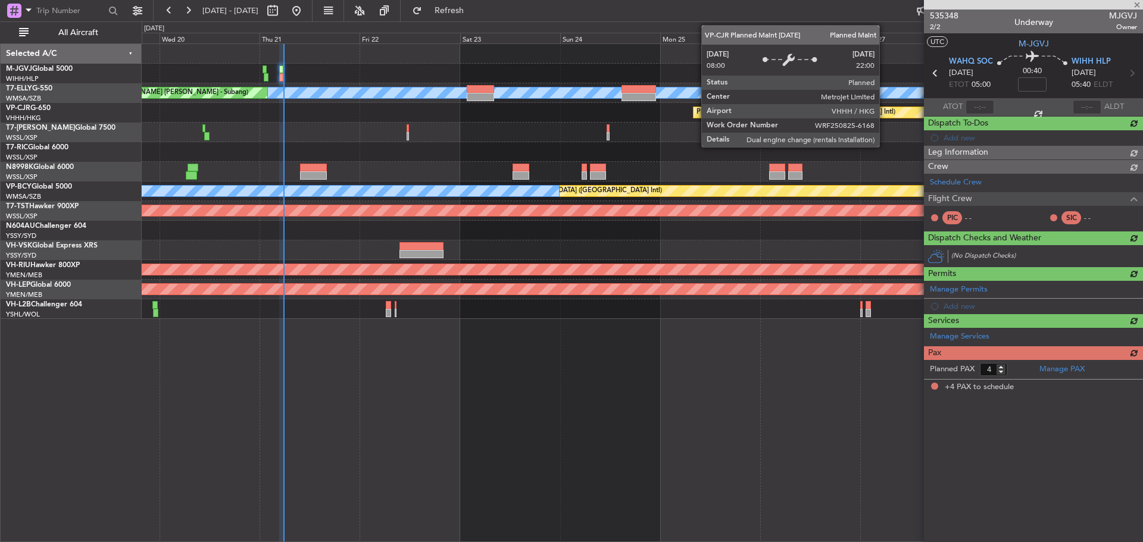
scroll to position [0, 0]
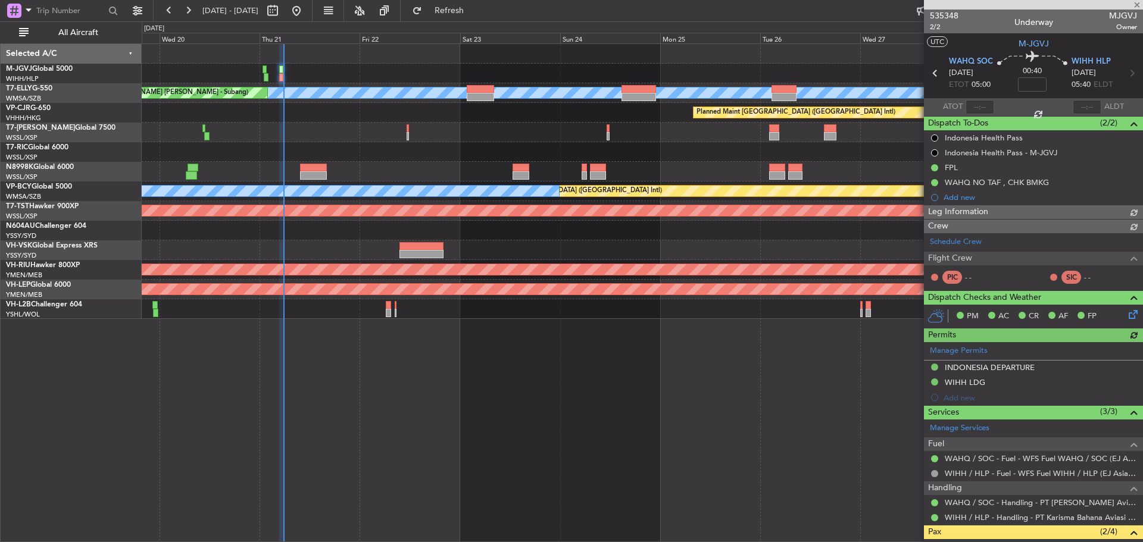
type input "[PERSON_NAME] (EYU)"
type input "F0405"
click at [976, 107] on input "text" at bounding box center [980, 107] width 29 height 14
type input "05:44"
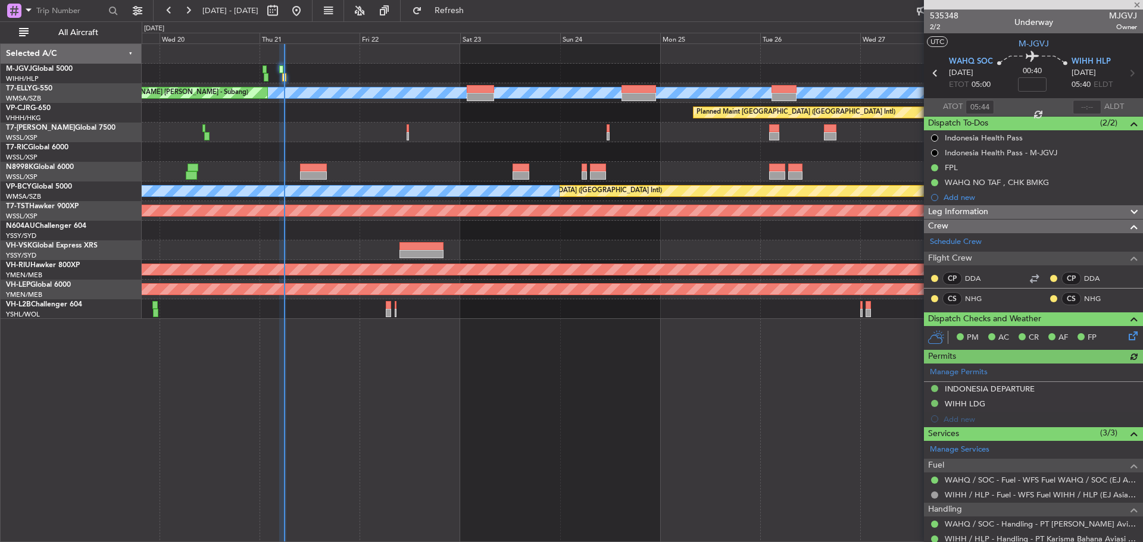
type input "[PERSON_NAME] (EYU)"
type input "F0405"
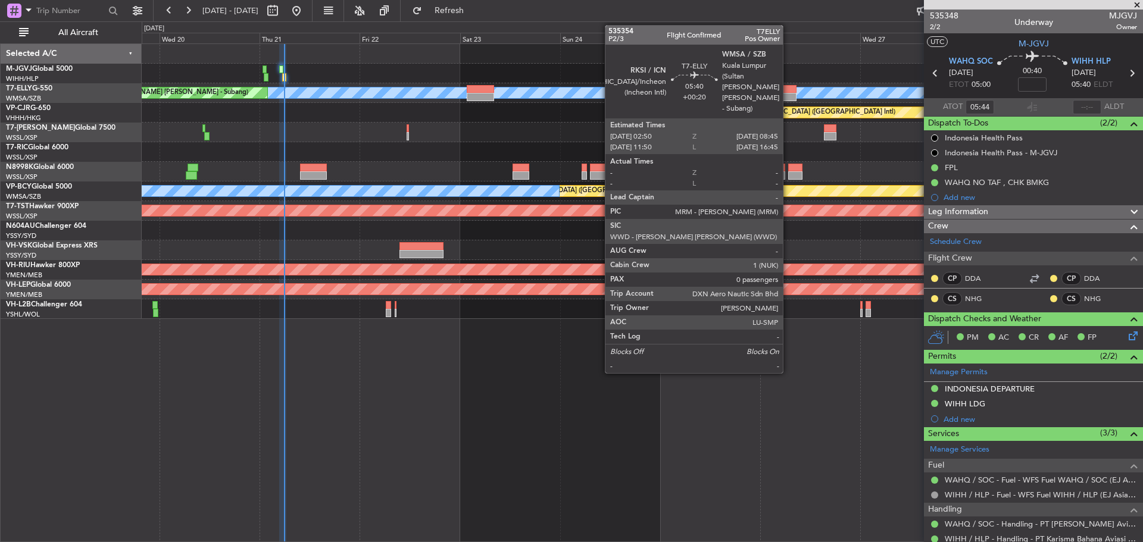
click at [788, 95] on div at bounding box center [783, 97] width 25 height 8
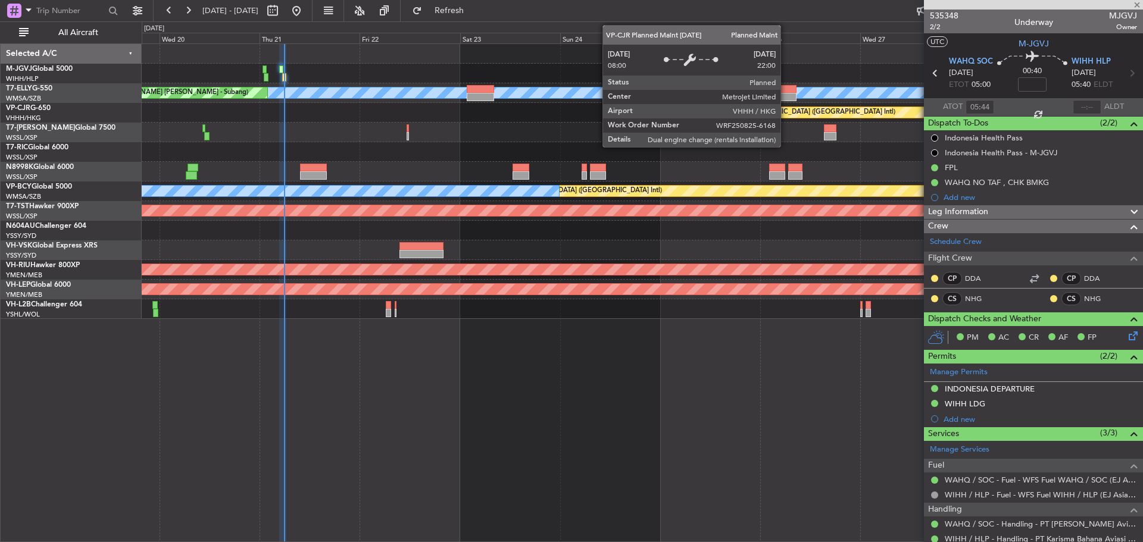
type input "+00:20"
type input "0"
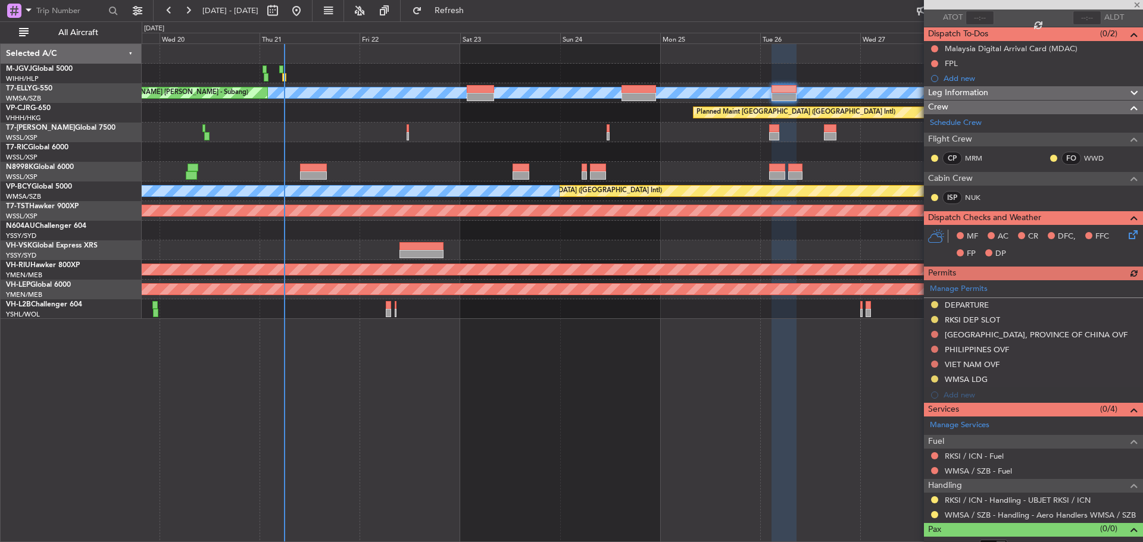
scroll to position [103, 0]
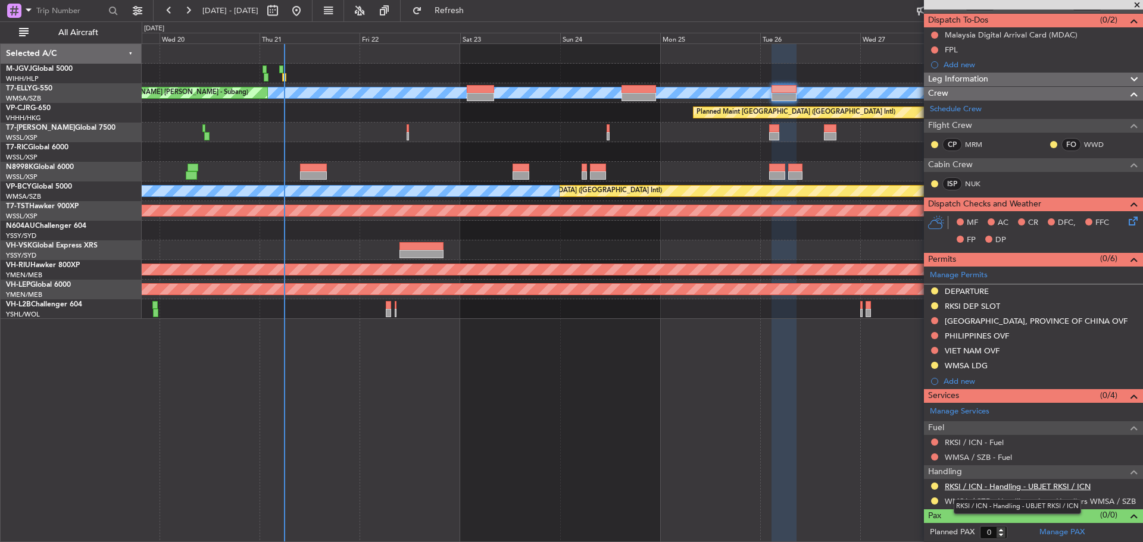
click at [973, 488] on link "RKSI / ICN - Handling - UBJET RKSI / ICN" at bounding box center [1018, 487] width 146 height 10
click at [934, 488] on button at bounding box center [934, 486] width 7 height 7
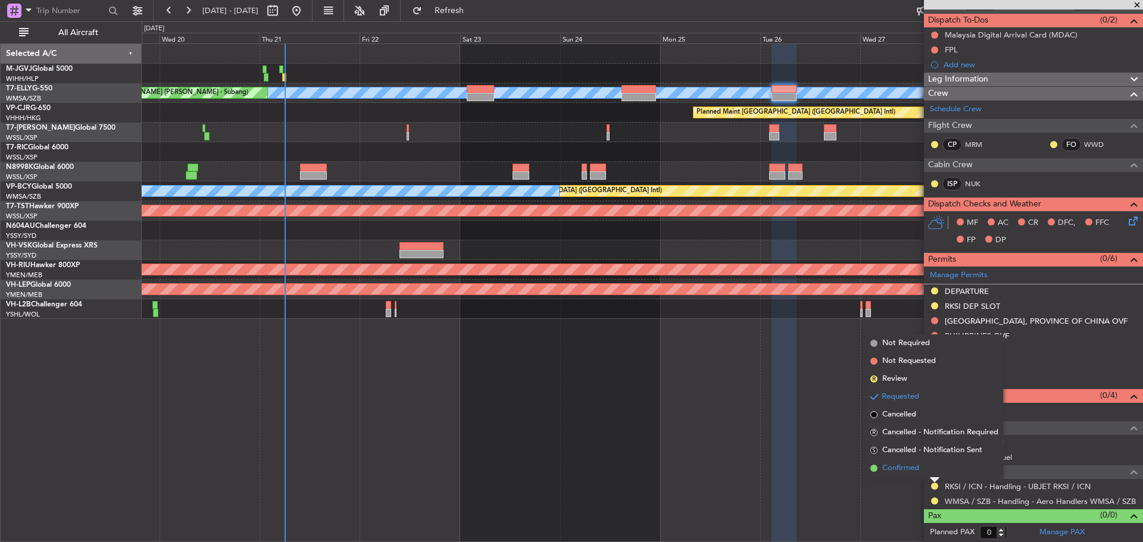
click at [930, 470] on li "Confirmed" at bounding box center [935, 469] width 138 height 18
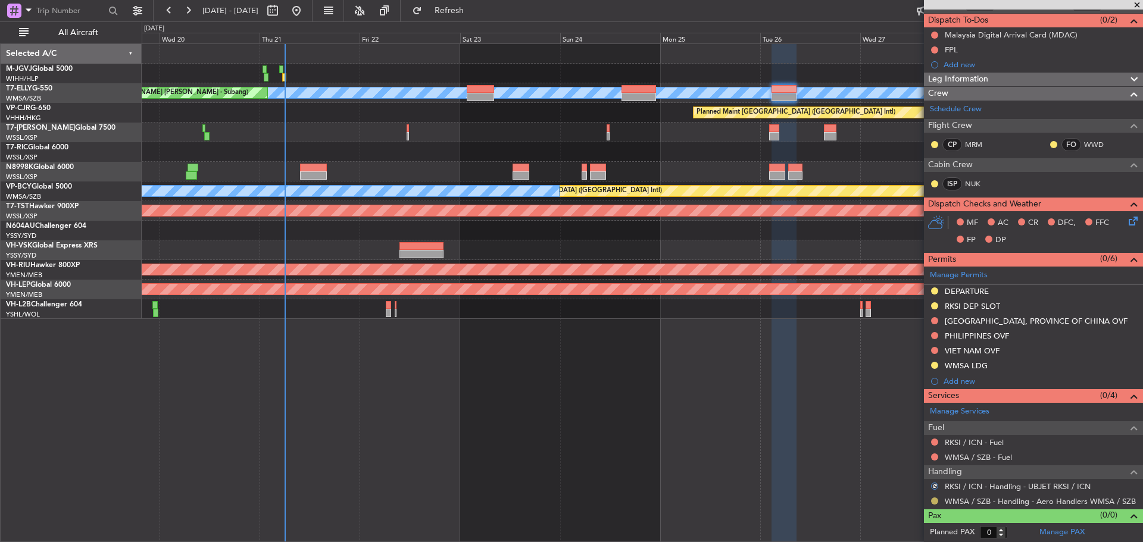
click at [935, 500] on button at bounding box center [934, 501] width 7 height 7
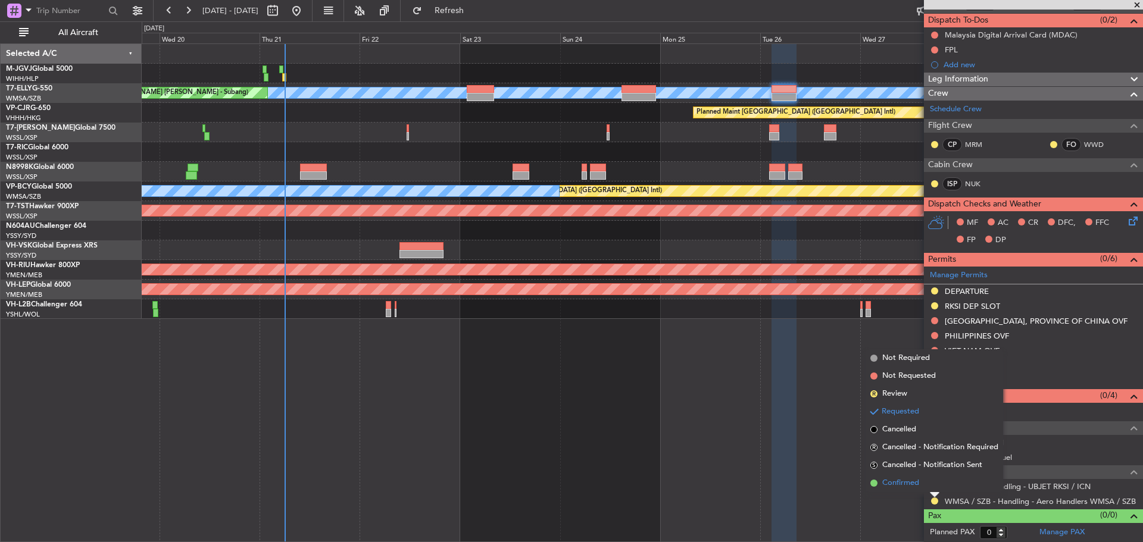
click at [886, 483] on span "Confirmed" at bounding box center [900, 483] width 37 height 12
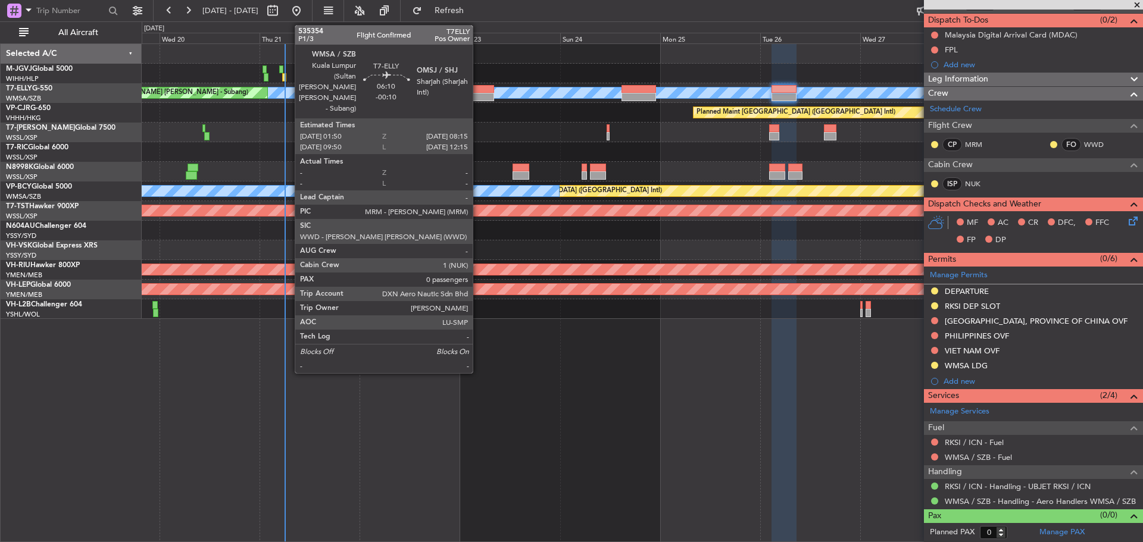
click at [478, 95] on div at bounding box center [480, 97] width 27 height 8
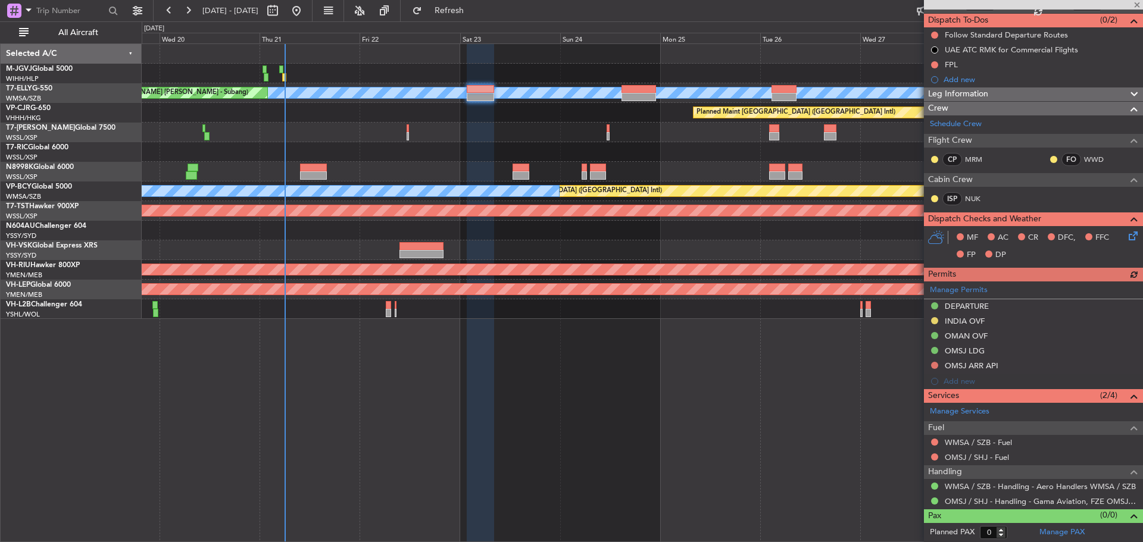
scroll to position [0, 0]
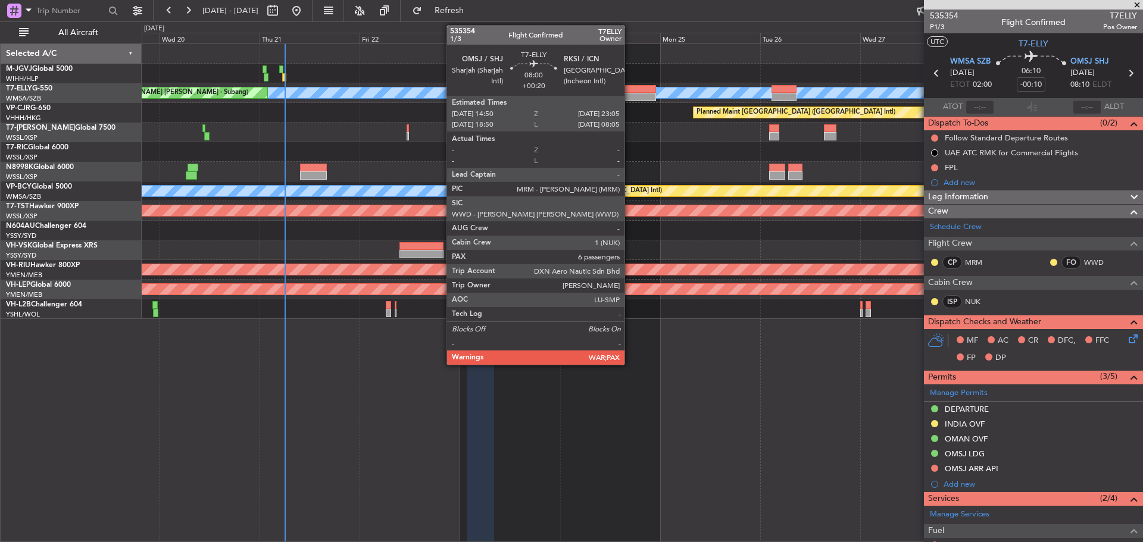
click at [630, 92] on div at bounding box center [638, 89] width 35 height 8
type input "+00:20"
type input "6"
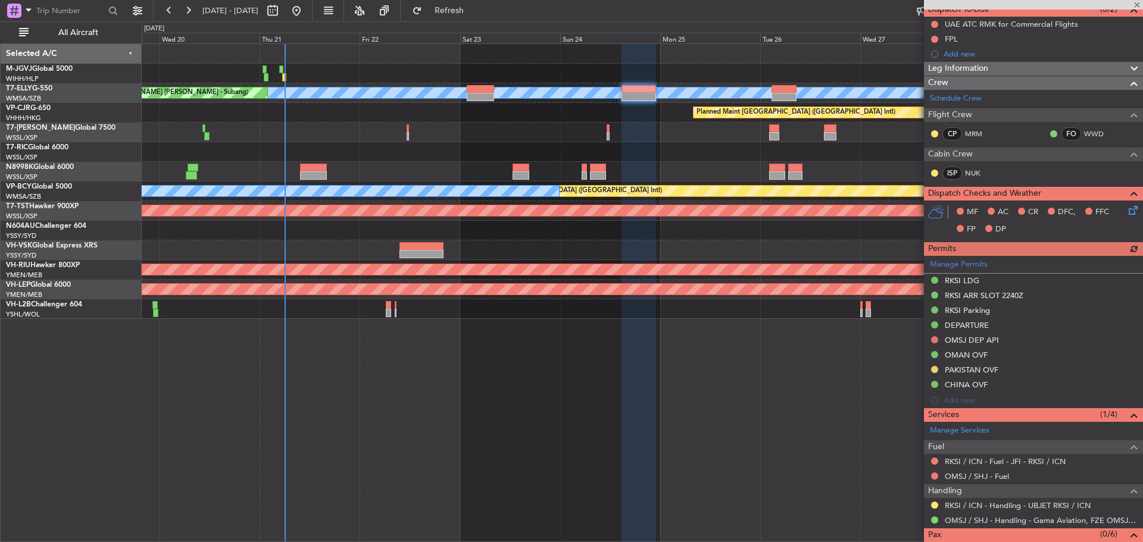
scroll to position [148, 0]
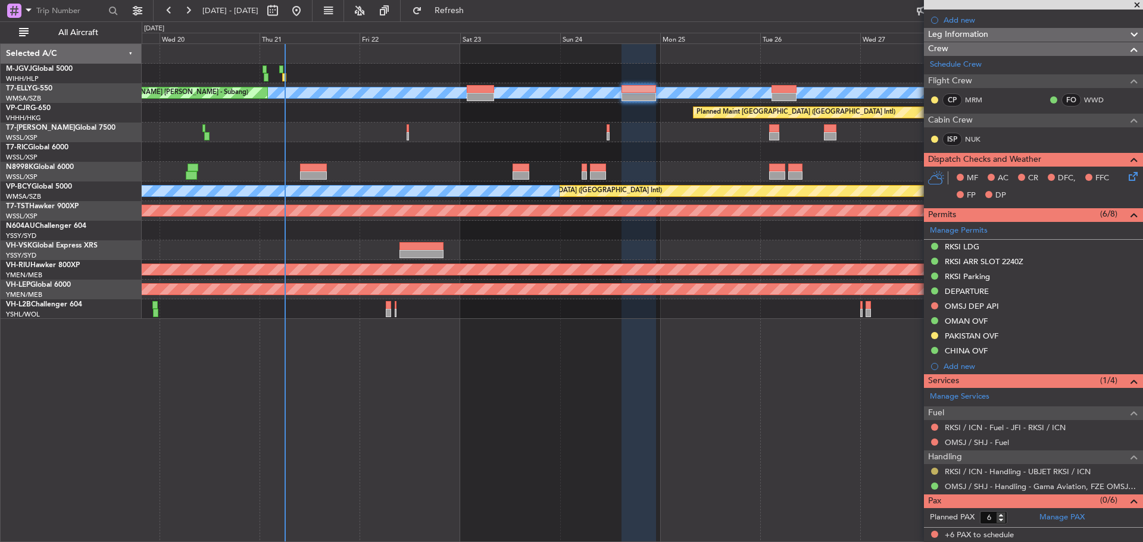
click at [936, 472] on button at bounding box center [934, 471] width 7 height 7
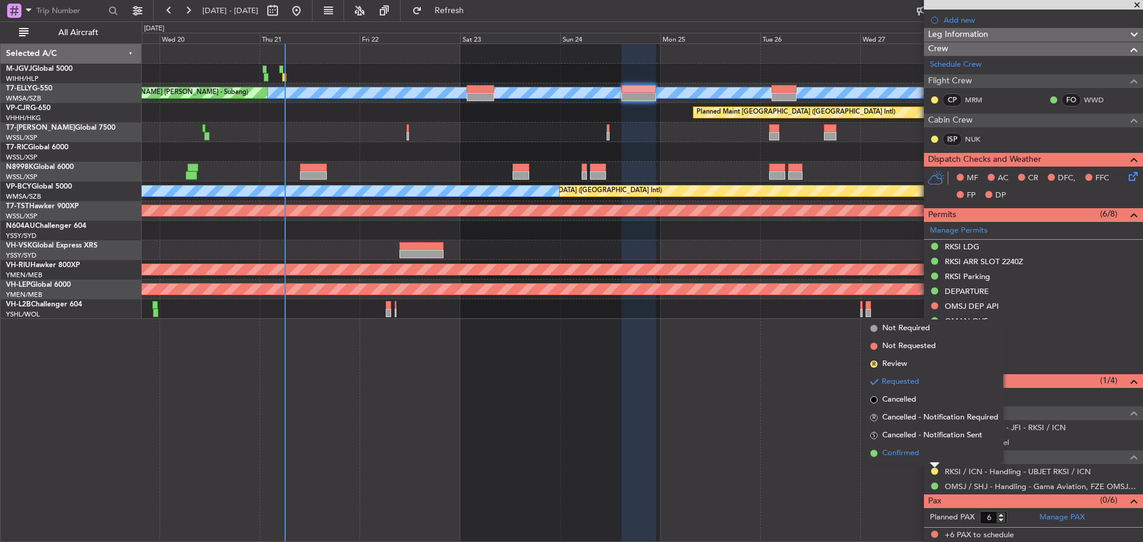
click at [911, 455] on span "Confirmed" at bounding box center [900, 454] width 37 height 12
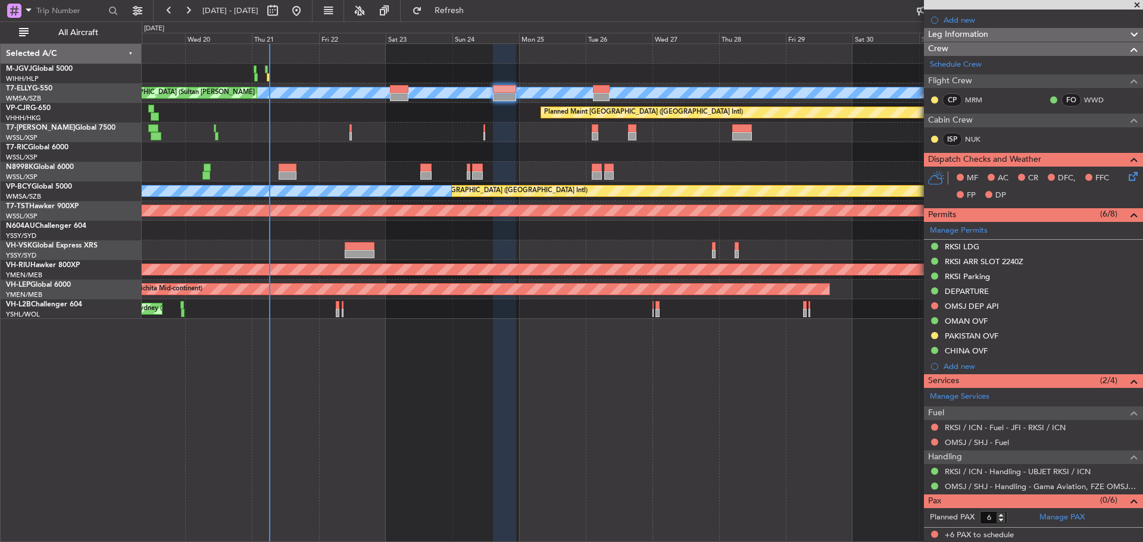
click at [661, 126] on div "Planned Maint [GEOGRAPHIC_DATA] (Seletar) Planned Maint [GEOGRAPHIC_DATA] (Sele…" at bounding box center [642, 181] width 1001 height 275
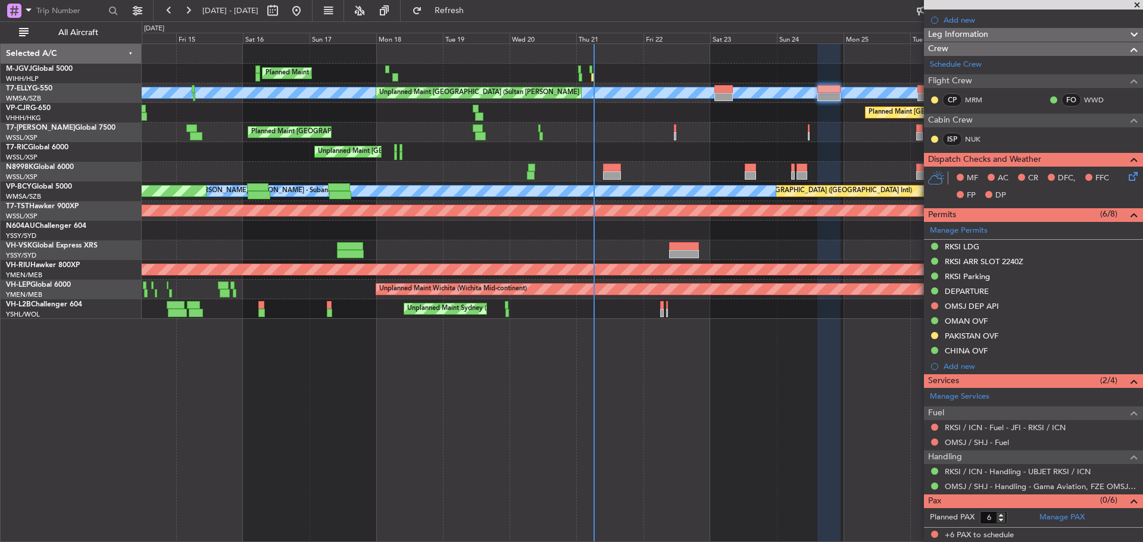
click at [721, 107] on div "Planned Maint [GEOGRAPHIC_DATA] ([GEOGRAPHIC_DATA] Intl) Planned Maint [GEOGRAP…" at bounding box center [642, 113] width 1001 height 20
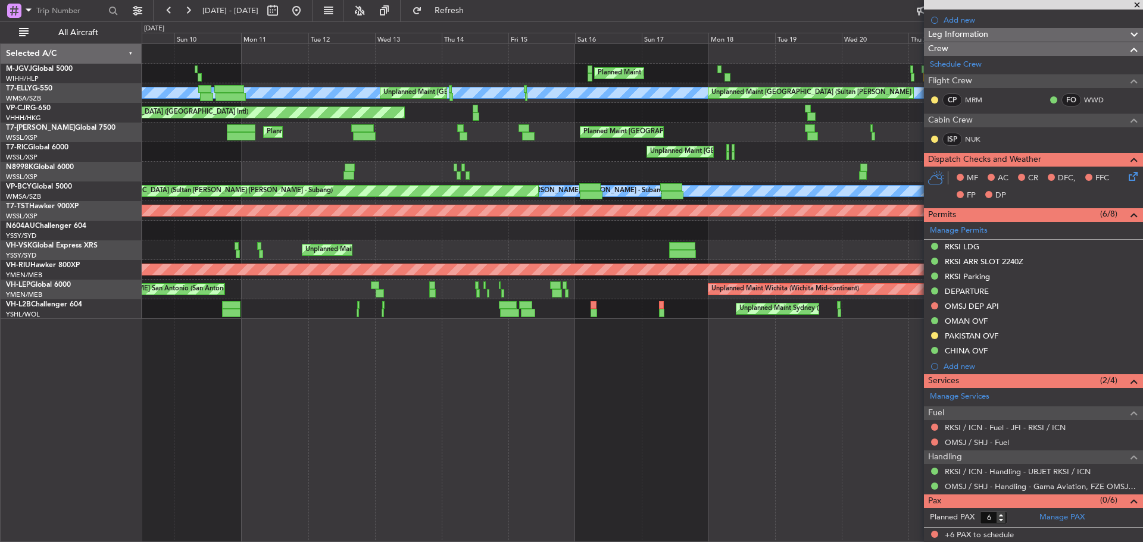
click at [677, 107] on div "Planned Maint [GEOGRAPHIC_DATA] ([GEOGRAPHIC_DATA] Intl) Planned Maint [GEOGRAP…" at bounding box center [642, 113] width 1001 height 20
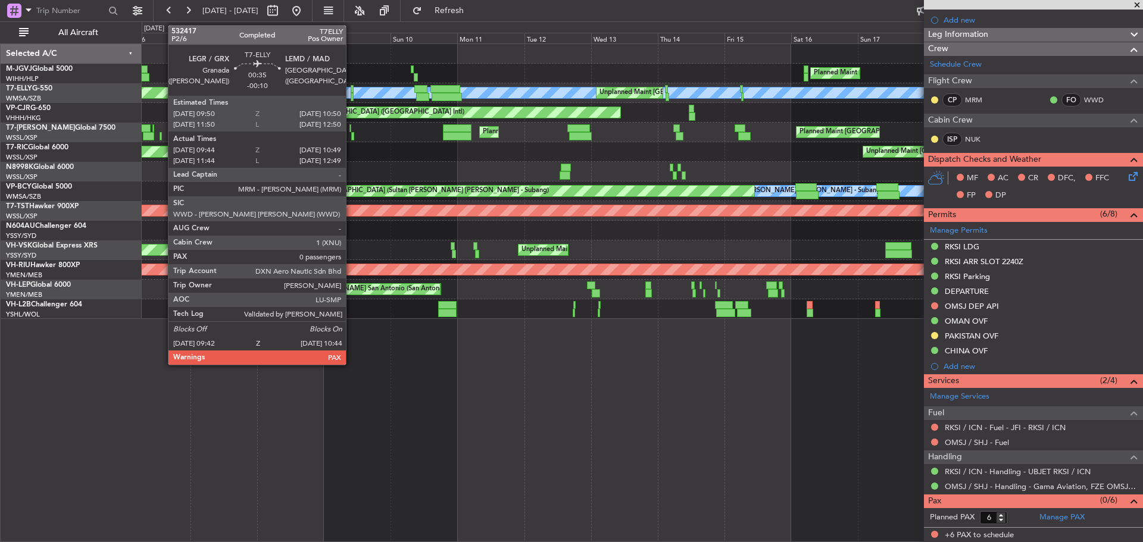
click at [351, 95] on div at bounding box center [352, 97] width 3 height 8
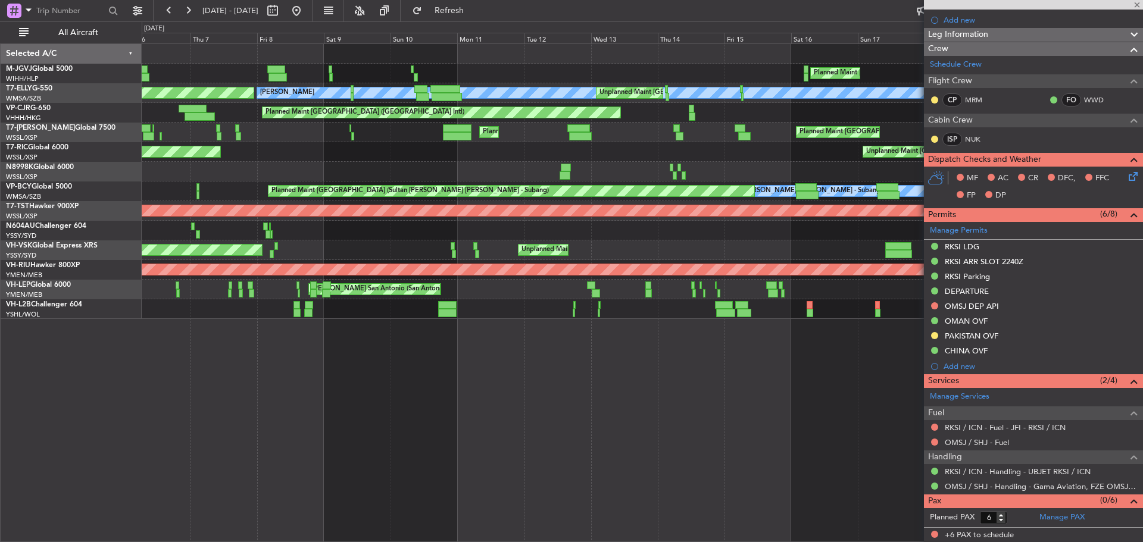
type input "-00:10"
type input "09:54"
type input "10:34"
type input "0"
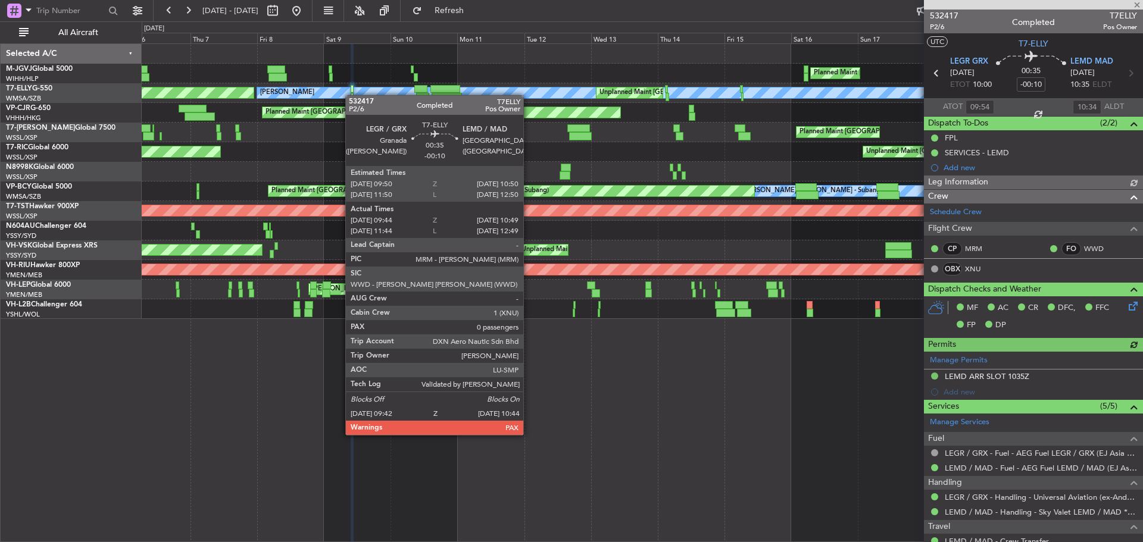
type input "[PERSON_NAME] (EYU)"
type input "A0286"
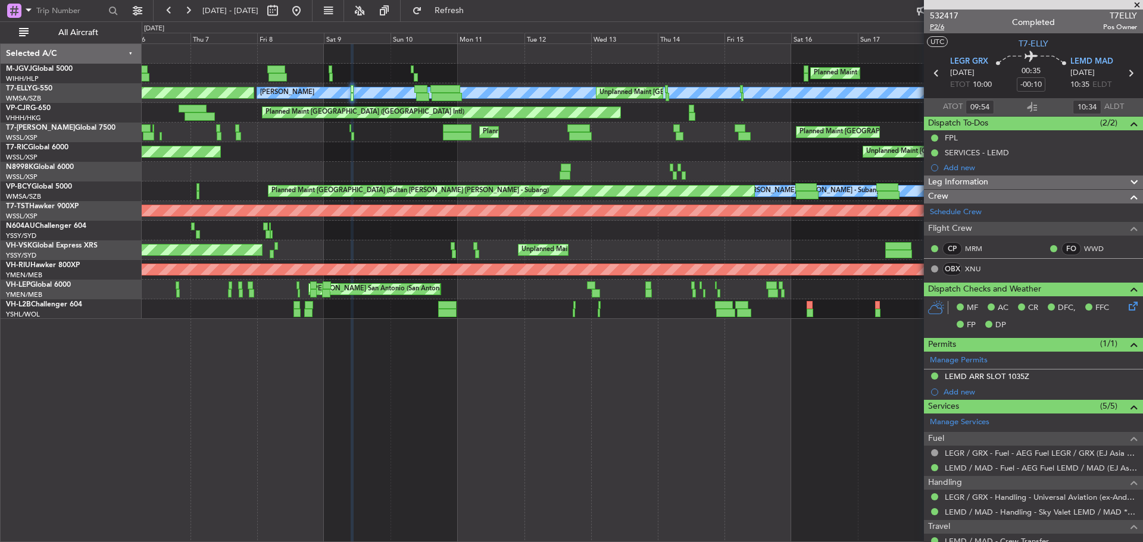
type input "11:54"
type input "12:34"
type input "09:54"
type input "10:34"
click at [933, 27] on span "P2/6" at bounding box center [944, 27] width 29 height 10
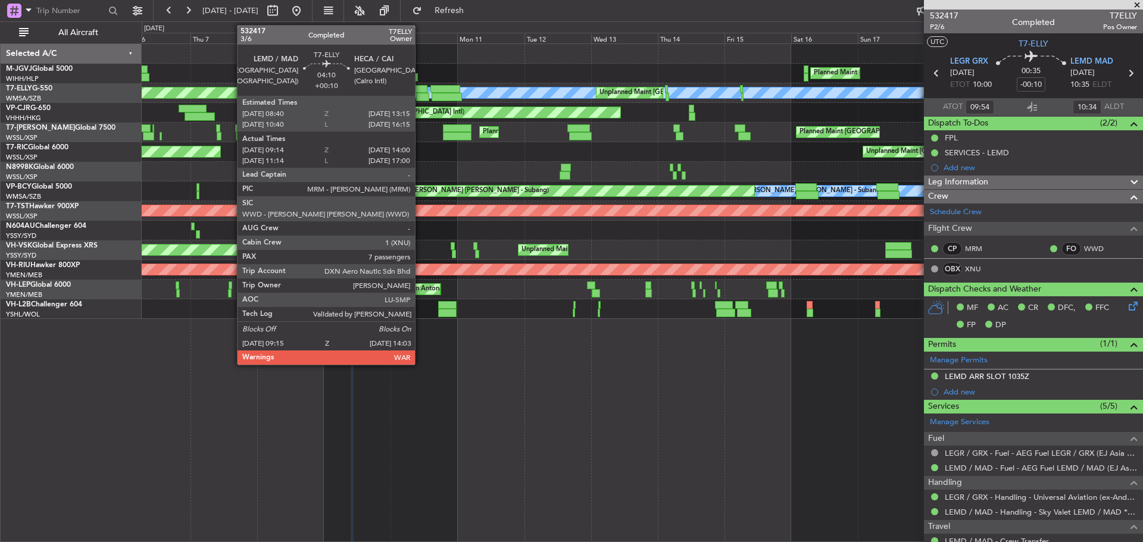
click at [420, 95] on div at bounding box center [423, 97] width 14 height 8
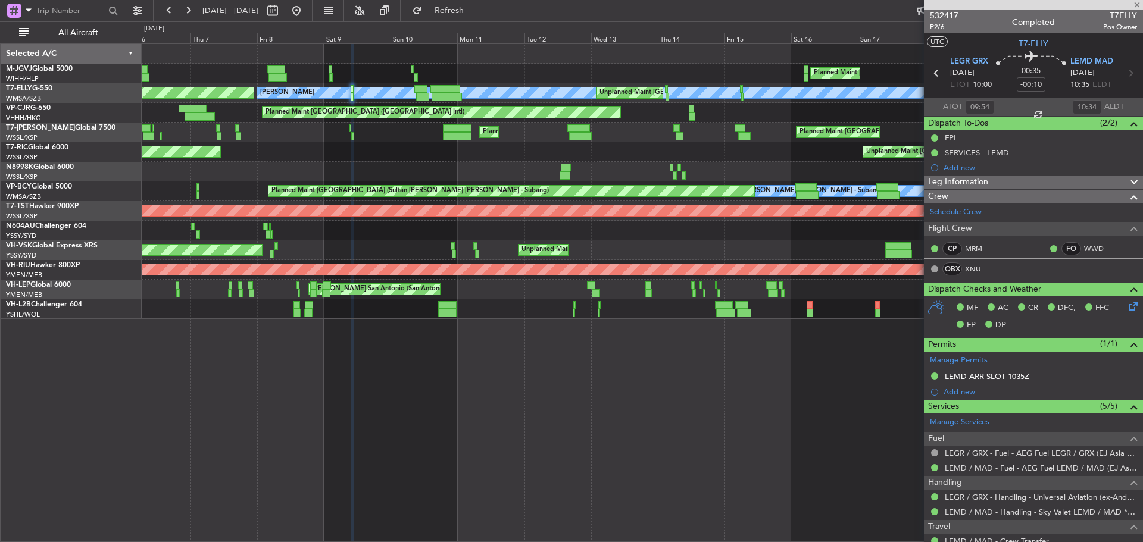
type input "+00:10"
type input "09:34"
type input "13:55"
type input "7"
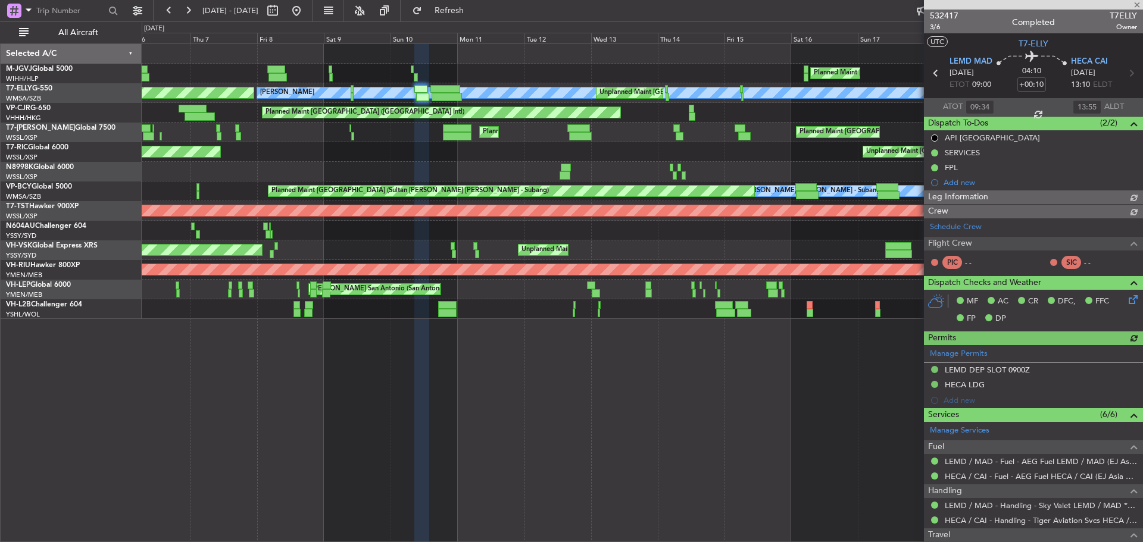
type input "11:34"
type input "16:55"
type input "09:34"
type input "13:55"
type input "[PERSON_NAME] (KYA)"
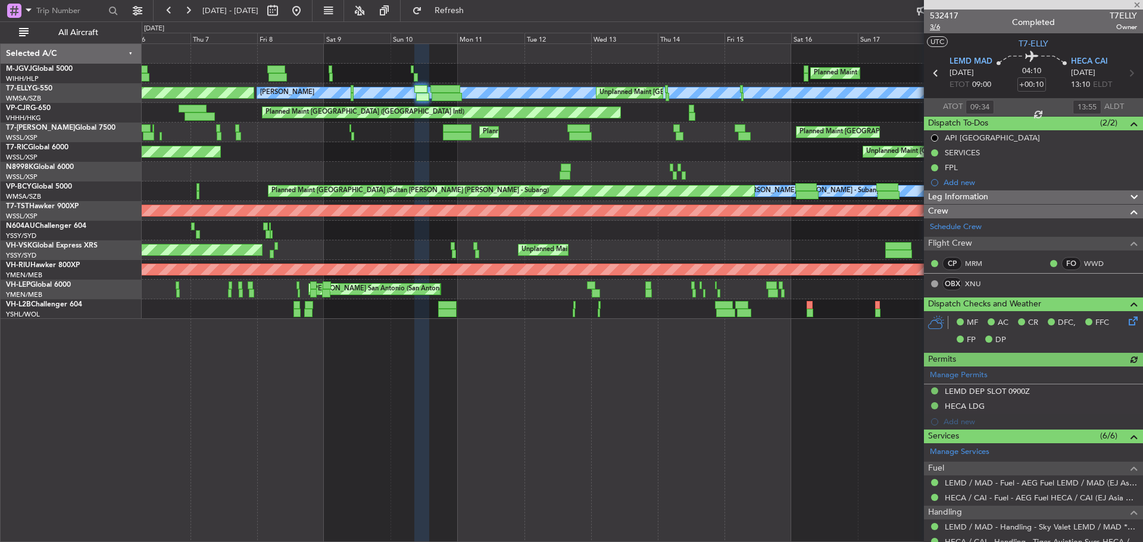
click at [935, 29] on span "3/6" at bounding box center [944, 27] width 29 height 10
type input "[PERSON_NAME] (KYA)"
click at [306, 8] on button at bounding box center [296, 10] width 19 height 19
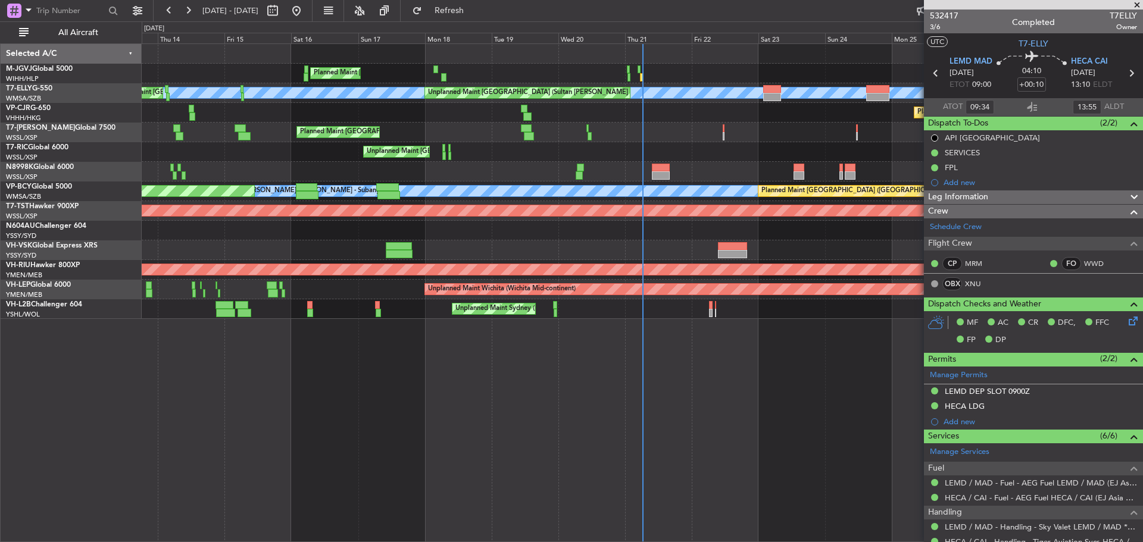
click at [740, 119] on div "Planned Maint [GEOGRAPHIC_DATA] (Seletar) Planned Maint [GEOGRAPHIC_DATA] (Sele…" at bounding box center [642, 181] width 1001 height 275
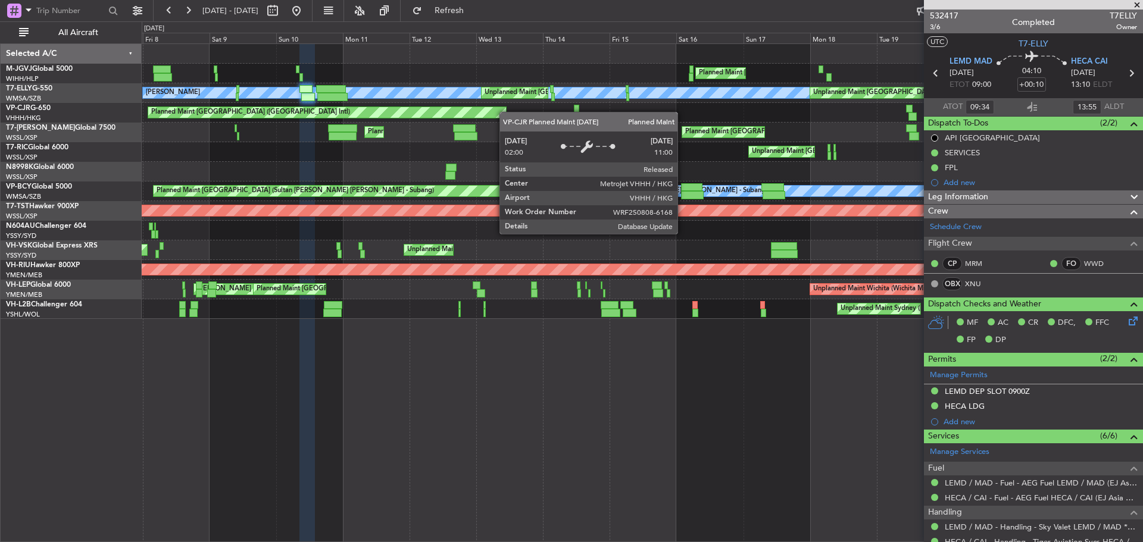
click at [505, 112] on div "Planned Maint [GEOGRAPHIC_DATA] ([GEOGRAPHIC_DATA] Intl)" at bounding box center [327, 112] width 358 height 11
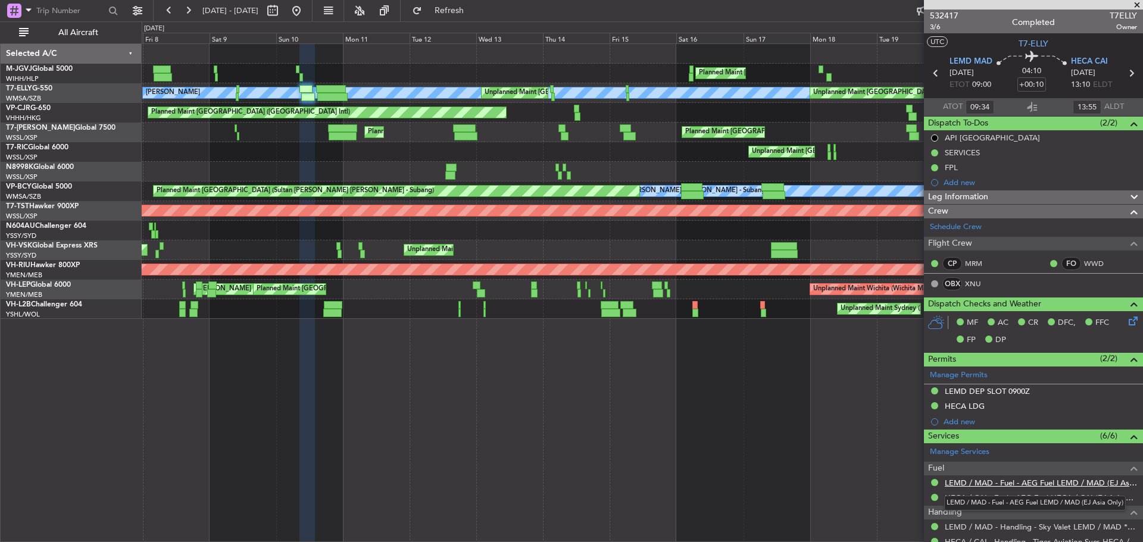
click at [996, 484] on link "LEMD / MAD - Fuel - AEG Fuel LEMD / MAD (EJ Asia Only)" at bounding box center [1041, 483] width 192 height 10
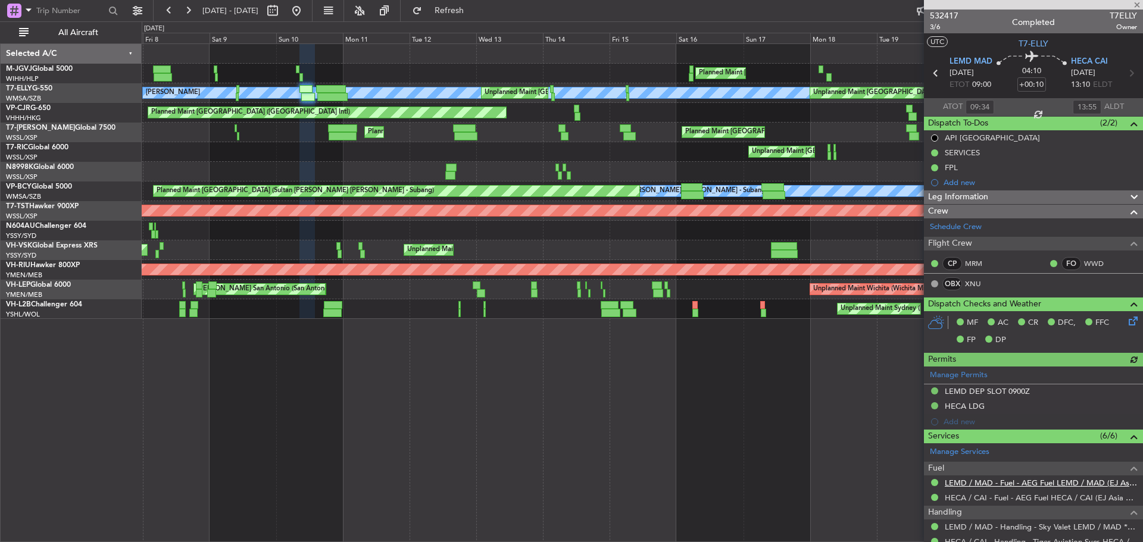
type input "[PERSON_NAME] (KYA)"
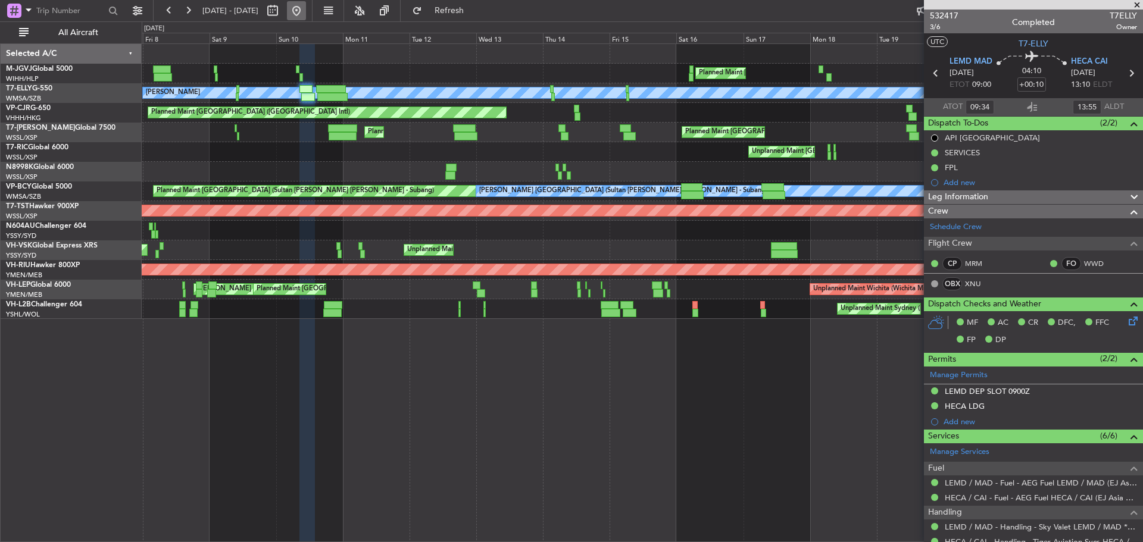
click at [306, 12] on button at bounding box center [296, 10] width 19 height 19
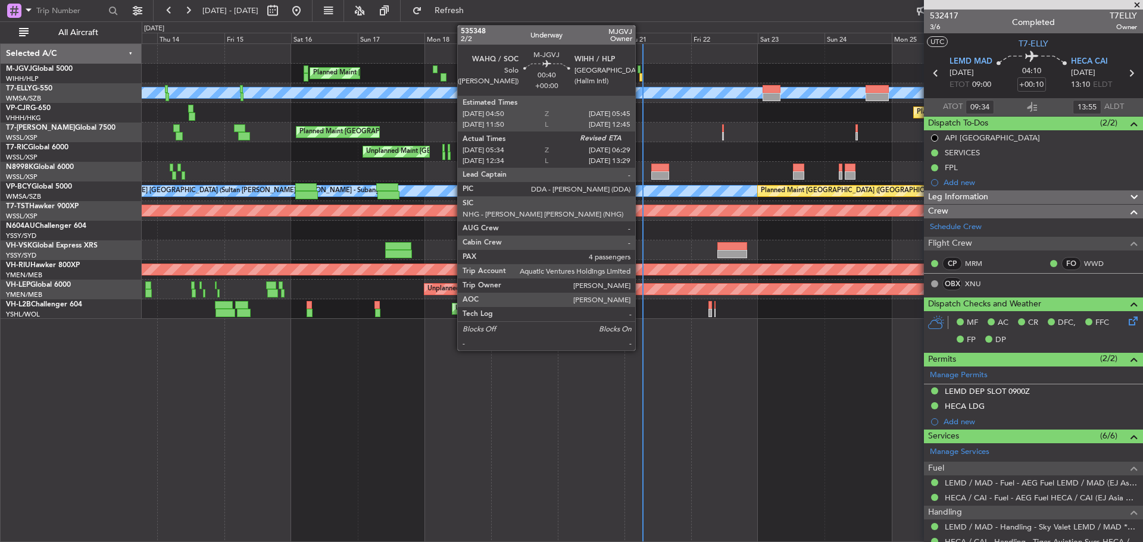
click at [641, 76] on div at bounding box center [640, 77] width 3 height 8
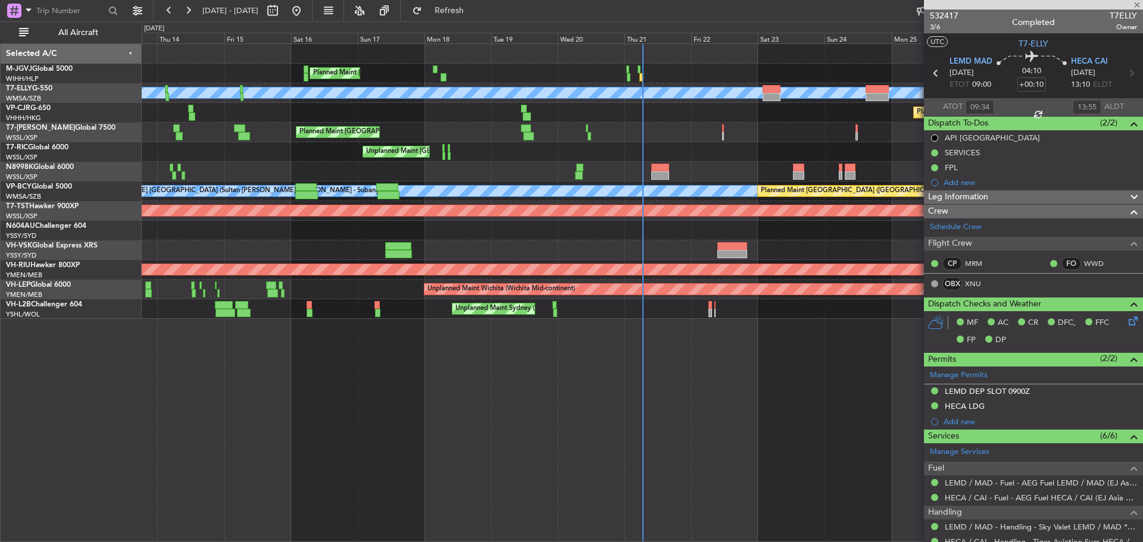
type input "05:44"
type input "4"
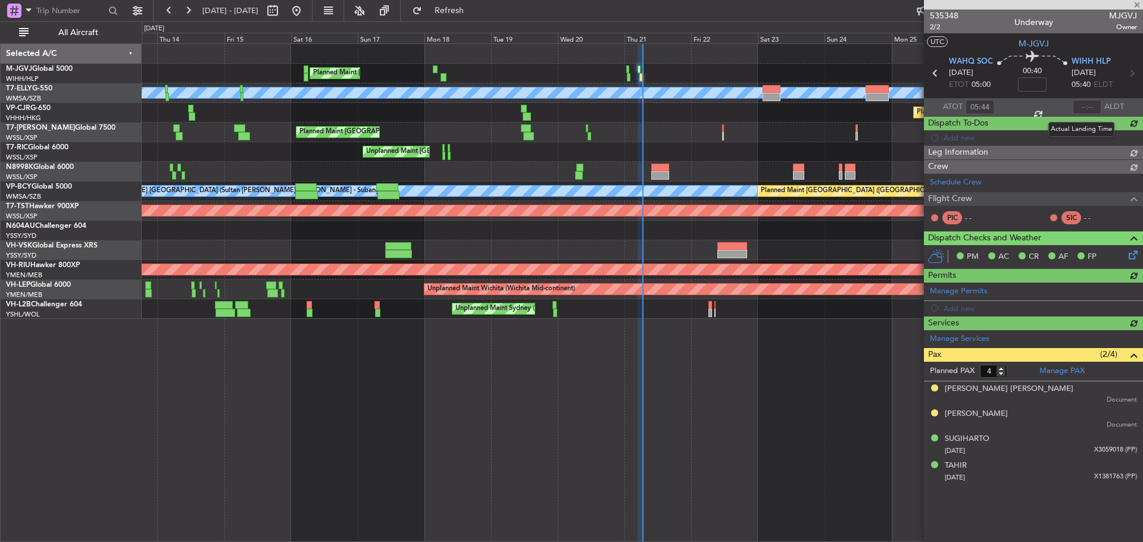
type input "[PERSON_NAME] (EYU)"
type input "F0405"
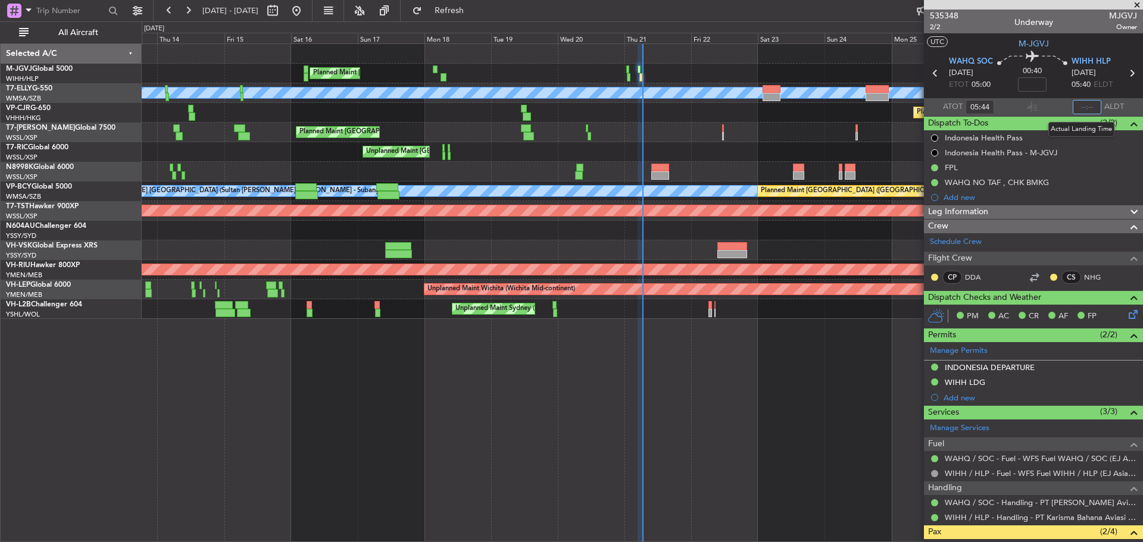
click at [1080, 106] on input "text" at bounding box center [1087, 107] width 29 height 14
click at [1091, 106] on input "06:20" at bounding box center [1087, 107] width 29 height 14
type input "06:25"
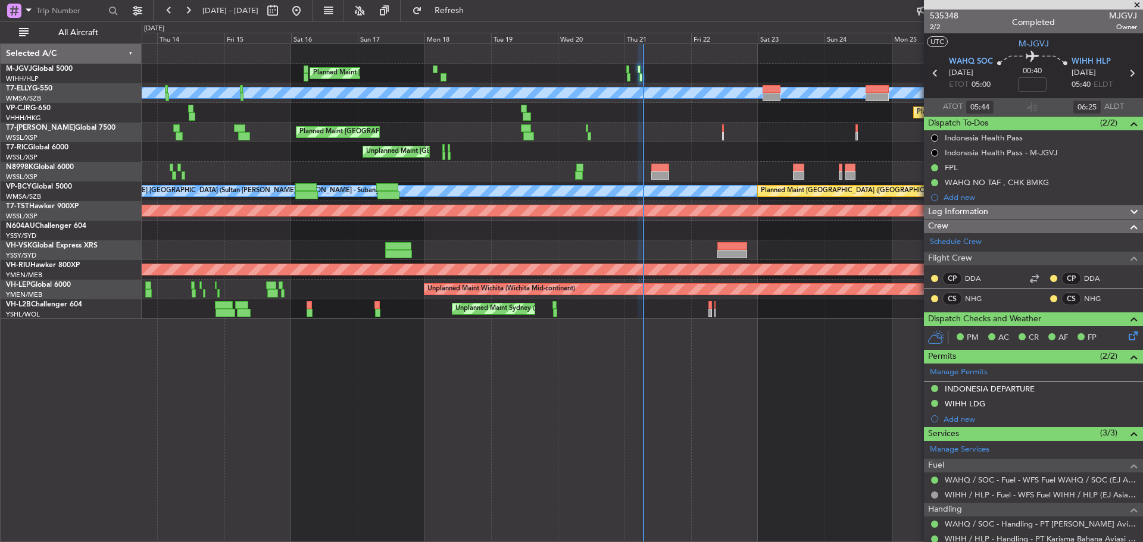
type input "[PERSON_NAME] (EYU)"
type input "F0405"
type input "[PERSON_NAME] (EYU)"
type input "F0405"
type input "[PERSON_NAME] (EYU)"
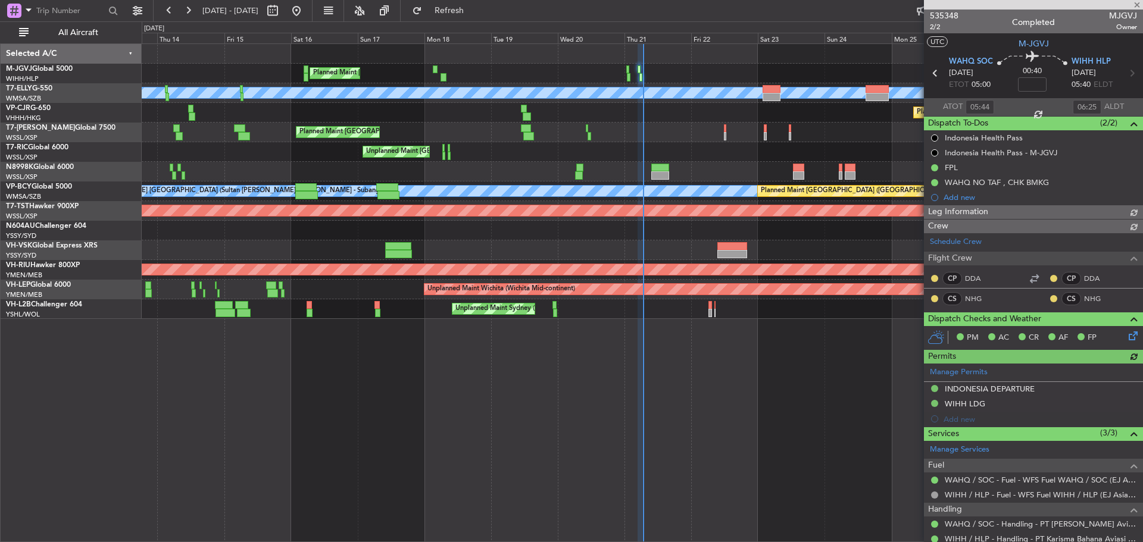
type input "F0405"
type input "[PERSON_NAME] (EYU)"
type input "F0405"
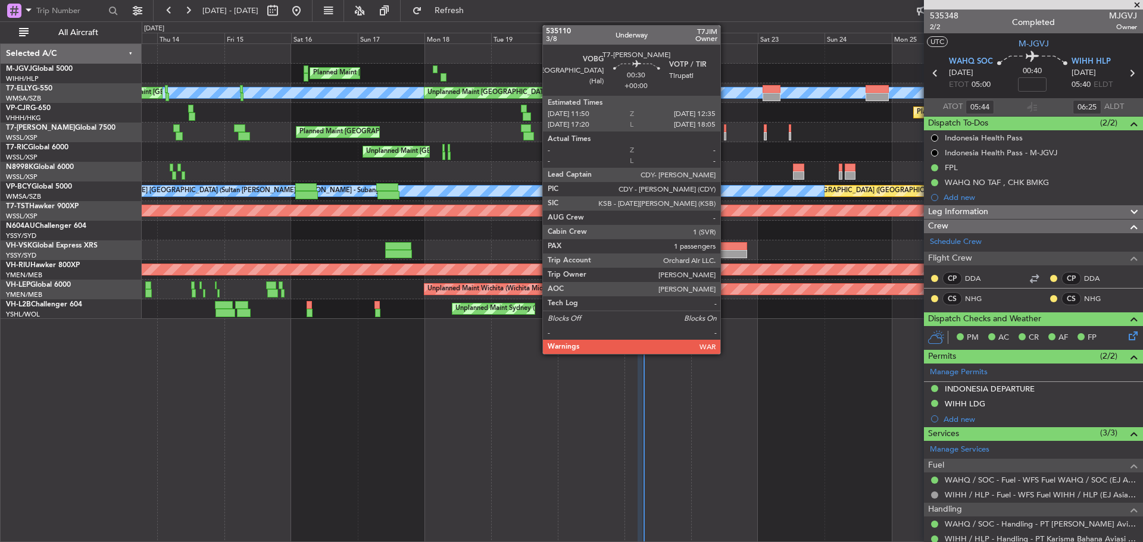
click at [726, 130] on div at bounding box center [725, 128] width 2 height 8
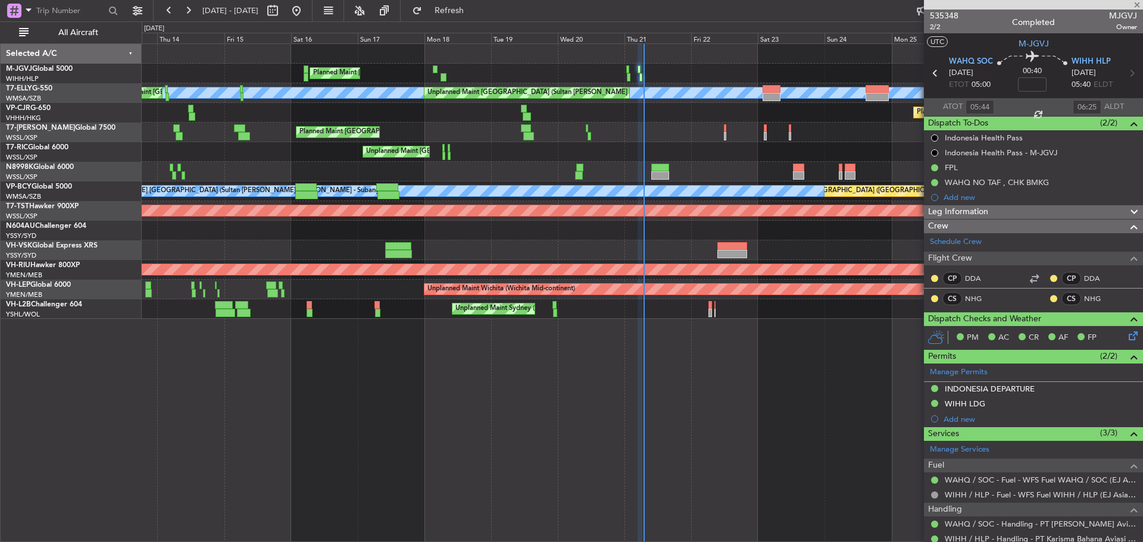
type input "1"
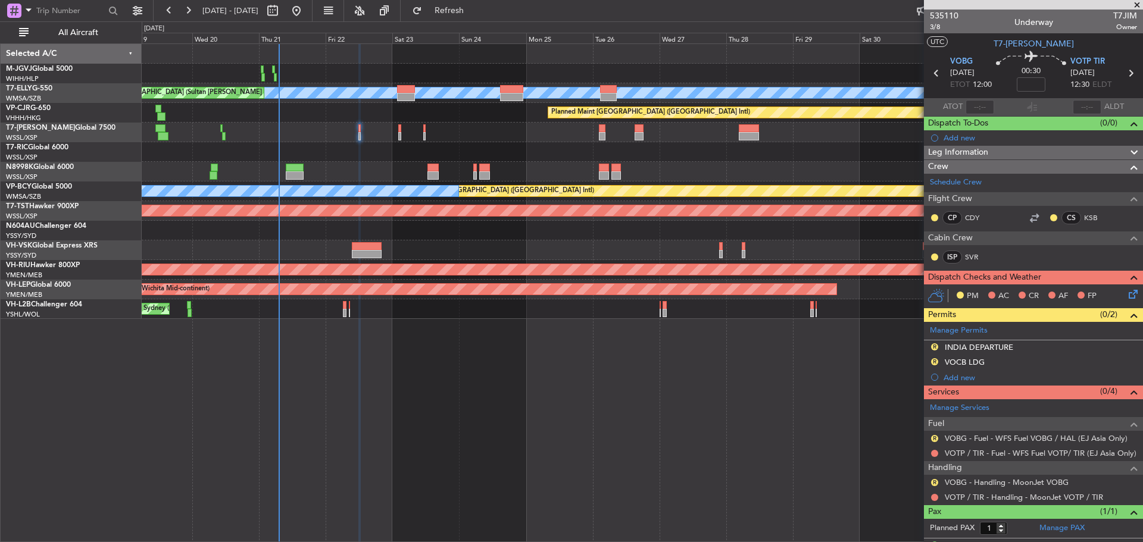
click at [516, 169] on div at bounding box center [642, 172] width 1001 height 20
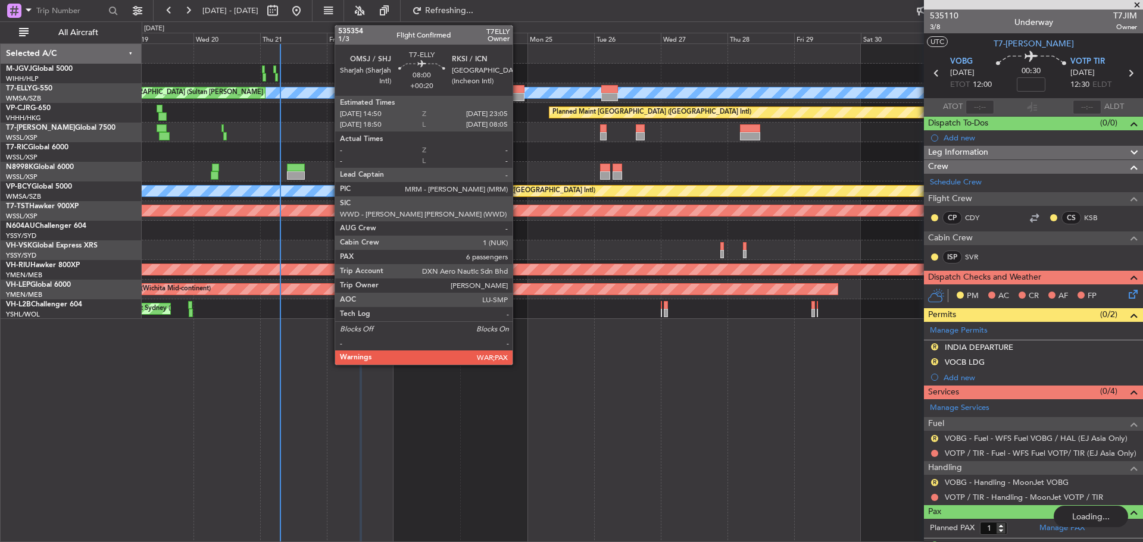
click at [518, 96] on div at bounding box center [512, 97] width 23 height 8
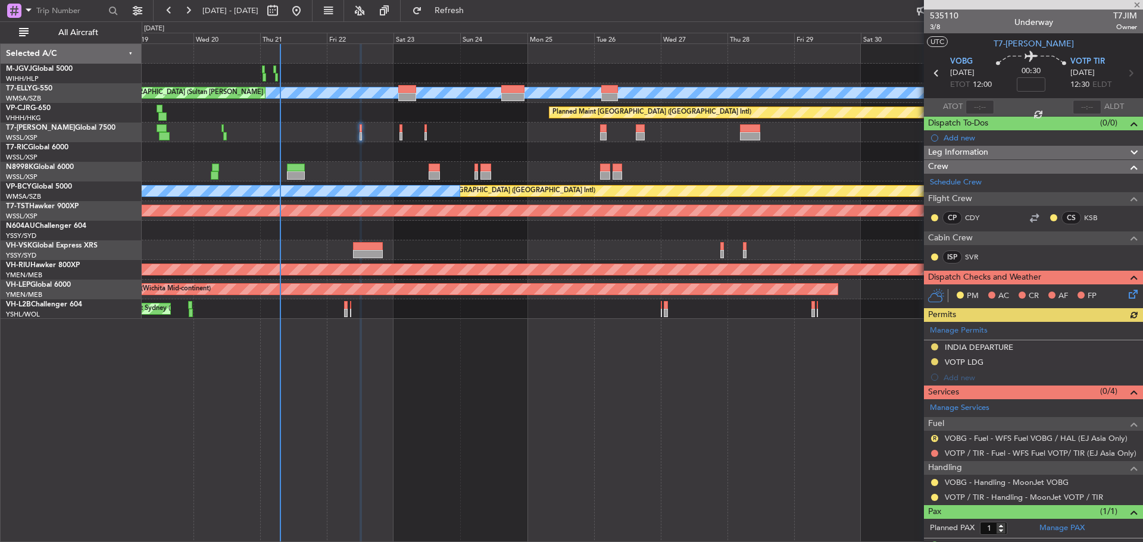
type input "+00:20"
type input "6"
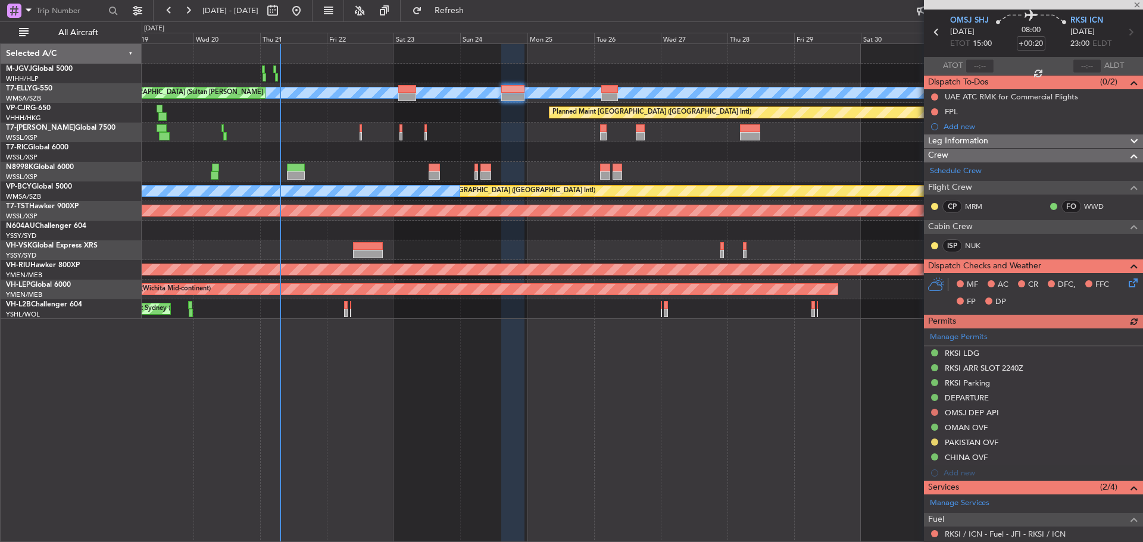
scroll to position [60, 0]
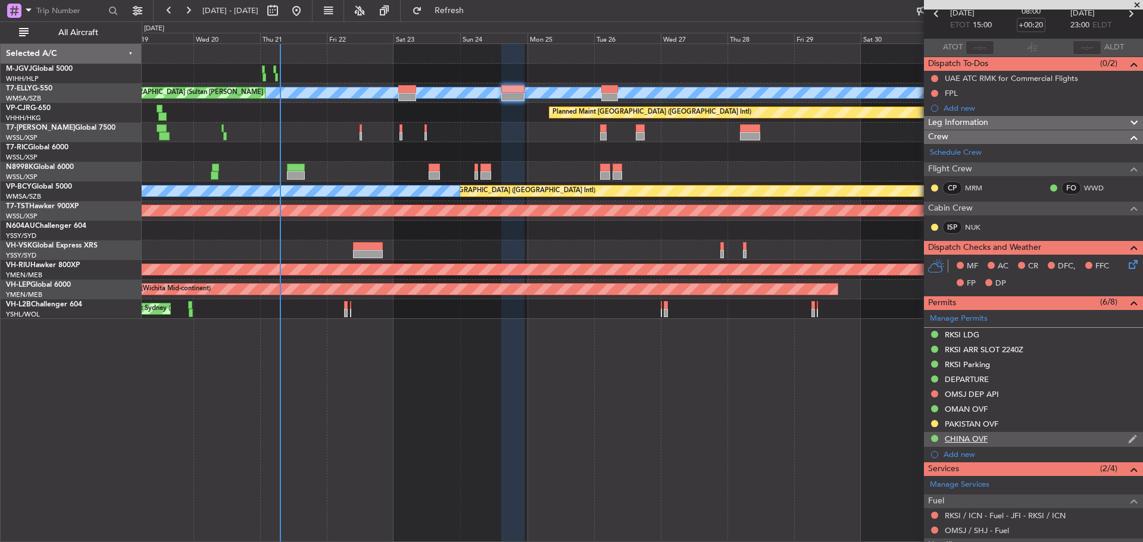
click at [965, 442] on div "CHINA OVF" at bounding box center [966, 439] width 43 height 10
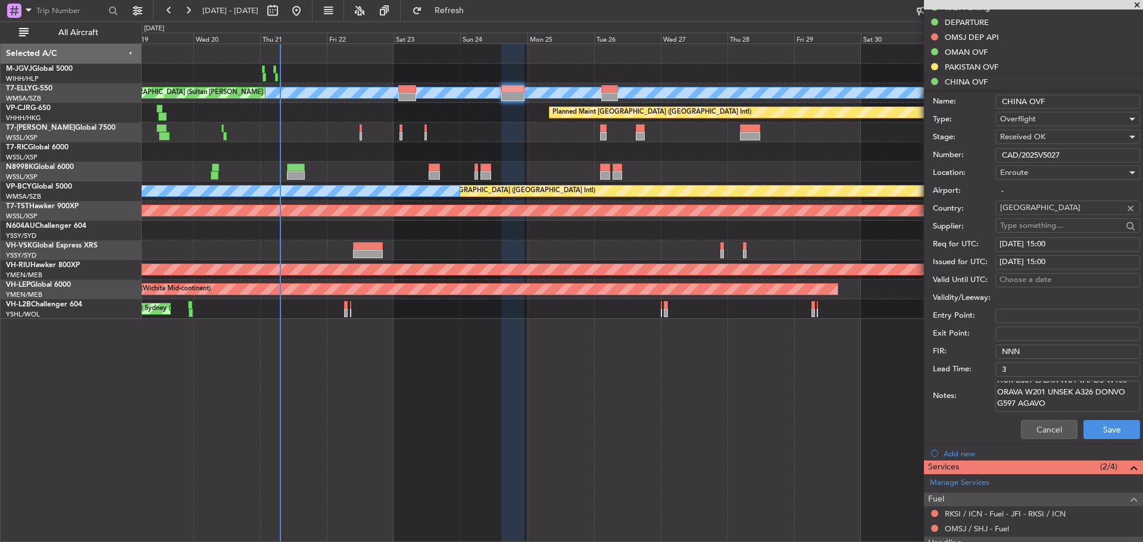
scroll to position [42, 0]
click at [1043, 430] on button "Cancel" at bounding box center [1049, 429] width 57 height 19
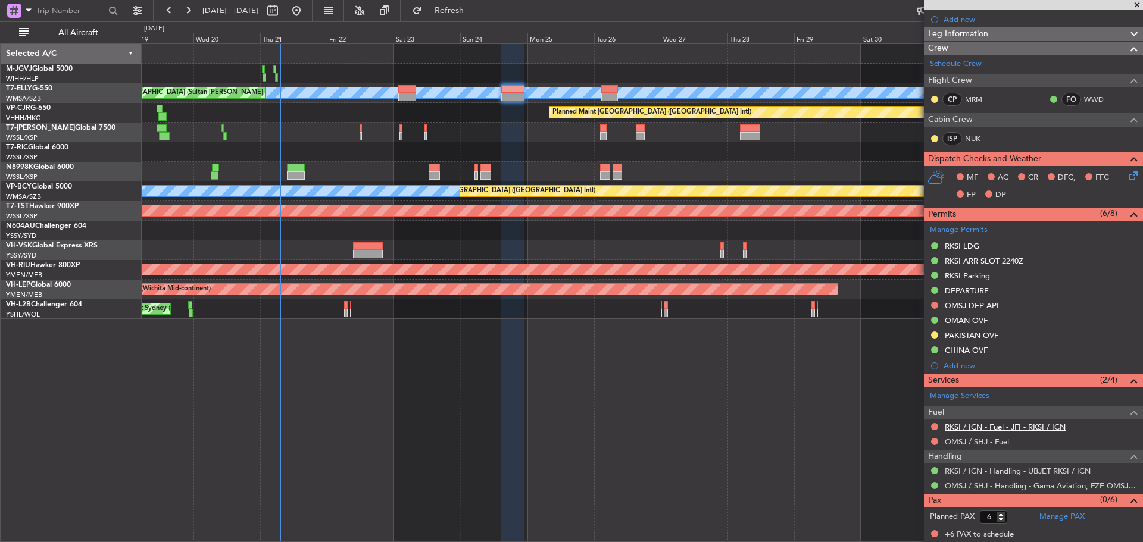
scroll to position [148, 0]
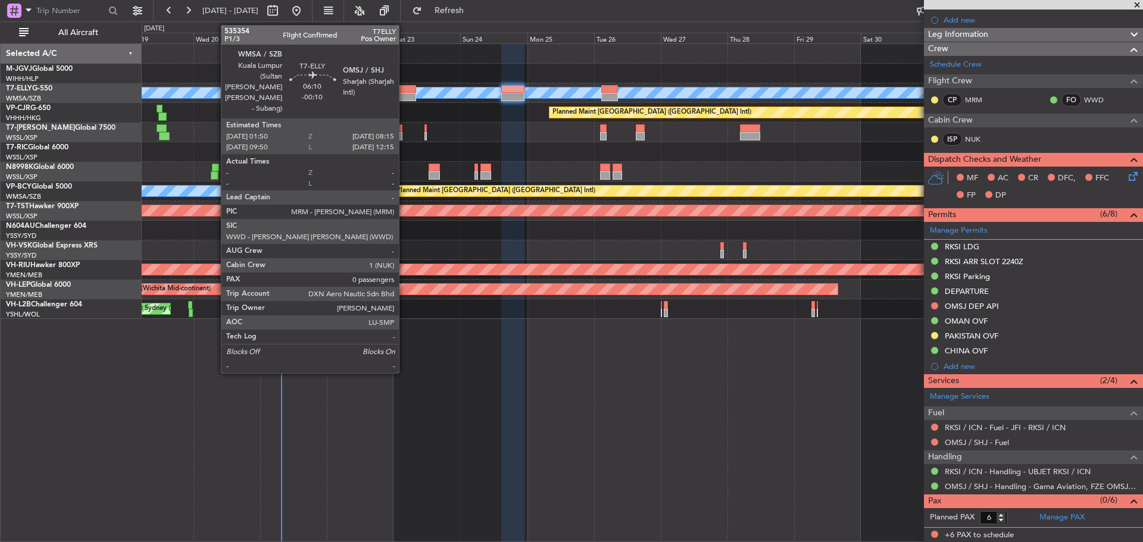
click at [404, 97] on div at bounding box center [407, 97] width 18 height 8
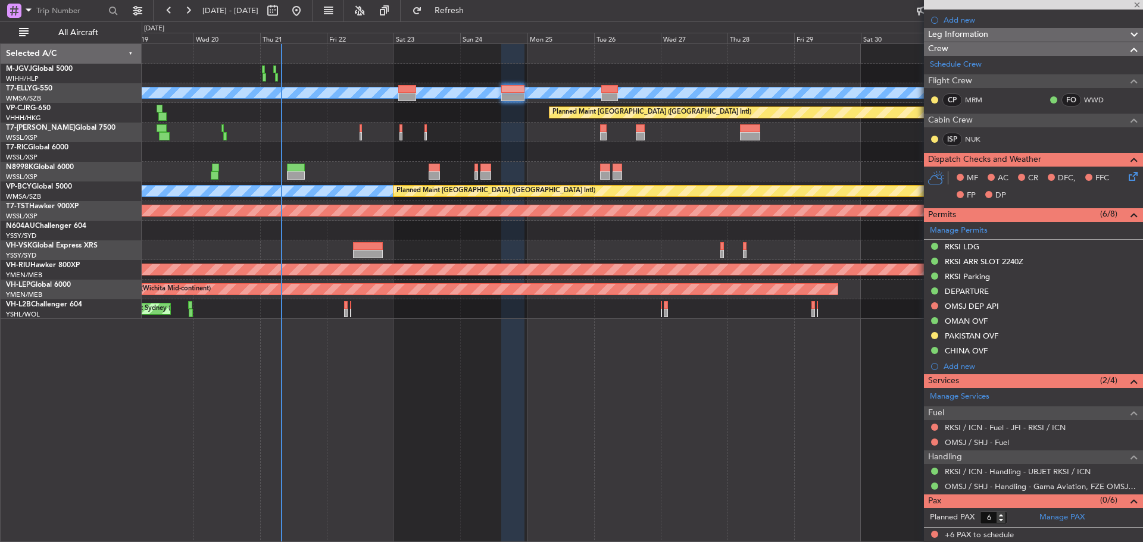
type input "-00:10"
type input "0"
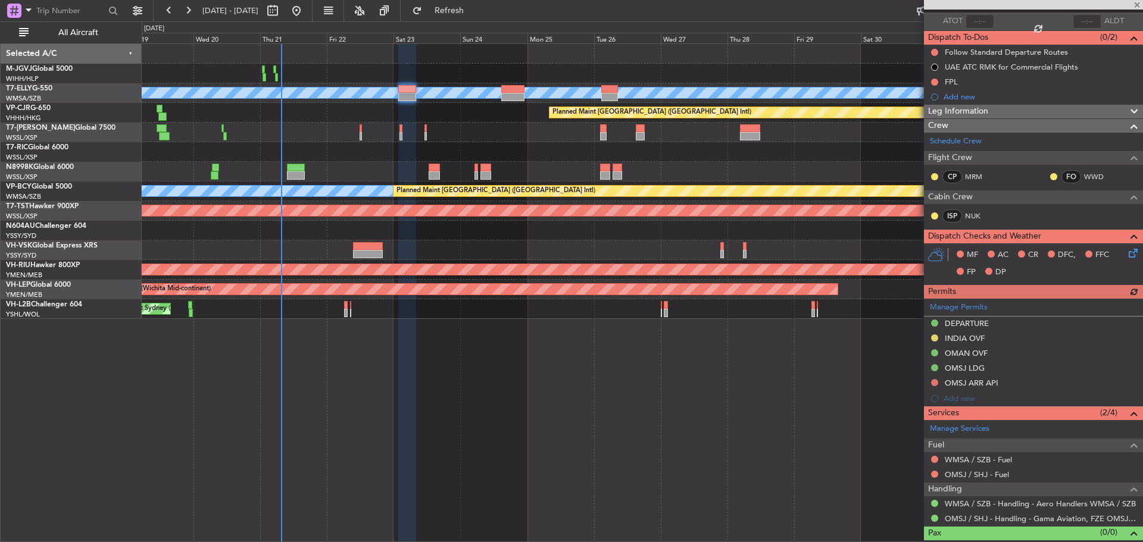
scroll to position [103, 0]
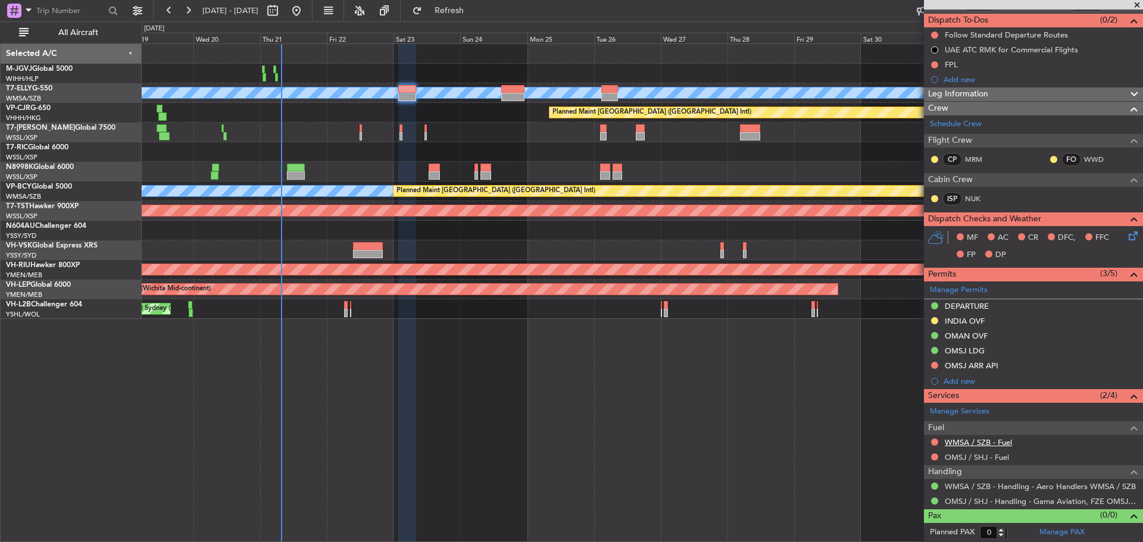
click at [964, 441] on link "WMSA / SZB - Fuel" at bounding box center [978, 443] width 67 height 10
click at [474, 11] on span "Refresh" at bounding box center [449, 11] width 50 height 8
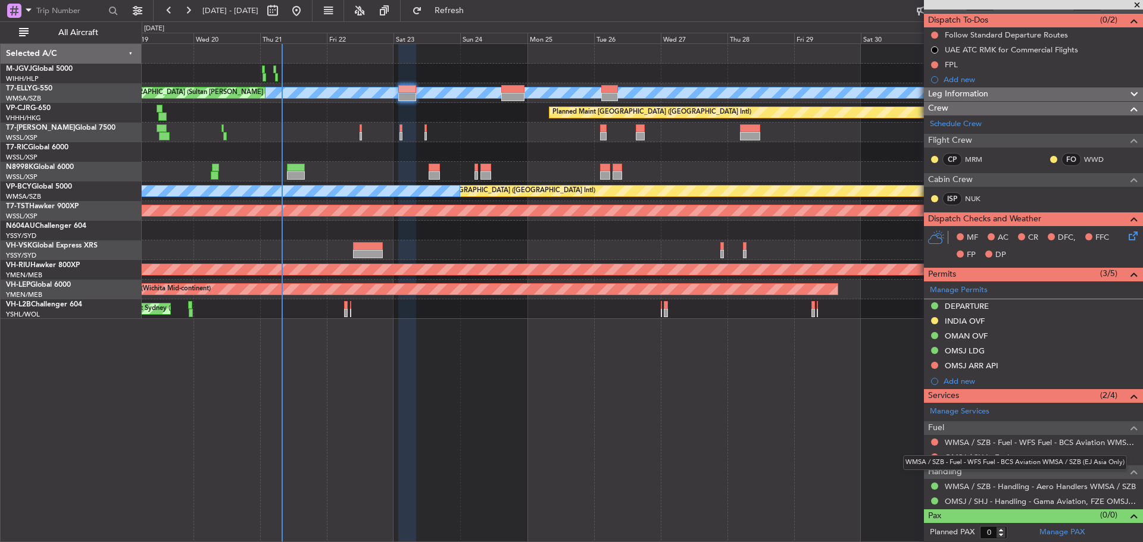
click at [974, 458] on div "WMSA / SZB - Fuel - WFS Fuel - BCS Aviation WMSA / SZB (EJ Asia Only)" at bounding box center [1015, 462] width 224 height 15
click at [968, 454] on link "OMSJ / SHJ - Fuel" at bounding box center [977, 457] width 64 height 10
click at [995, 447] on mat-tooltip-component "WMSA / SZB - Fuel - WFS Fuel - BCS Aviation WMSA / SZB (EJ Asia Only)" at bounding box center [1015, 463] width 240 height 32
click at [995, 442] on link "WMSA / SZB - Fuel - WFS Fuel - BCS Aviation WMSA / SZB (EJ Asia Only)" at bounding box center [1041, 443] width 192 height 10
click at [474, 12] on span "Refresh" at bounding box center [449, 11] width 50 height 8
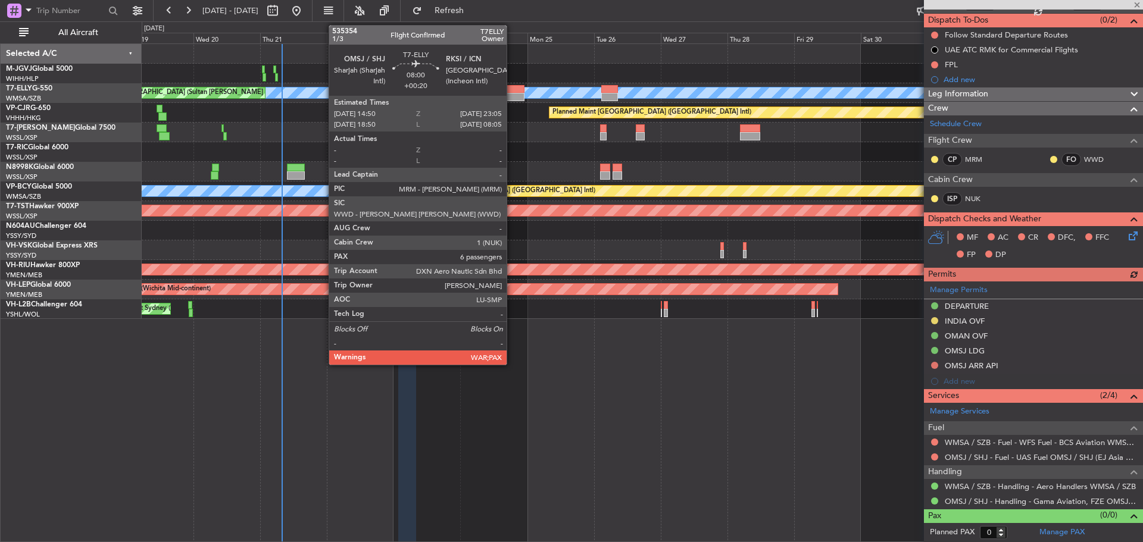
click at [513, 97] on div at bounding box center [512, 97] width 23 height 8
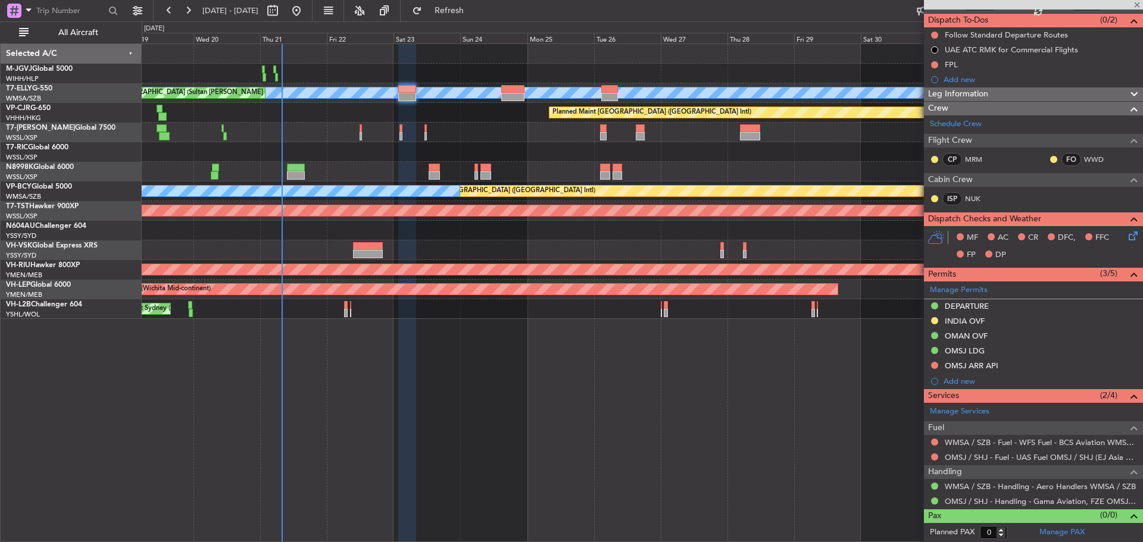
type input "+00:20"
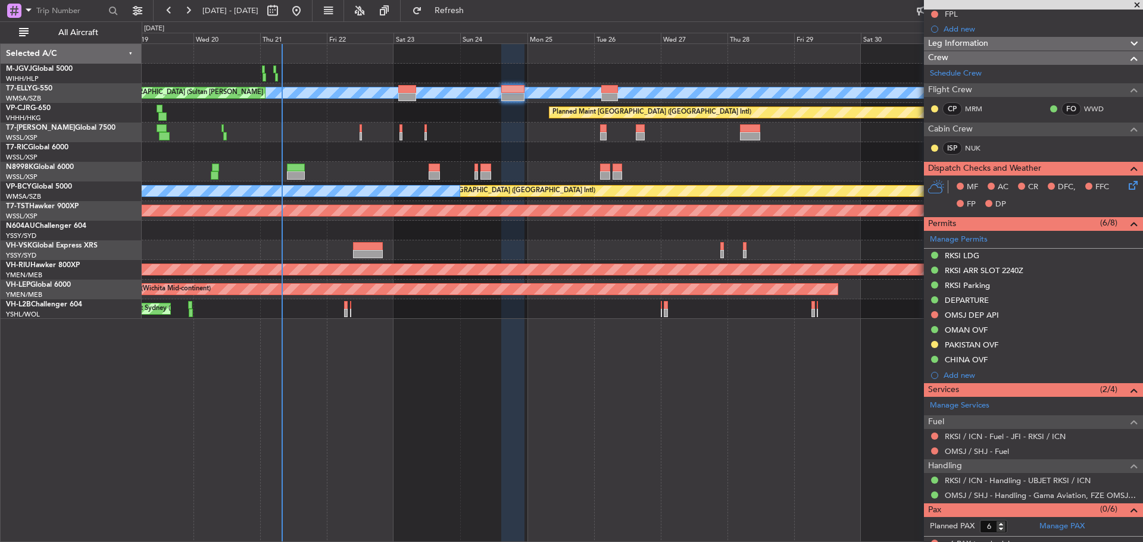
scroll to position [148, 0]
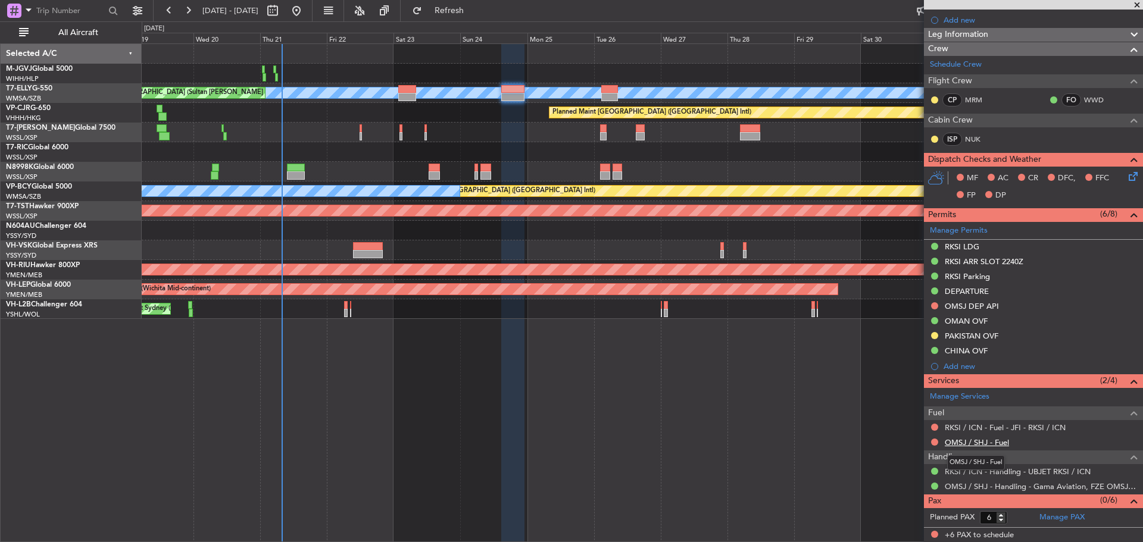
click at [985, 442] on link "OMSJ / SHJ - Fuel" at bounding box center [977, 443] width 64 height 10
click at [474, 10] on span "Refresh" at bounding box center [449, 11] width 50 height 8
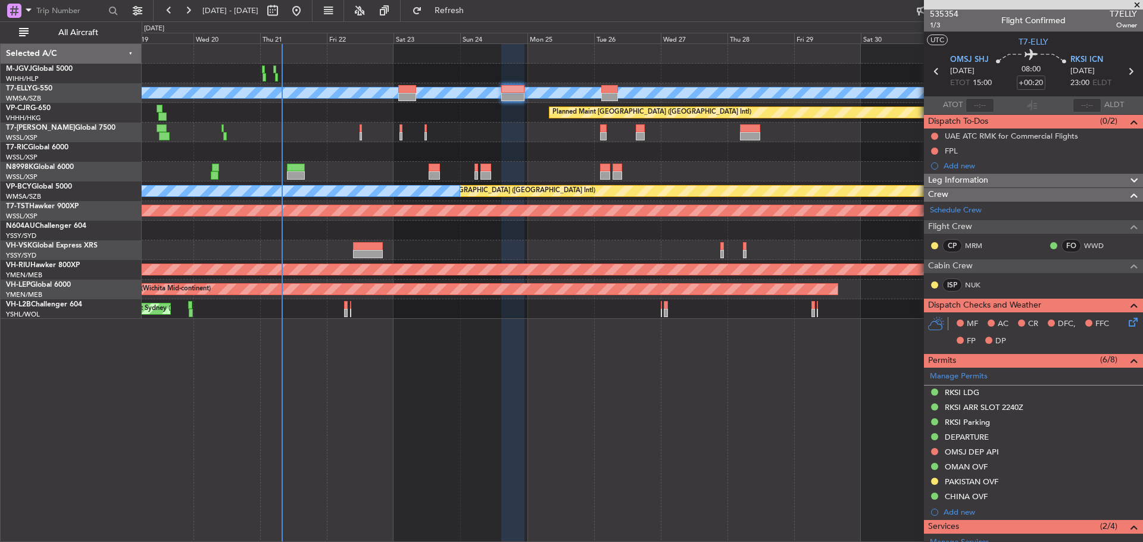
scroll to position [0, 0]
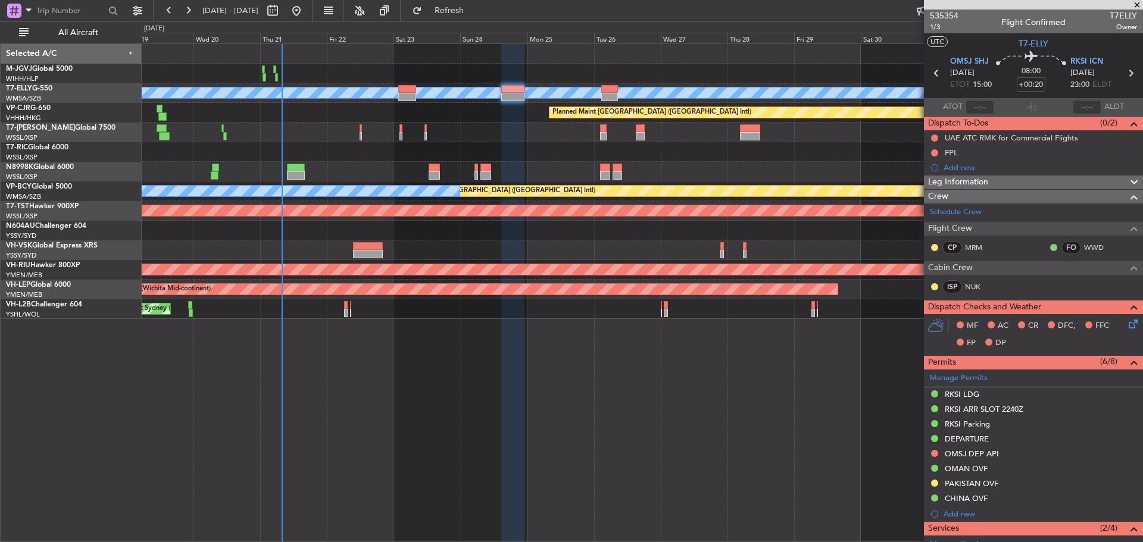
click at [1125, 73] on icon at bounding box center [1130, 72] width 15 height 15
type input "0"
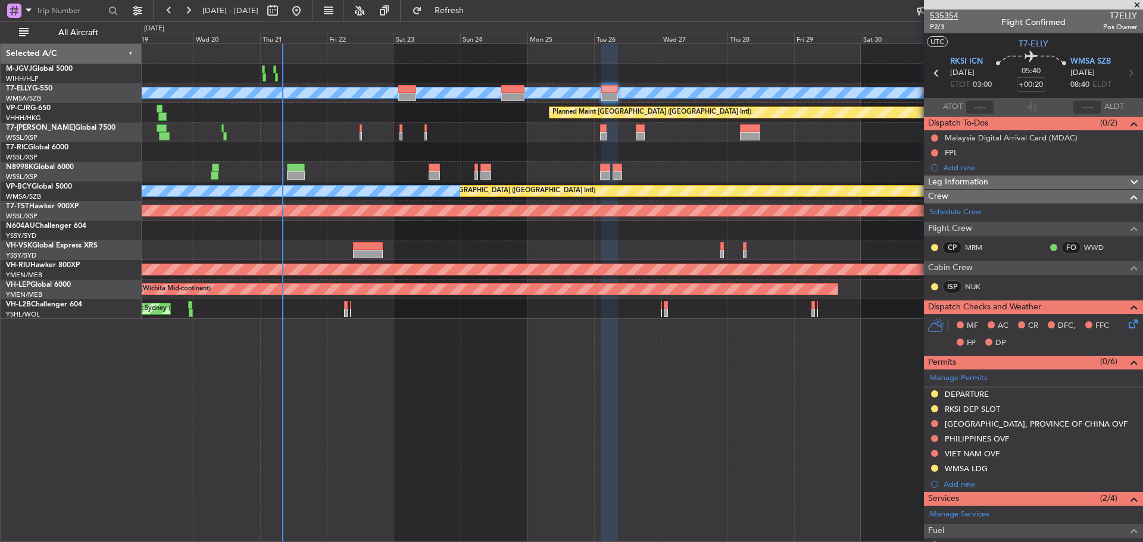
click at [945, 15] on span "535354" at bounding box center [944, 16] width 29 height 13
click at [934, 27] on span "P2/3" at bounding box center [944, 27] width 29 height 10
click at [935, 423] on button at bounding box center [934, 423] width 7 height 7
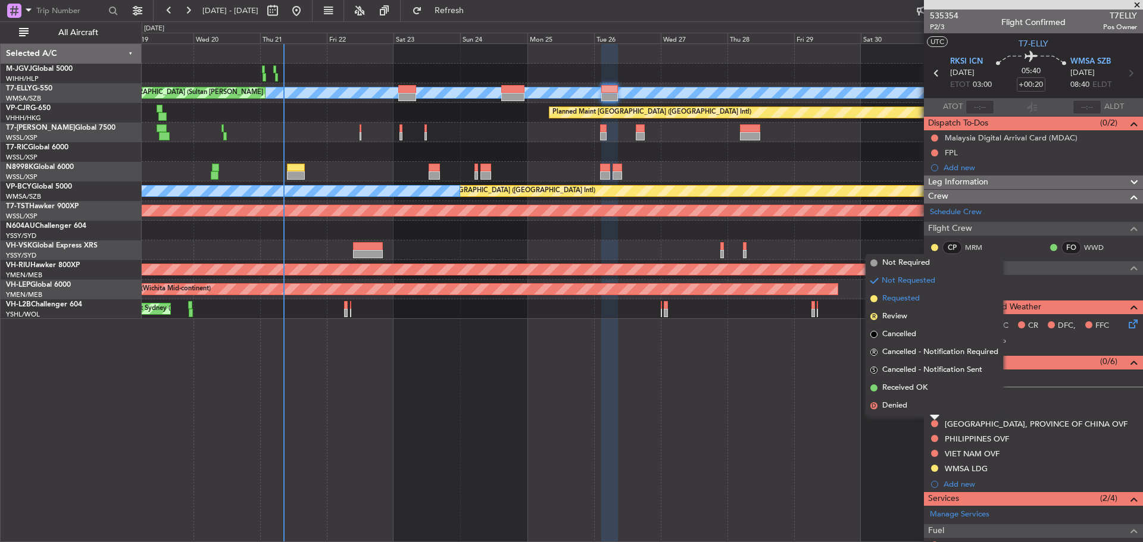
click at [914, 296] on span "Requested" at bounding box center [901, 299] width 38 height 12
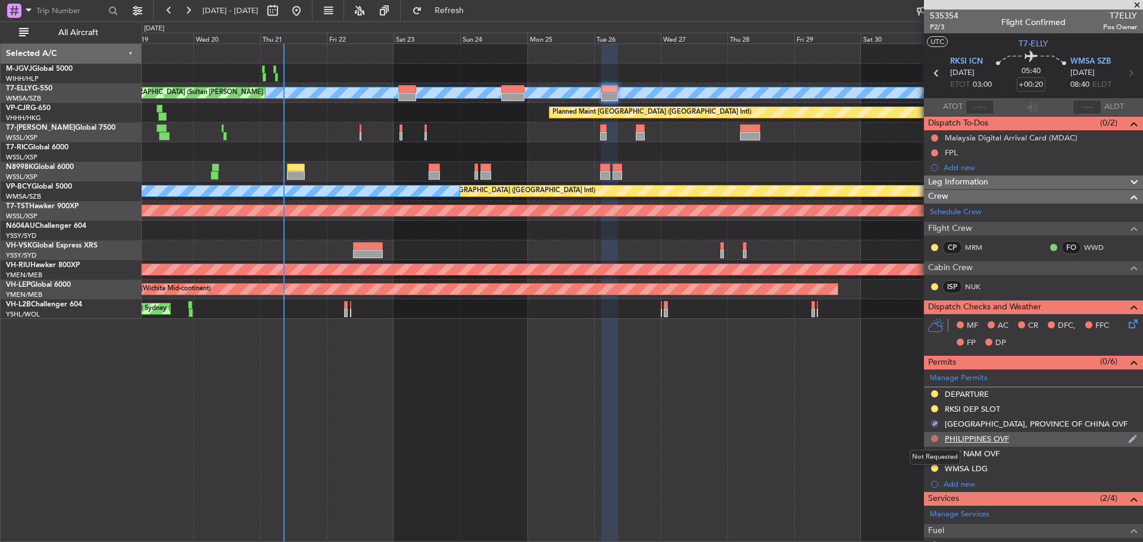
click at [933, 437] on button at bounding box center [934, 438] width 7 height 7
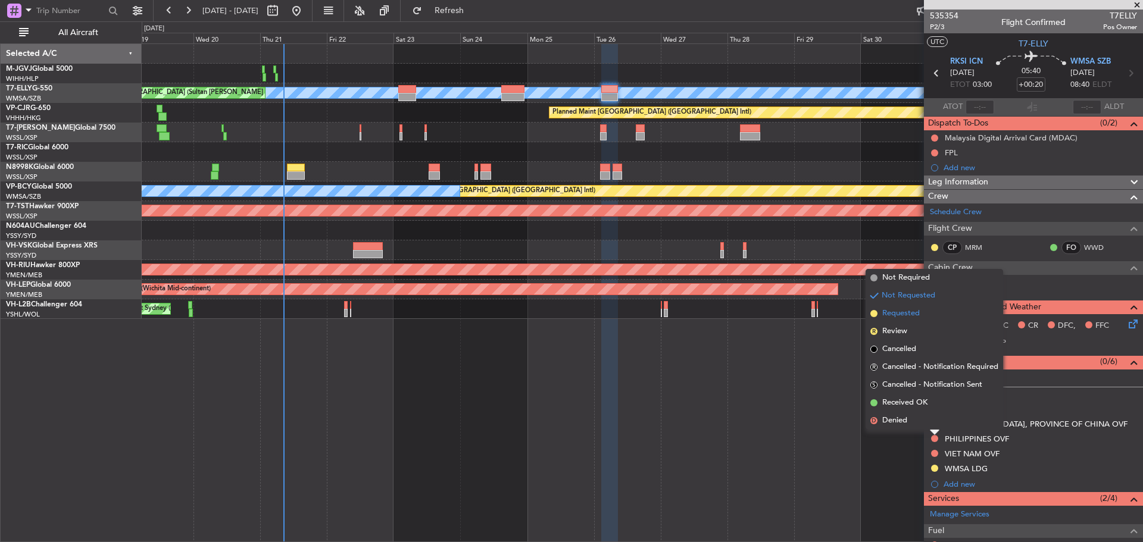
click at [917, 314] on span "Requested" at bounding box center [901, 314] width 38 height 12
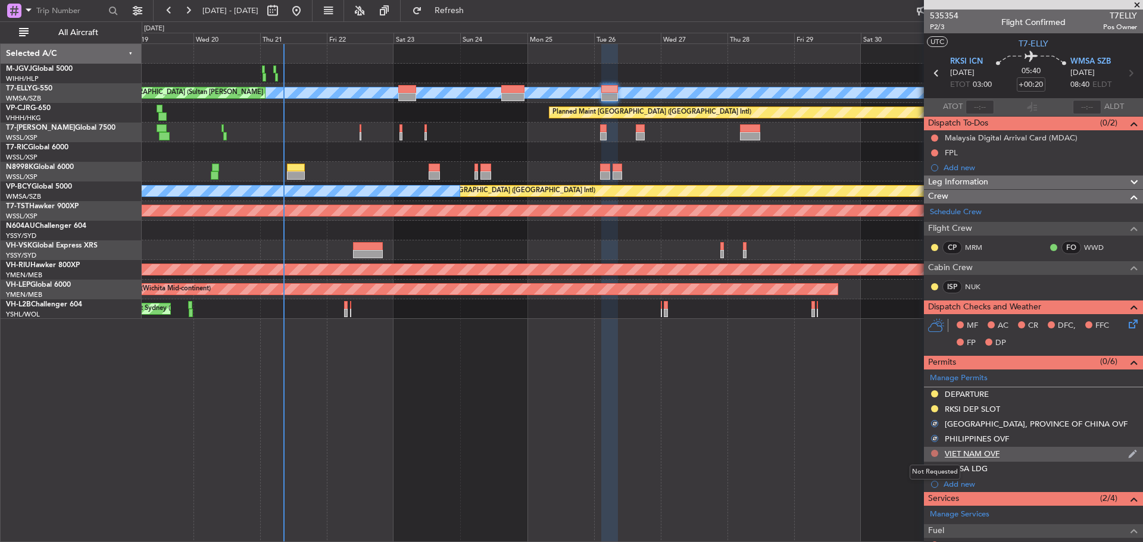
click at [935, 453] on button at bounding box center [934, 453] width 7 height 7
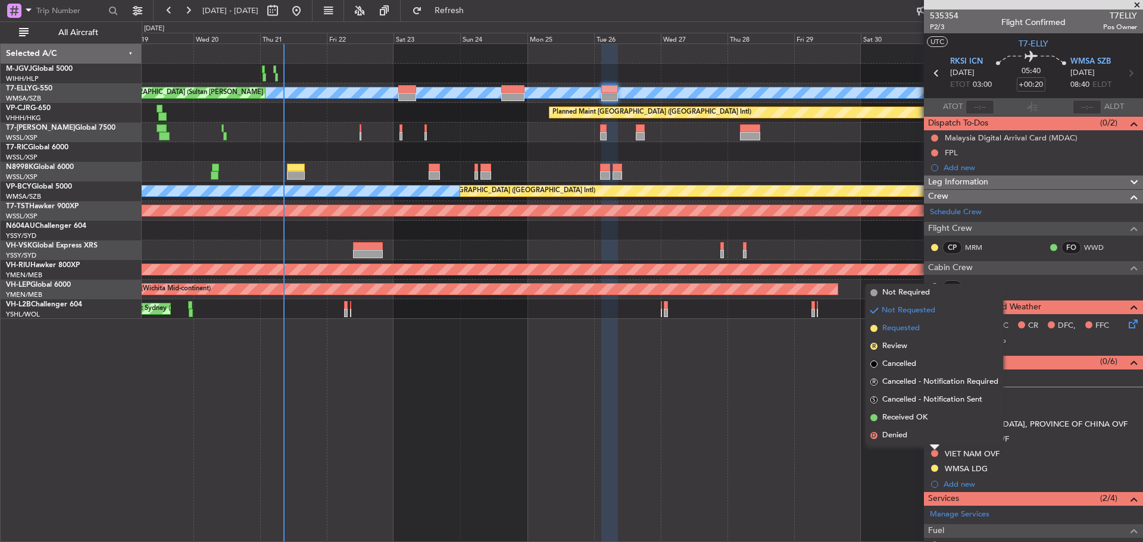
click at [910, 332] on span "Requested" at bounding box center [901, 329] width 38 height 12
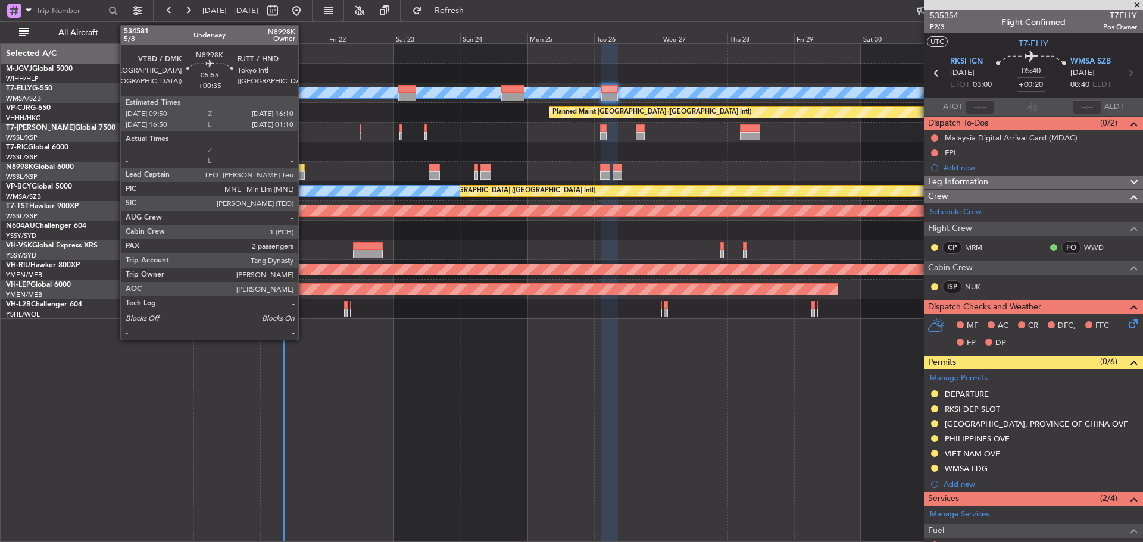
click at [304, 170] on div at bounding box center [296, 168] width 18 height 8
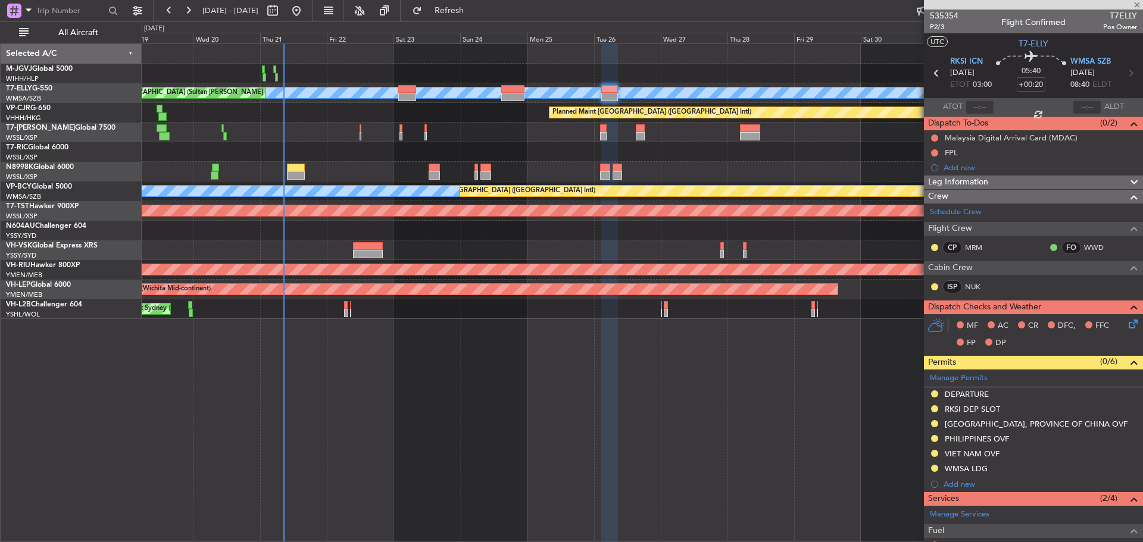
type input "+00:35"
type input "2"
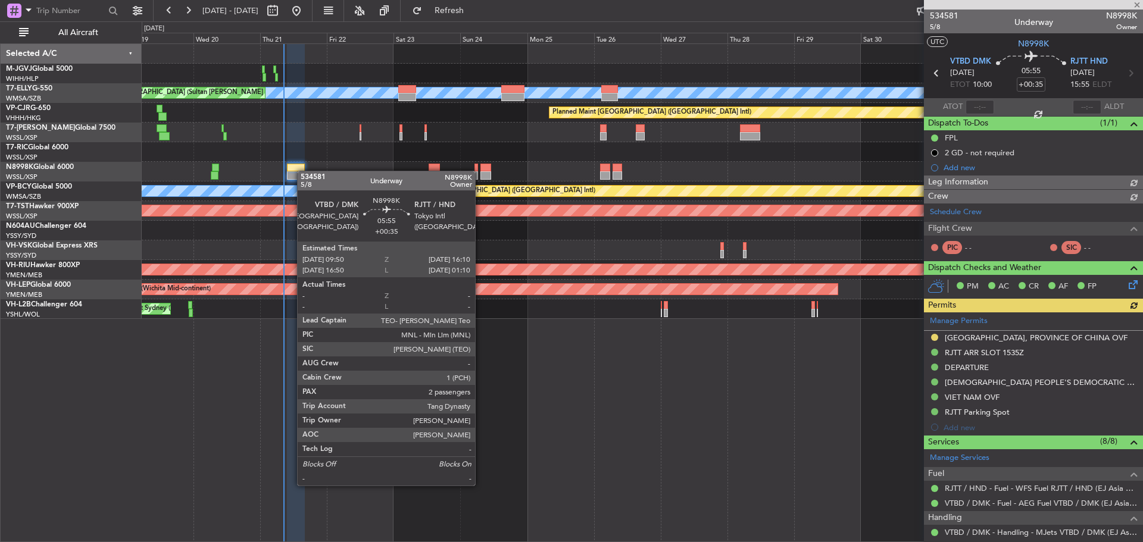
type input "[PERSON_NAME] (KYA)"
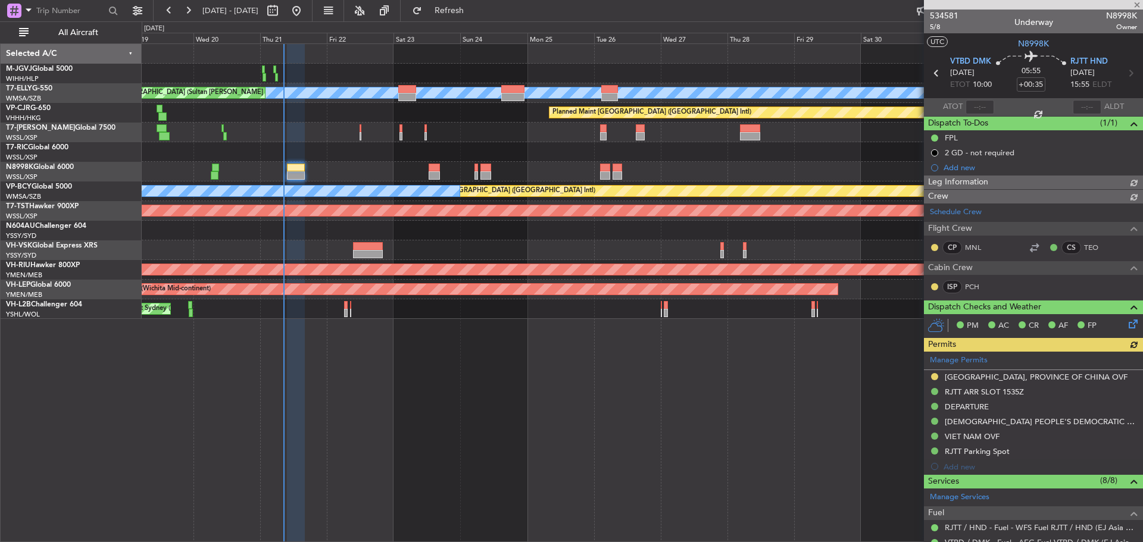
type input "[PERSON_NAME] (KYA)"
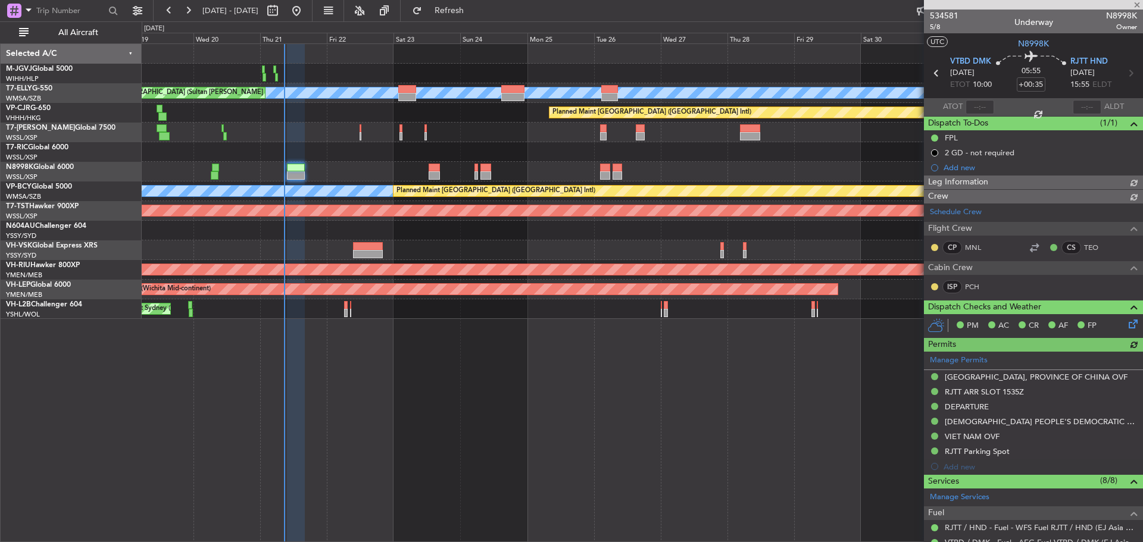
type input "[PERSON_NAME] (KYA)"
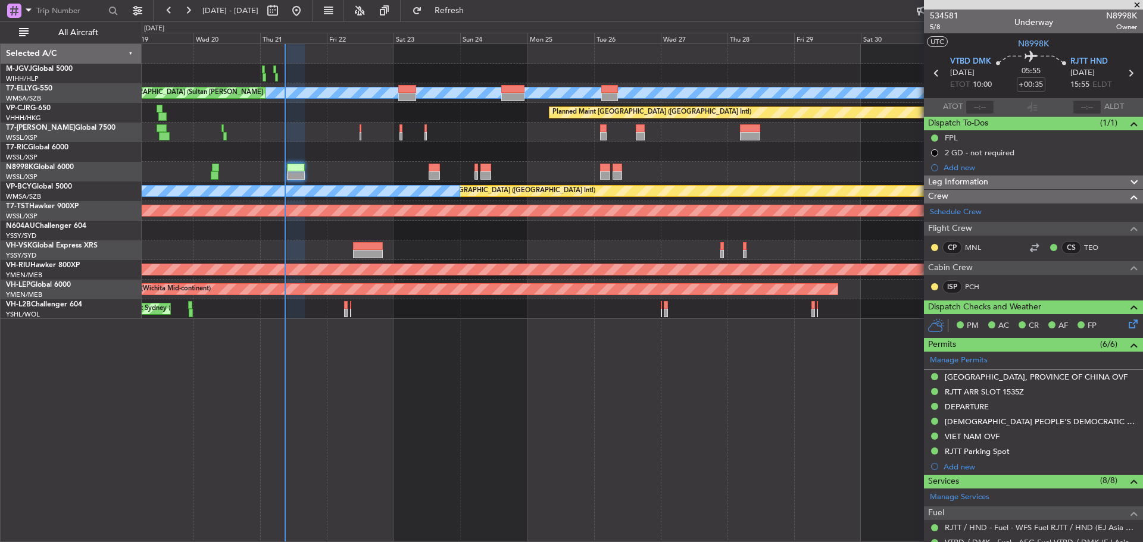
type input "[PERSON_NAME] (KYA)"
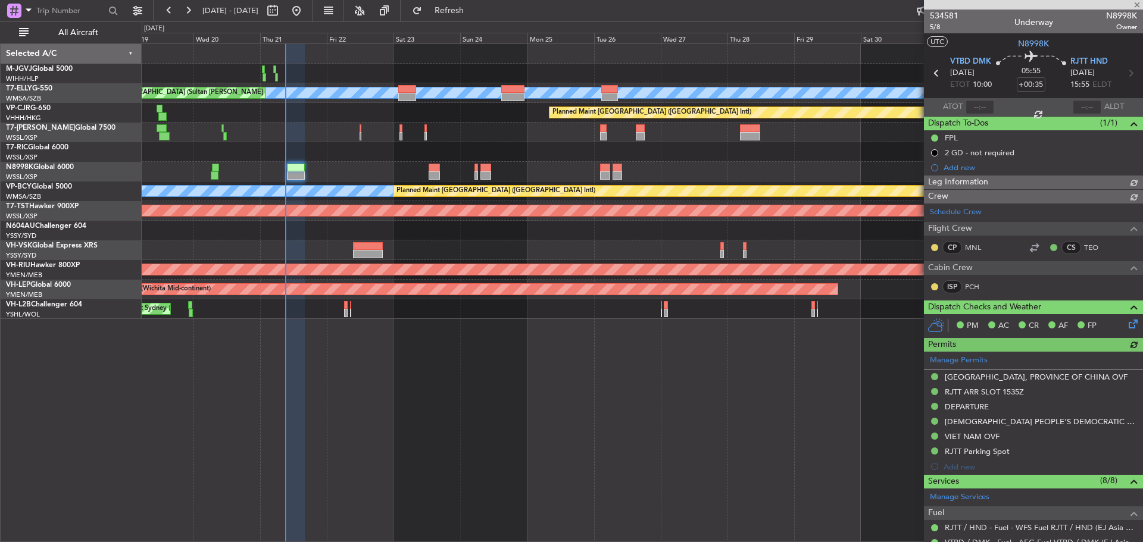
type input "[PERSON_NAME] (KYA)"
